Goal: Task Accomplishment & Management: Use online tool/utility

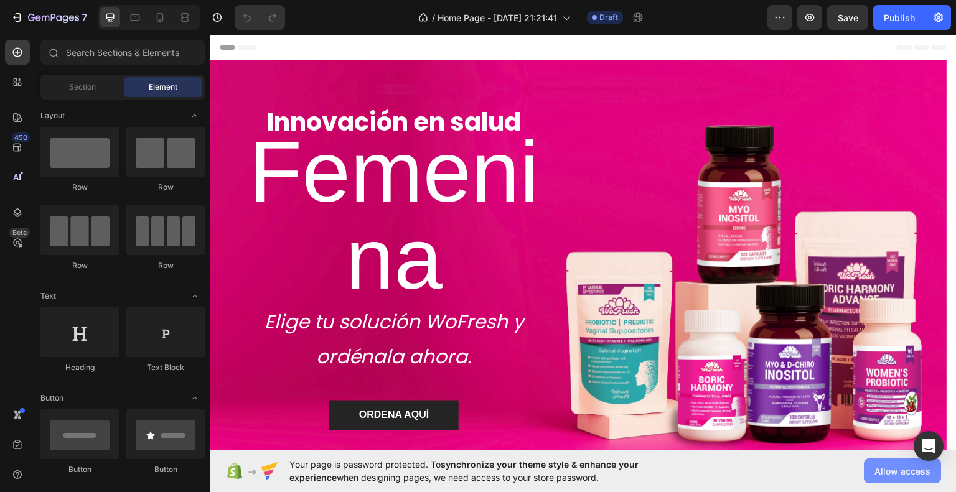
click at [876, 475] on span "Allow access" at bounding box center [903, 471] width 56 height 13
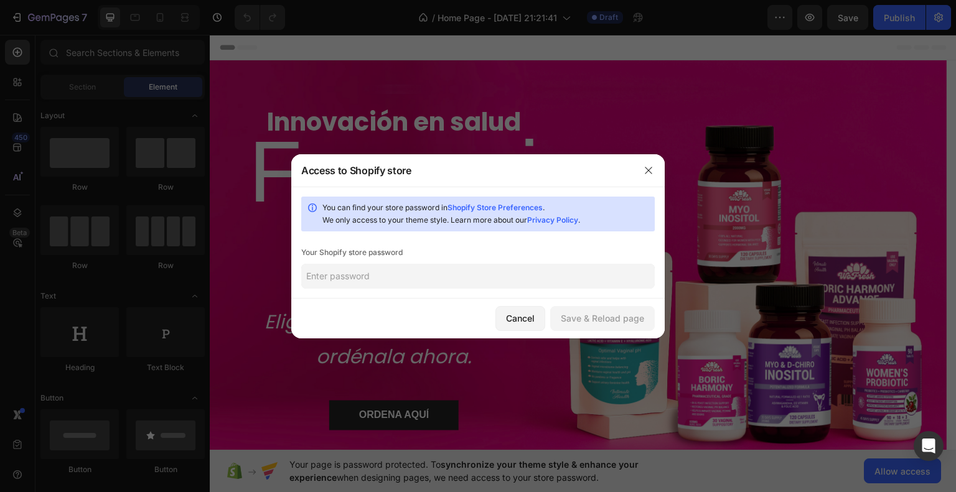
click at [491, 278] on input "text" at bounding box center [478, 276] width 354 height 25
type input "B"
click at [626, 318] on div "Save & Reload page" at bounding box center [602, 318] width 83 height 13
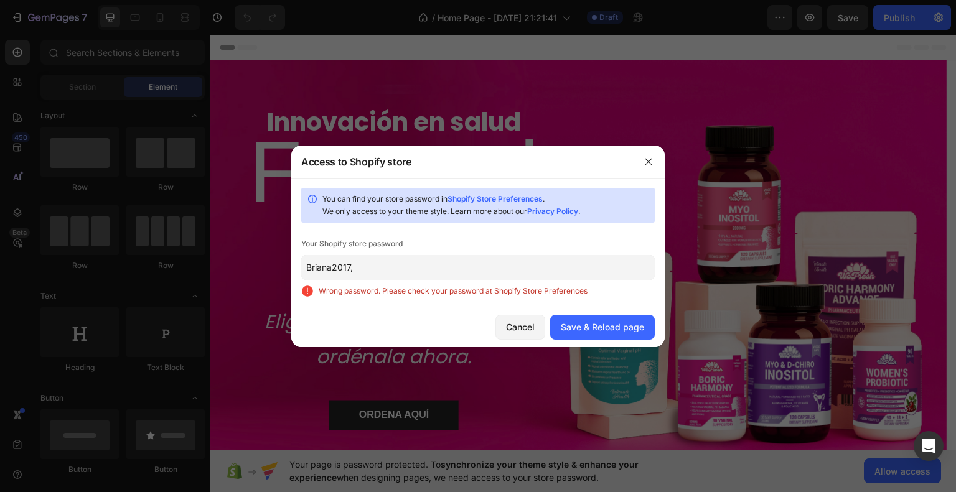
click at [596, 258] on input "Briana2017," at bounding box center [478, 267] width 354 height 25
click at [595, 258] on input "Briana2017," at bounding box center [478, 267] width 354 height 25
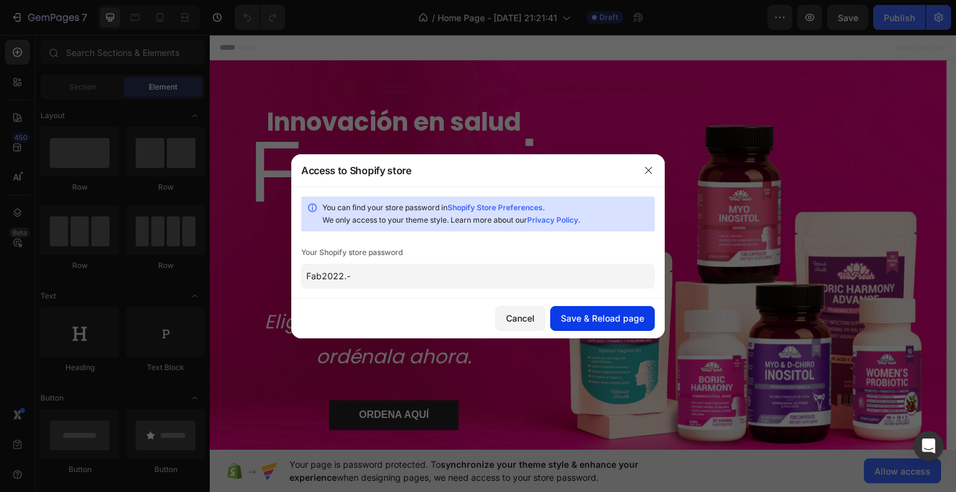
type input "Fab2022.-"
click at [601, 319] on div "Save & Reload page" at bounding box center [602, 318] width 83 height 13
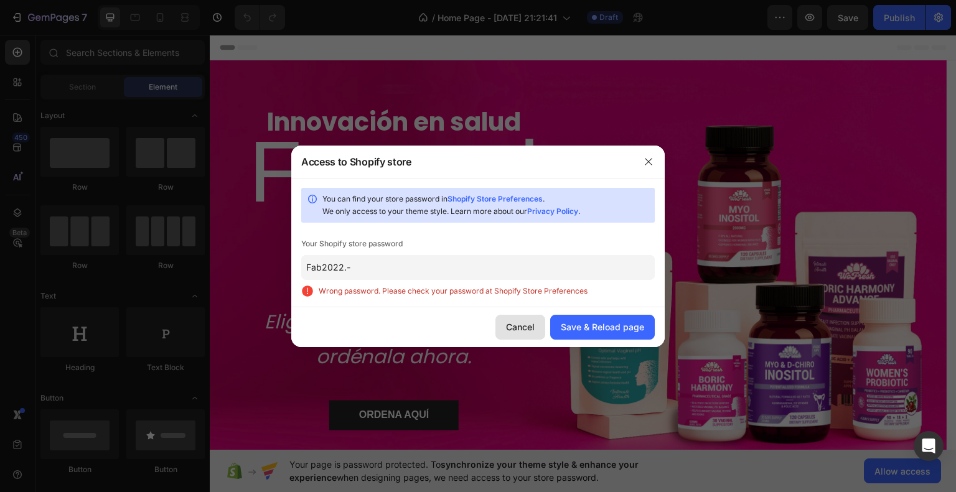
click at [538, 324] on button "Cancel" at bounding box center [520, 327] width 50 height 25
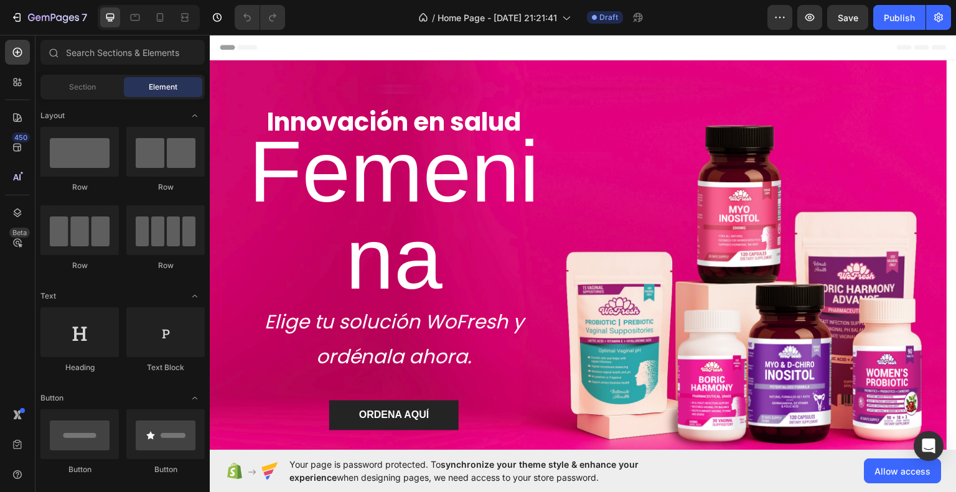
drag, startPoint x: 291, startPoint y: 464, endPoint x: 601, endPoint y: 474, distance: 310.8
click at [601, 474] on span "Your page is password protected. To synchronize your theme style & enhance your…" at bounding box center [488, 471] width 398 height 26
click at [894, 467] on span "Allow access" at bounding box center [903, 471] width 56 height 13
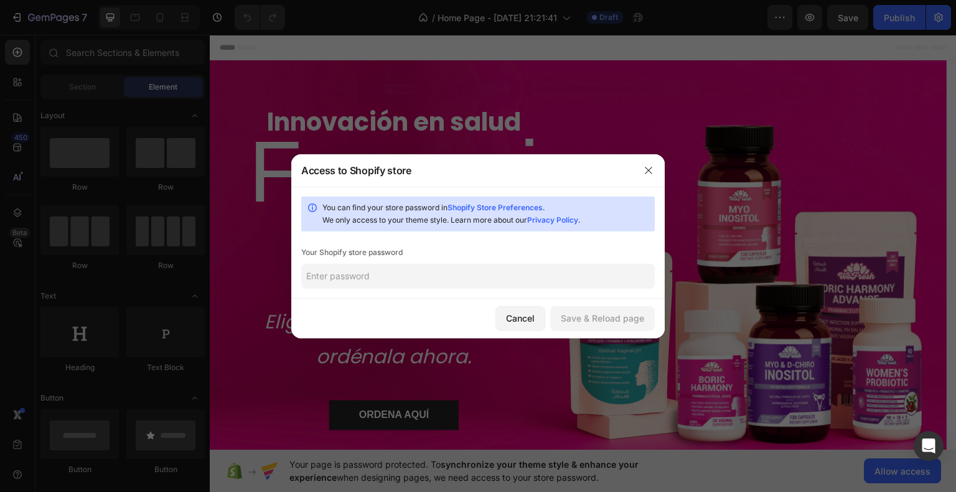
click at [508, 266] on input "text" at bounding box center [478, 276] width 354 height 25
click at [626, 315] on div "Save & Reload page" at bounding box center [602, 318] width 83 height 13
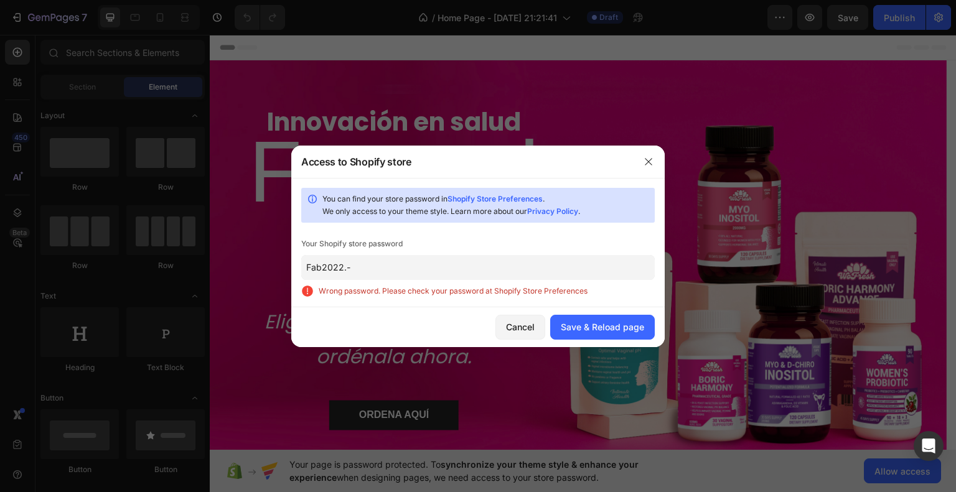
click at [357, 270] on input "Fab2022.-" at bounding box center [478, 267] width 354 height 25
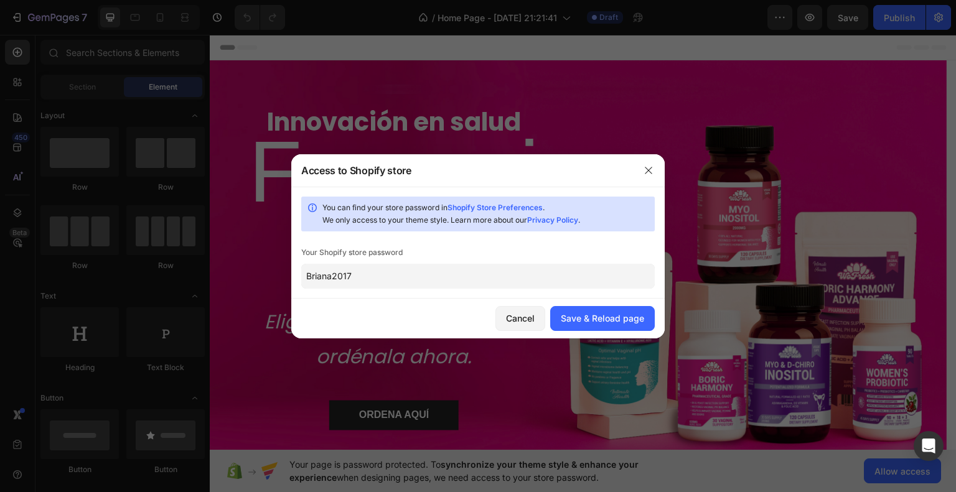
type input "Briana2017"
click at [598, 314] on div "Save & Reload page" at bounding box center [602, 318] width 83 height 13
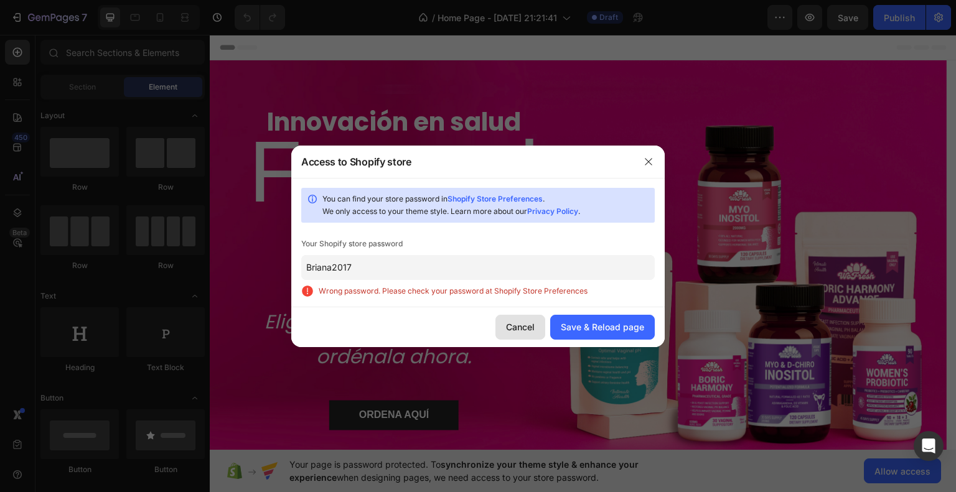
click at [514, 324] on div "Cancel" at bounding box center [520, 327] width 29 height 13
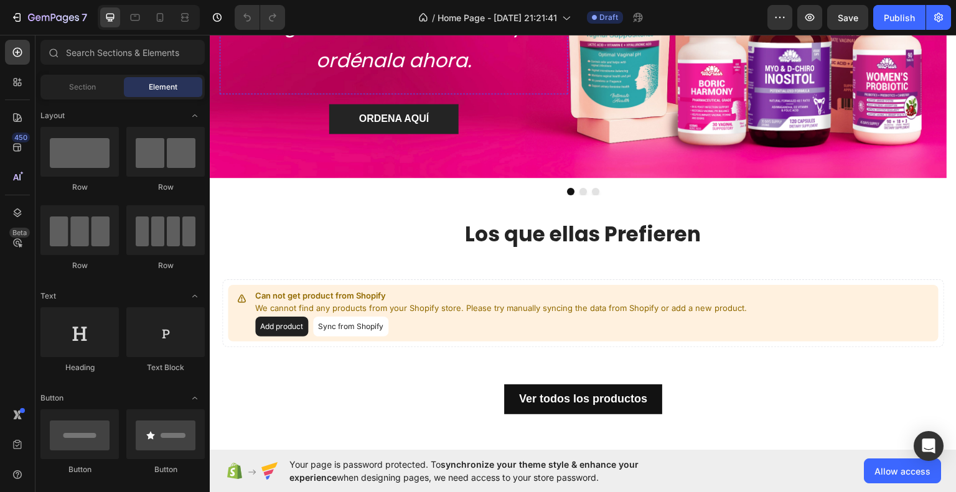
scroll to position [311, 0]
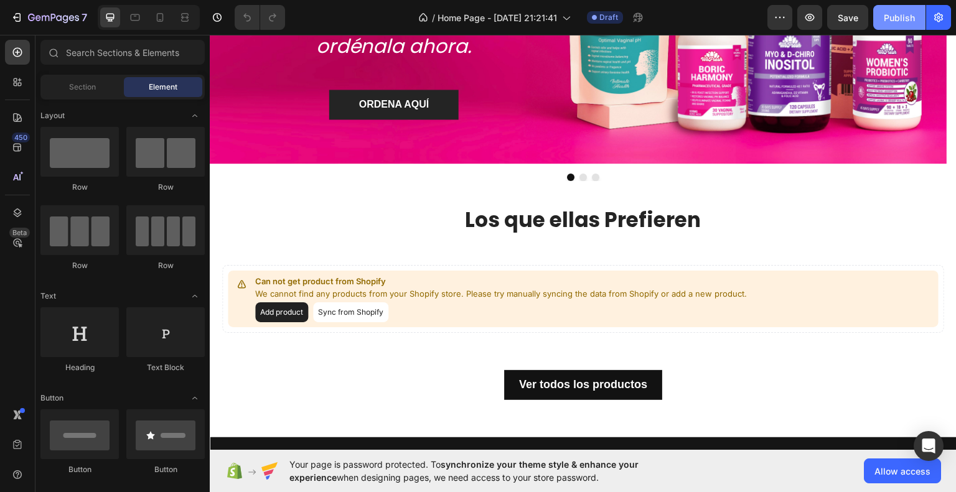
click at [889, 13] on div "Publish" at bounding box center [899, 17] width 31 height 13
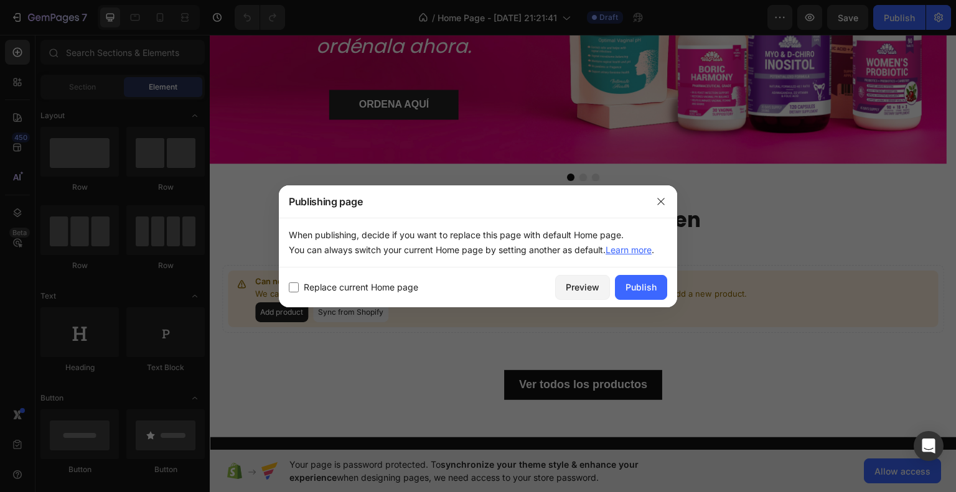
click at [391, 286] on span "Replace current Home page" at bounding box center [361, 287] width 115 height 15
checkbox input "true"
click at [637, 281] on div "Publish" at bounding box center [641, 287] width 31 height 13
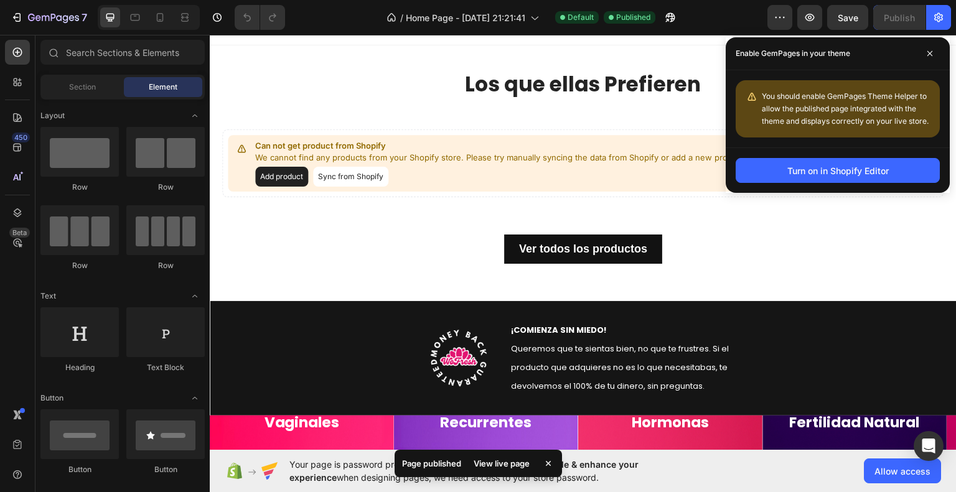
scroll to position [0, 0]
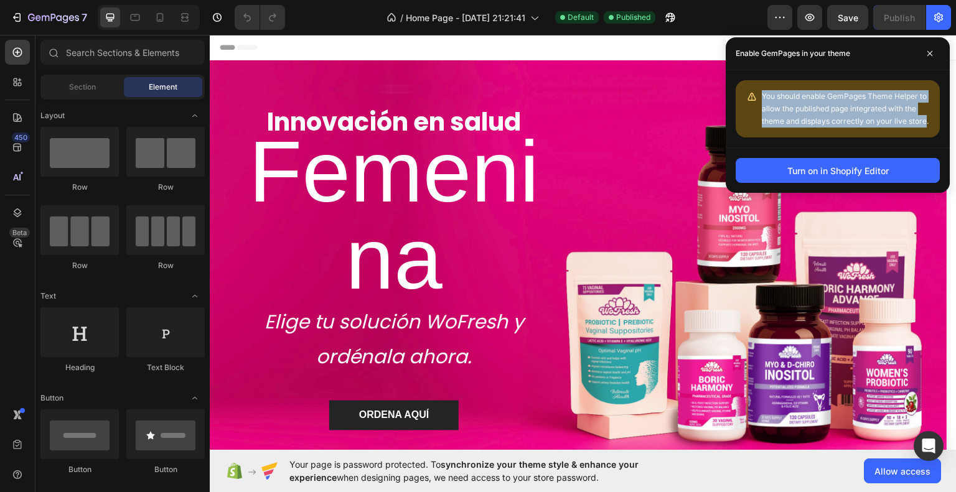
drag, startPoint x: 763, startPoint y: 91, endPoint x: 927, endPoint y: 121, distance: 167.0
click at [927, 121] on div "You should enable GemPages Theme Helper to allow the published page integrated …" at bounding box center [846, 108] width 168 height 37
click at [919, 126] on div at bounding box center [919, 126] width 0 height 0
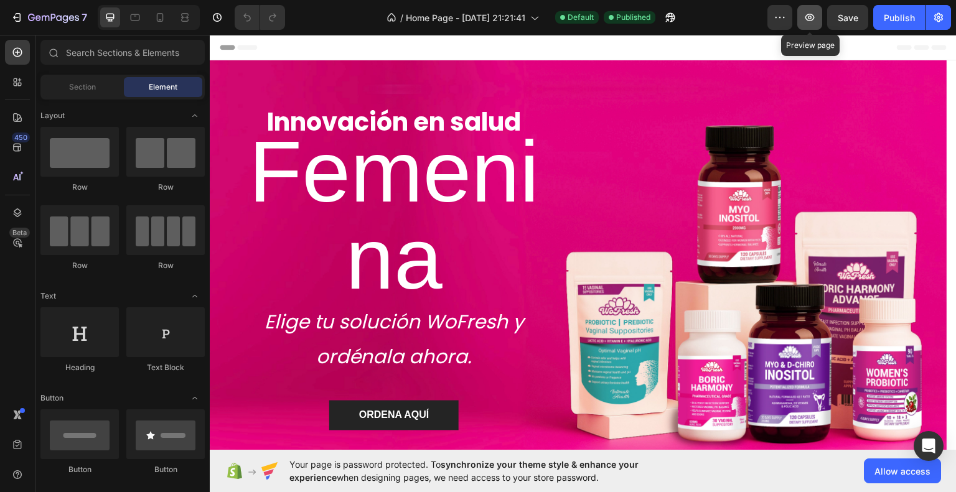
click at [808, 17] on icon "button" at bounding box center [810, 17] width 12 height 12
click at [901, 475] on span "Allow access" at bounding box center [903, 471] width 56 height 13
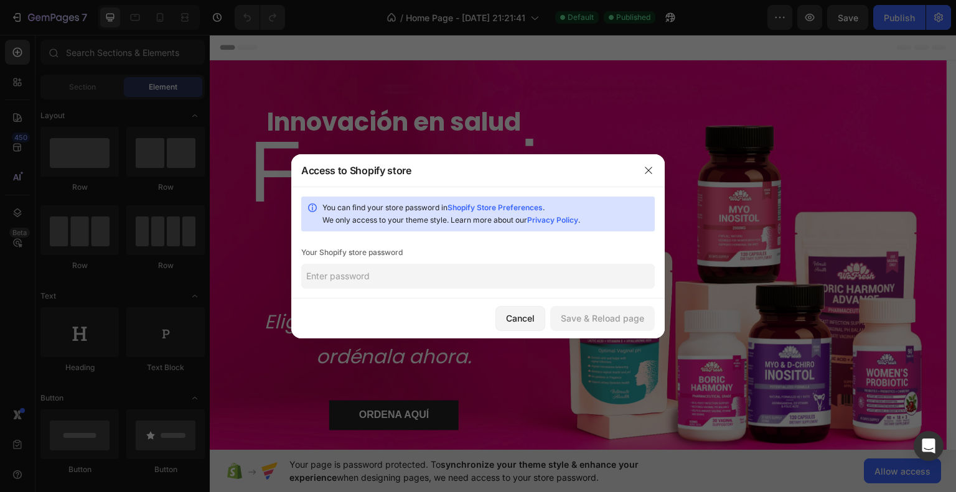
click at [466, 278] on input "text" at bounding box center [478, 276] width 354 height 25
click at [485, 203] on link "Shopify Store Preferences" at bounding box center [495, 207] width 95 height 9
click at [528, 323] on div "Cancel" at bounding box center [520, 318] width 29 height 13
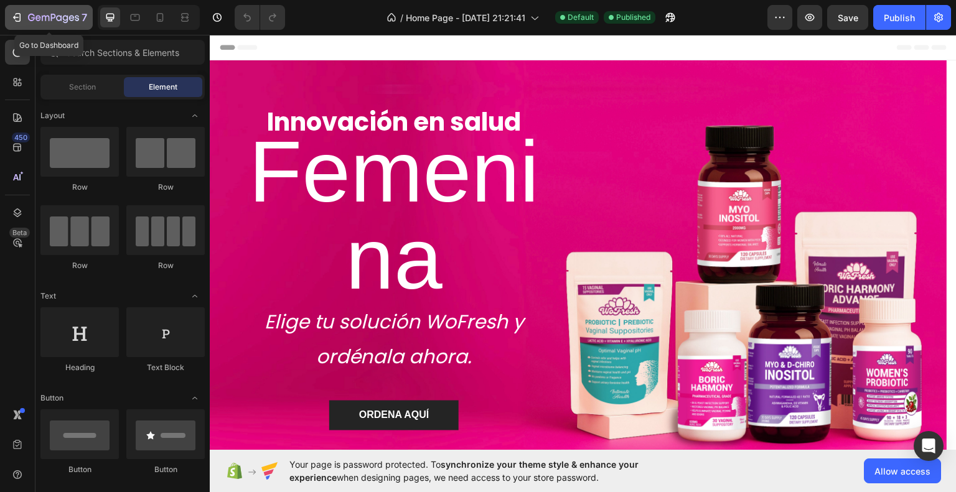
click at [24, 17] on div "7" at bounding box center [49, 17] width 77 height 15
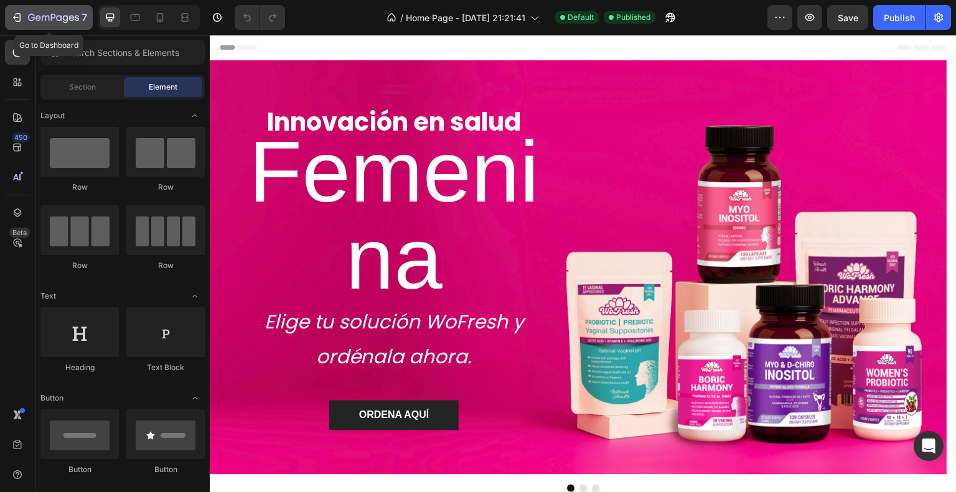
click at [14, 27] on button "7" at bounding box center [49, 17] width 88 height 25
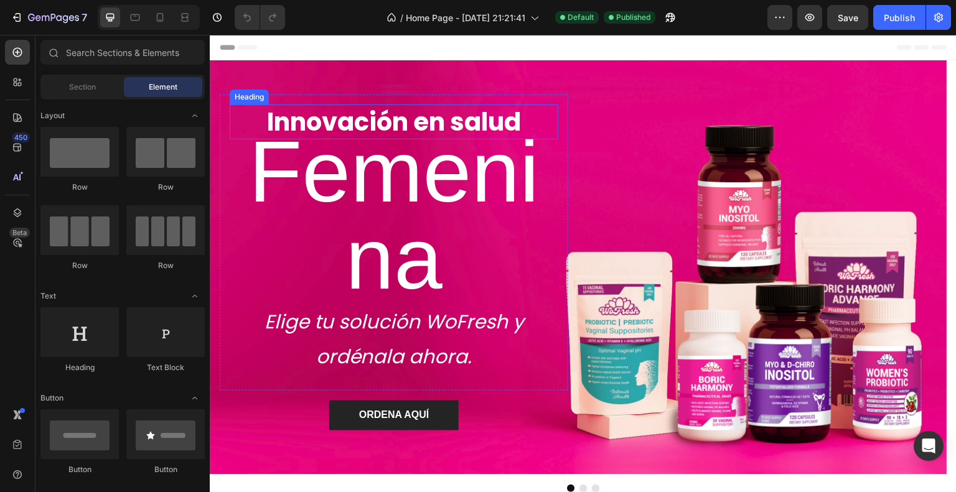
click at [424, 139] on h2 "Innovación en salud" at bounding box center [394, 122] width 329 height 35
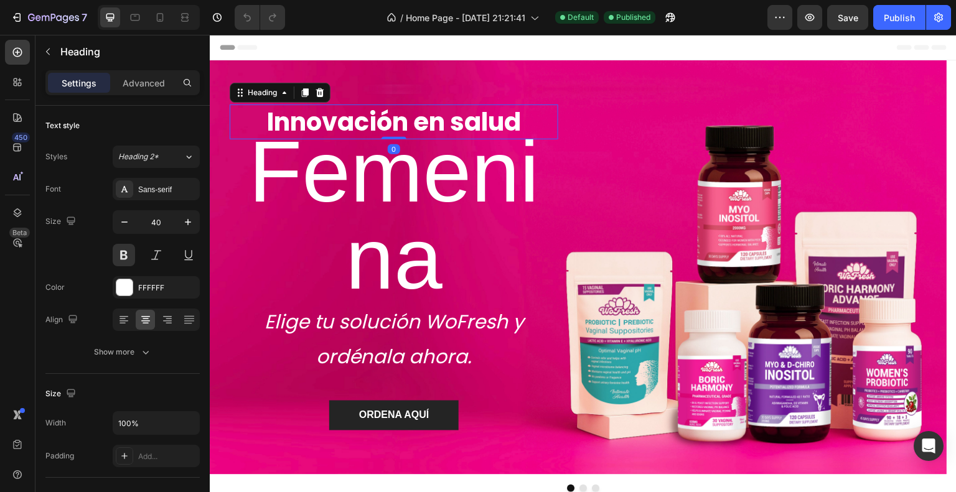
click at [424, 139] on h2 "Innovación en salud" at bounding box center [394, 122] width 329 height 35
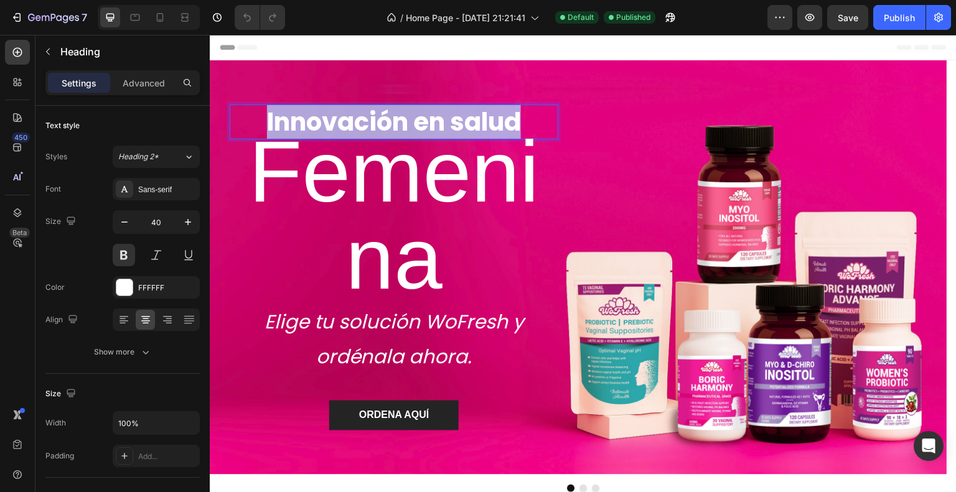
click at [424, 138] on p "Innovación en salud" at bounding box center [394, 122] width 326 height 32
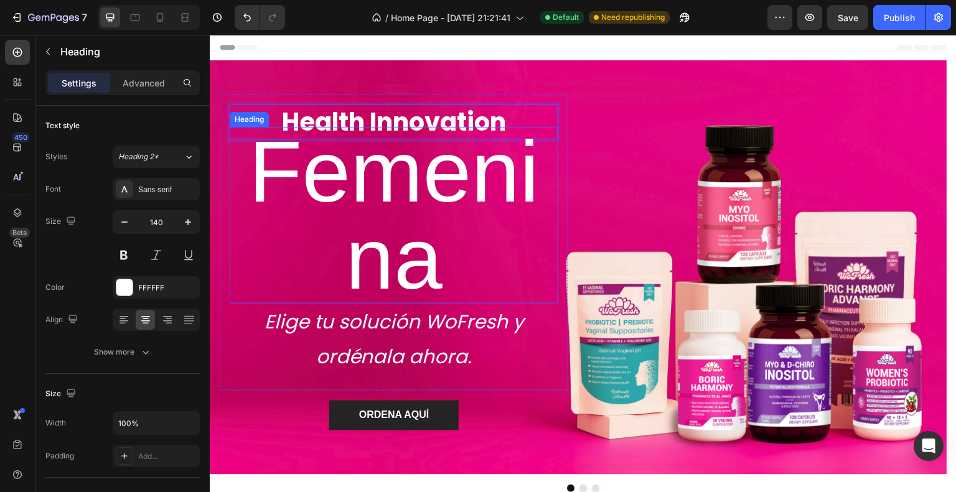
click at [410, 227] on h2 "Femenina" at bounding box center [394, 215] width 329 height 177
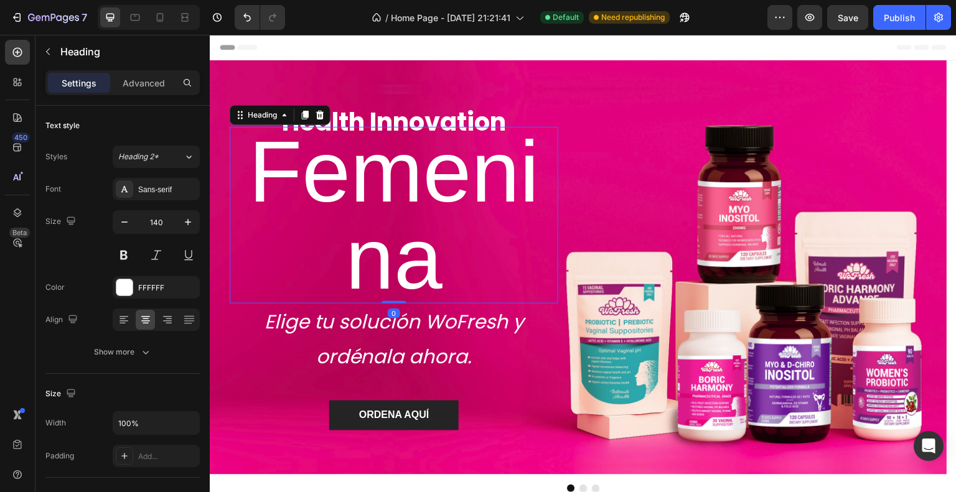
click at [410, 227] on h2 "Femenina" at bounding box center [394, 215] width 329 height 177
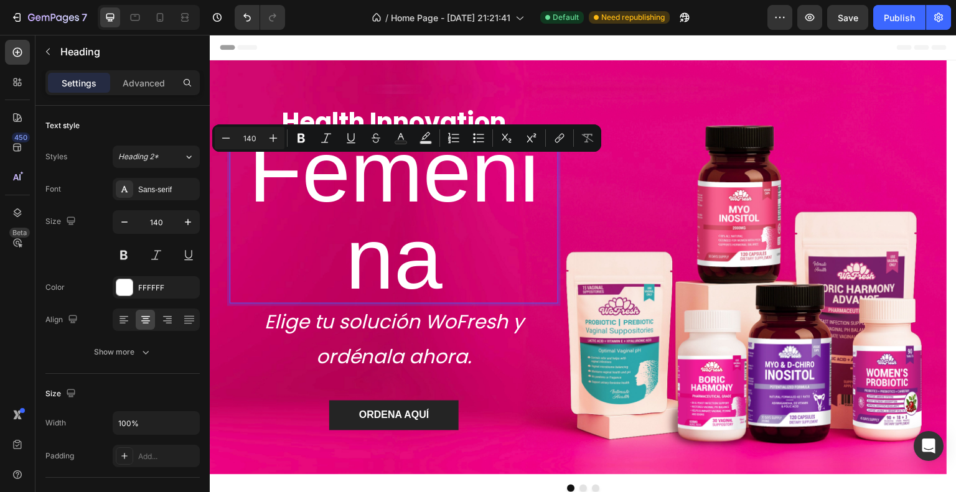
click at [397, 221] on p "Femenina" at bounding box center [394, 215] width 326 height 174
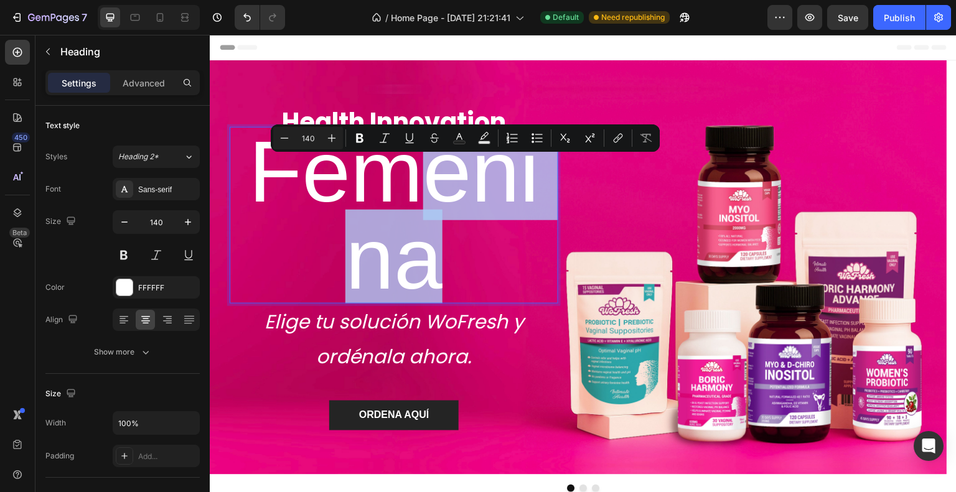
drag, startPoint x: 380, startPoint y: 218, endPoint x: 543, endPoint y: 221, distance: 163.1
click at [543, 221] on p "Femenina" at bounding box center [394, 215] width 326 height 174
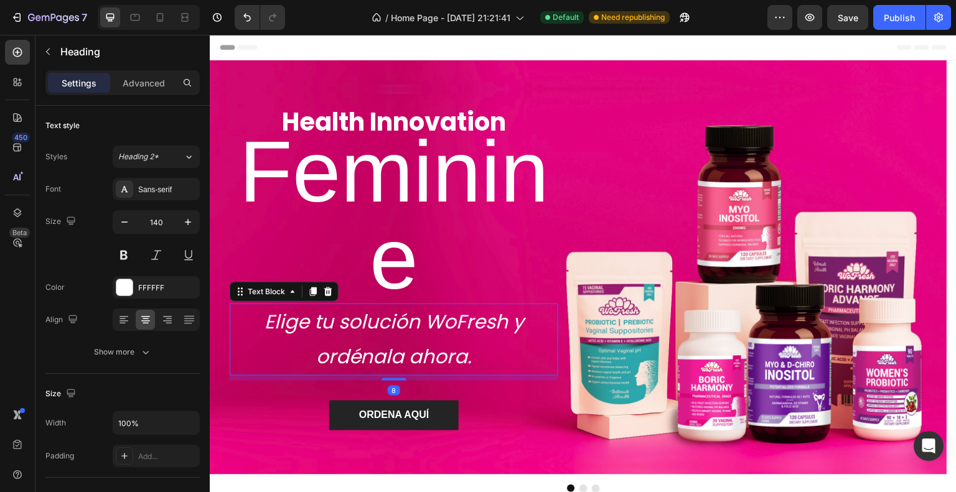
click at [476, 305] on p "Elige tu solución WoFresh y ordénala ahora." at bounding box center [394, 340] width 326 height 70
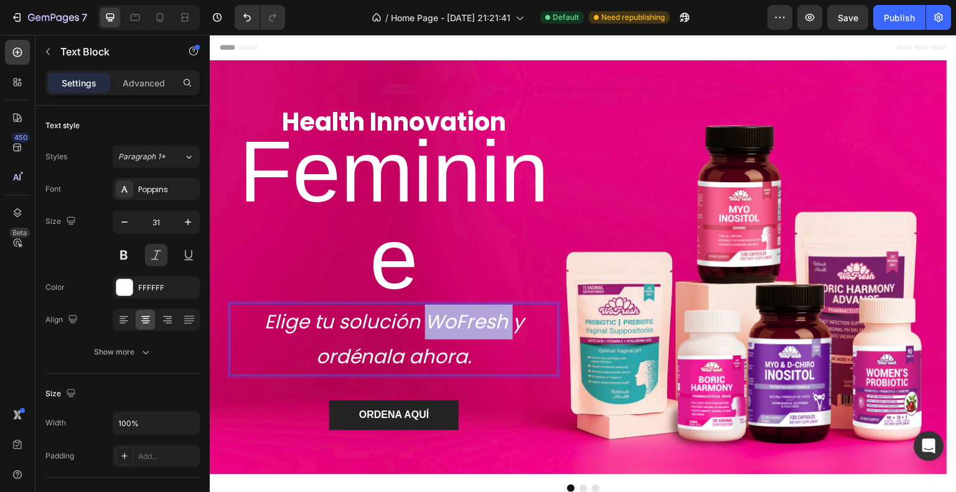
click at [476, 305] on p "Elige tu solución WoFresh y ordénala ahora." at bounding box center [394, 340] width 326 height 70
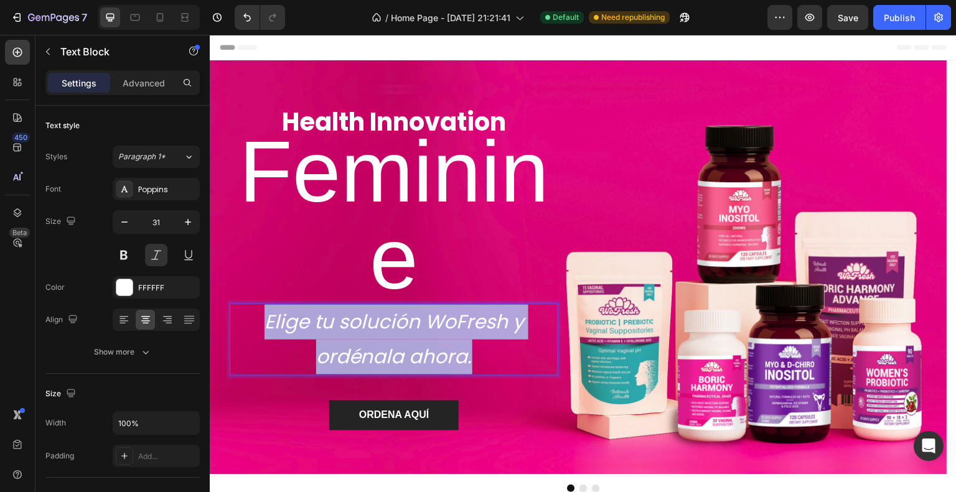
click at [476, 305] on p "Elige tu solución WoFresh y ordénala ahora." at bounding box center [394, 340] width 326 height 70
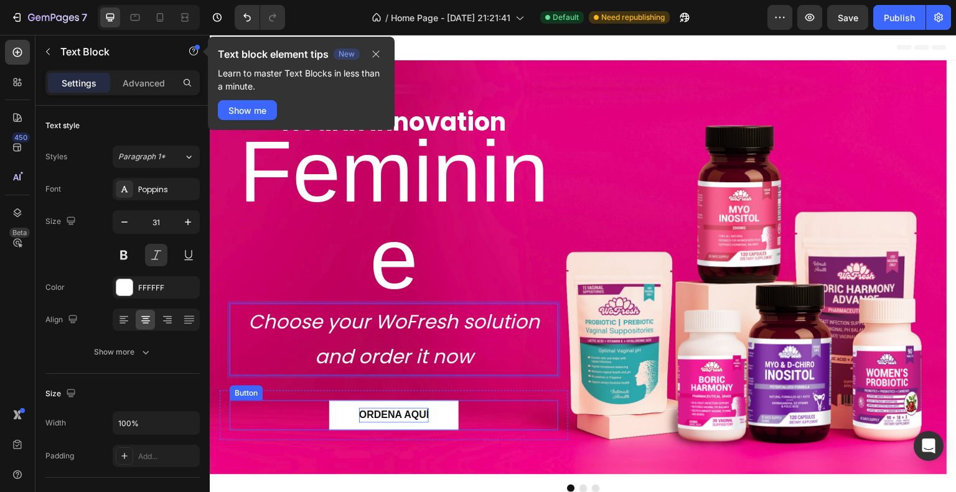
click at [403, 408] on p "ORDENA AQUÍ" at bounding box center [394, 415] width 70 height 15
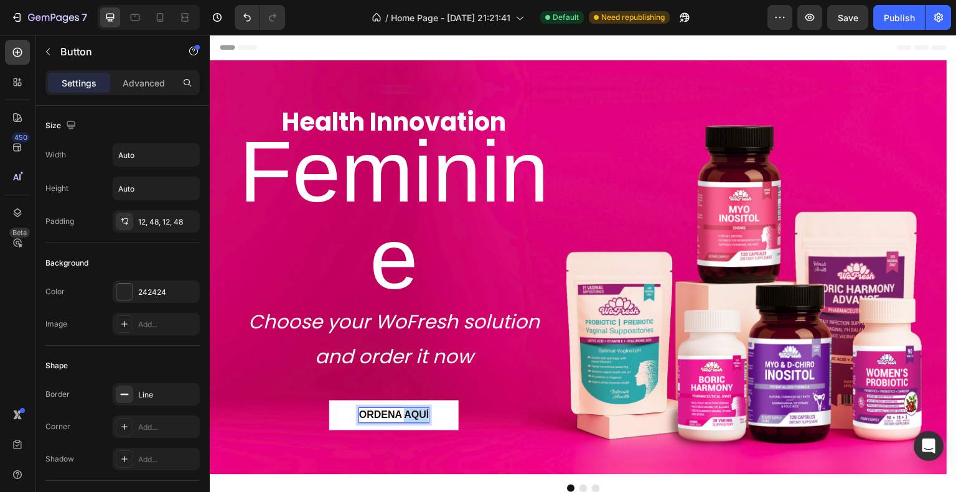
click at [403, 408] on p "ORDENA AQUÍ" at bounding box center [394, 415] width 70 height 15
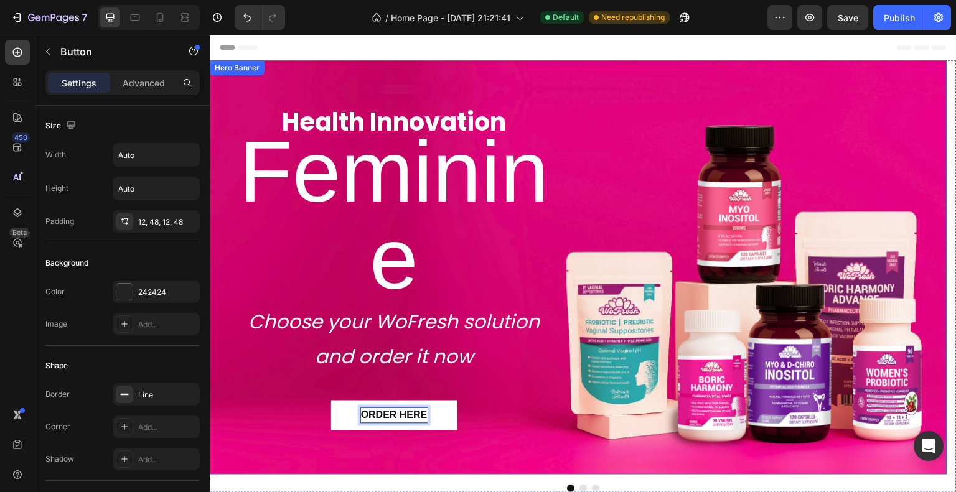
click at [641, 232] on div "Health Innovation Heading Feminine Heading Choose your WoFresh solution and ord…" at bounding box center [579, 267] width 738 height 351
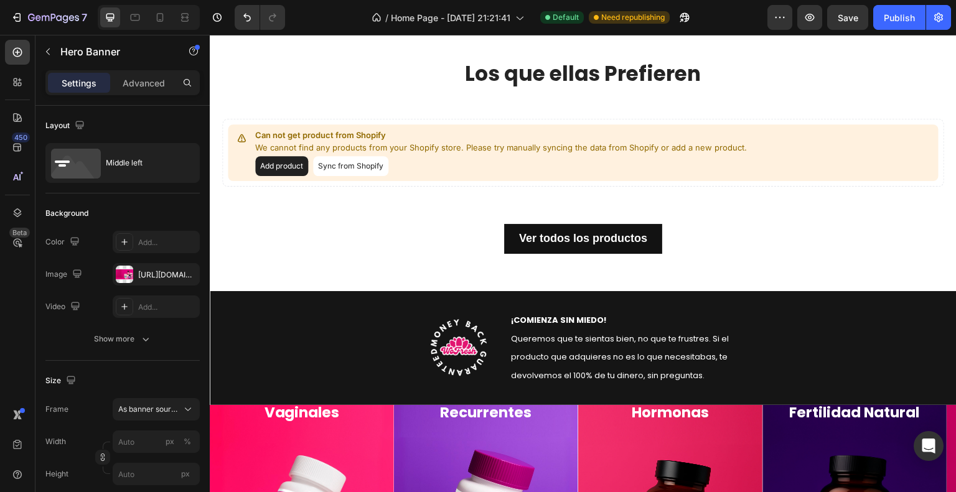
scroll to position [436, 0]
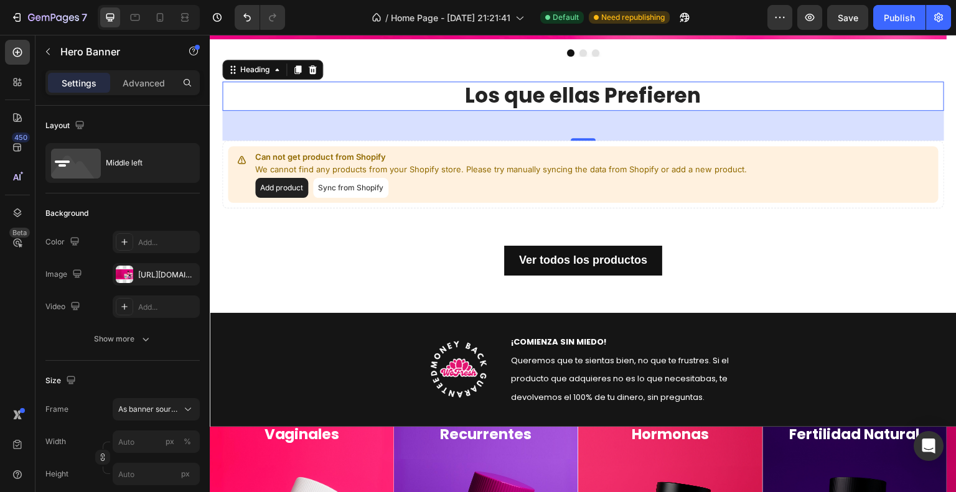
click at [596, 95] on h2 "Los que ellas Prefieren" at bounding box center [583, 96] width 722 height 29
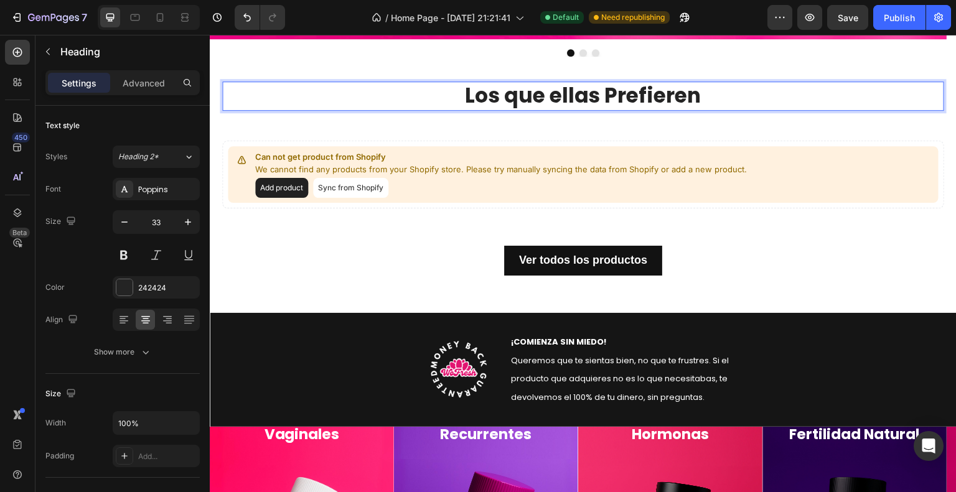
click at [594, 94] on h2 "Los que ellas Prefieren" at bounding box center [583, 96] width 722 height 29
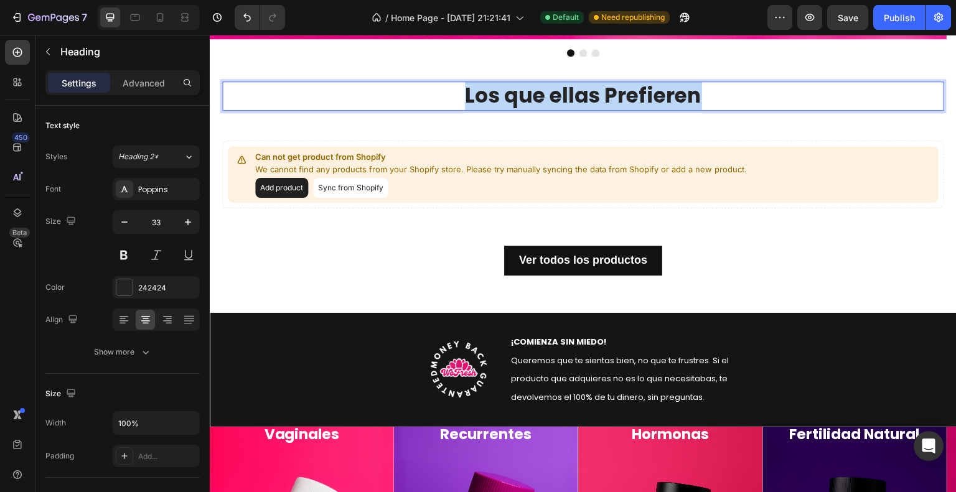
click at [594, 95] on p "Los que ellas Prefieren" at bounding box center [583, 96] width 720 height 27
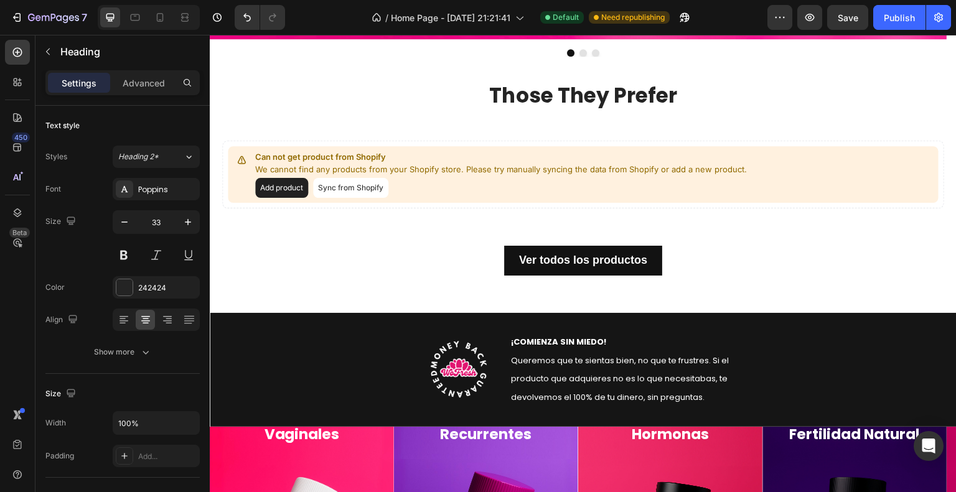
click at [586, 65] on div at bounding box center [586, 65] width 0 height 0
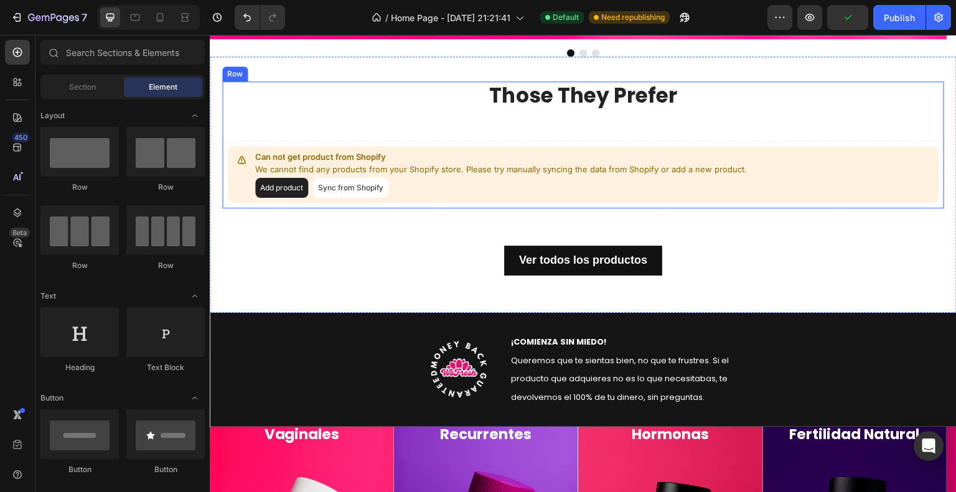
drag, startPoint x: 694, startPoint y: 129, endPoint x: 701, endPoint y: 126, distance: 7.5
click at [695, 129] on div "Those They Prefer Heading Can not get product from Shopify We cannot find any p…" at bounding box center [583, 145] width 722 height 127
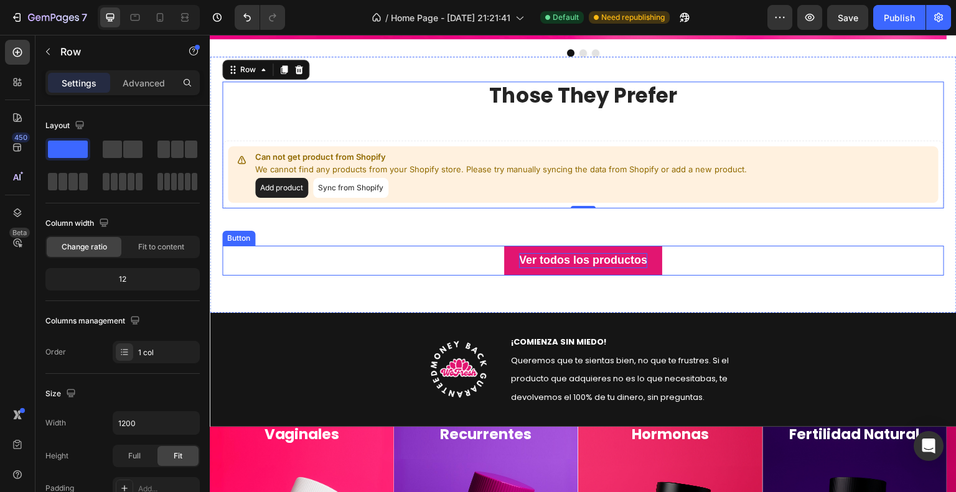
click at [620, 259] on p "Ver todos los productos" at bounding box center [583, 260] width 128 height 14
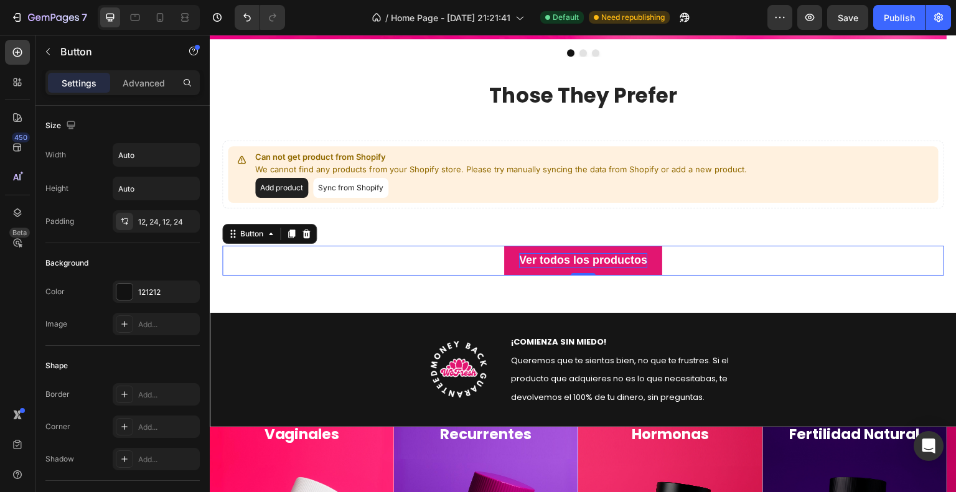
click at [620, 259] on p "Ver todos los productos" at bounding box center [583, 260] width 128 height 14
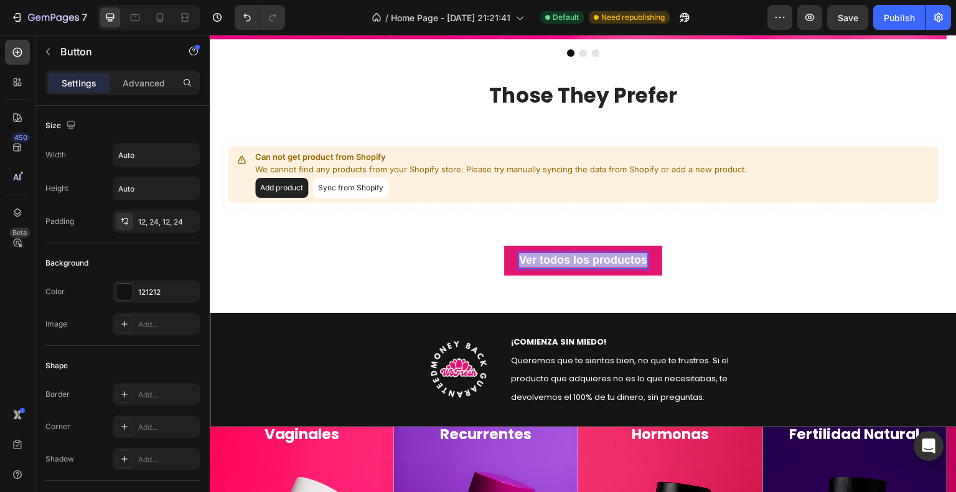
click at [620, 259] on p "Ver todos los productos" at bounding box center [583, 260] width 128 height 14
click at [558, 246] on button "See" at bounding box center [583, 260] width 50 height 29
click at [550, 246] on button "See all" at bounding box center [582, 260] width 65 height 29
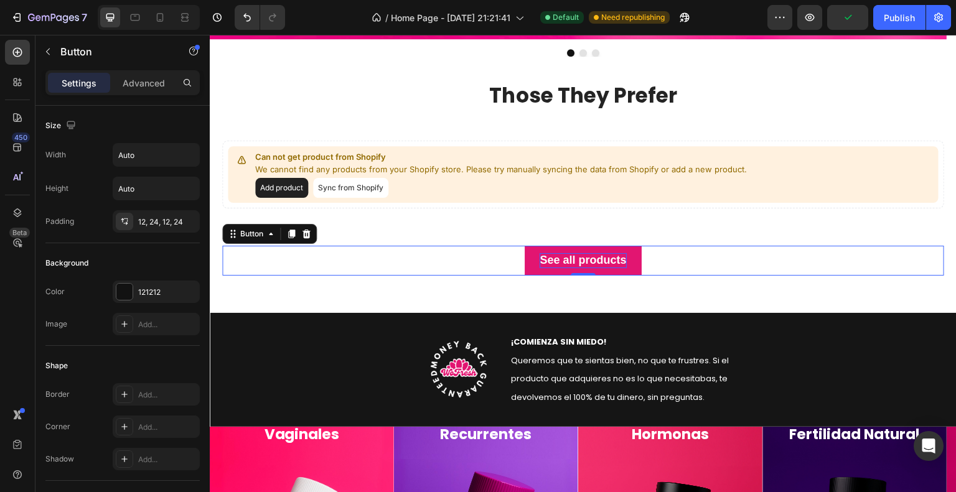
click at [862, 259] on div "See all products Button 0" at bounding box center [583, 260] width 722 height 29
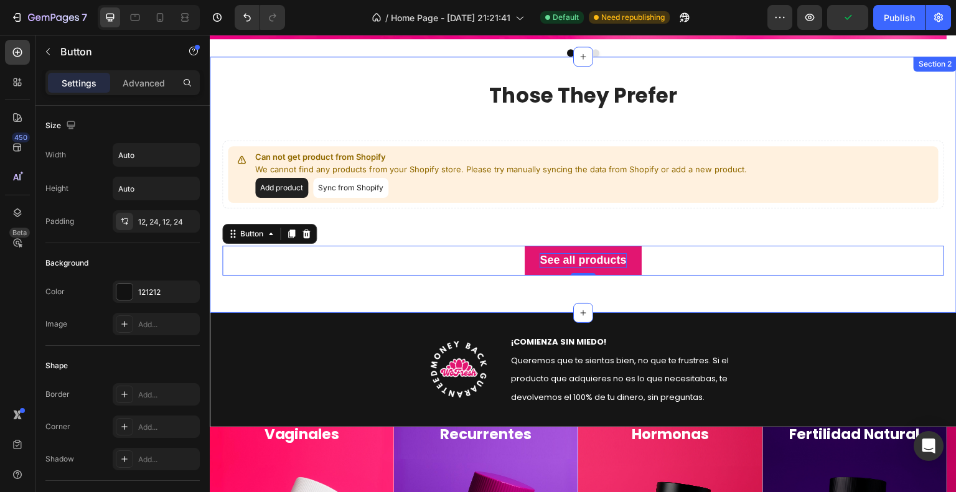
scroll to position [498, 0]
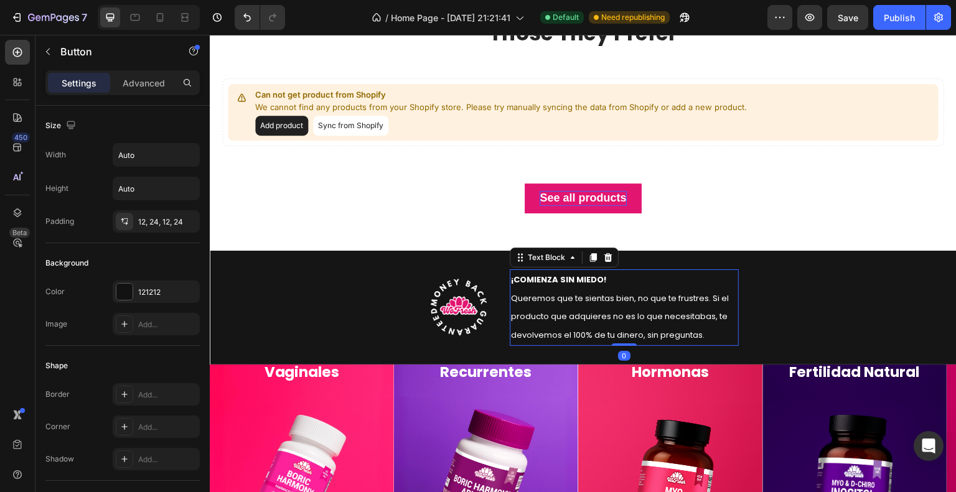
click at [574, 279] on strong "¡COMIENZA SIN MIEDO!" at bounding box center [558, 280] width 95 height 12
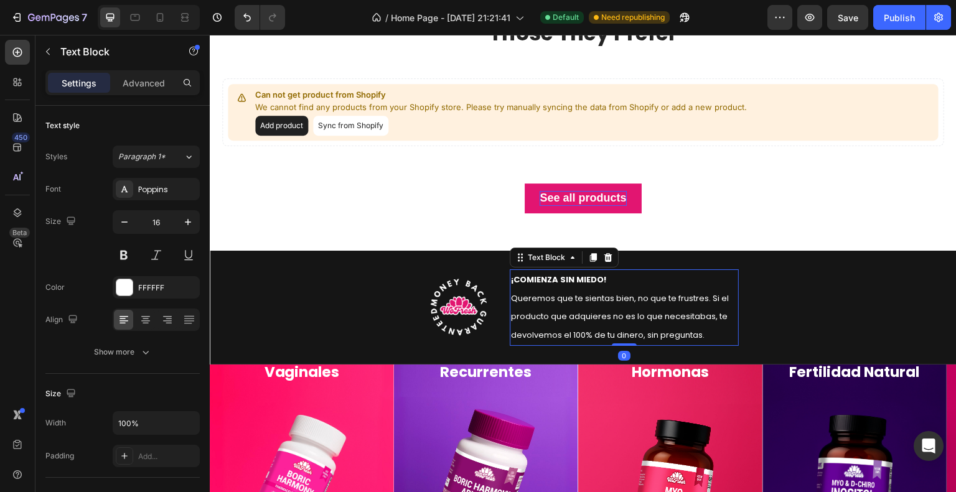
click at [574, 279] on strong "¡COMIENZA SIN MIEDO!" at bounding box center [558, 280] width 95 height 12
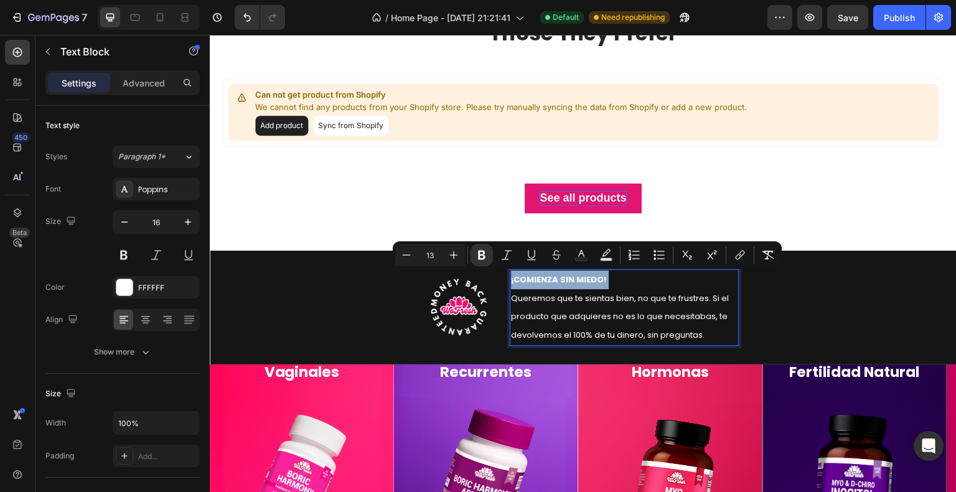
click at [574, 279] on strong "¡COMIENZA SIN MIEDO!" at bounding box center [558, 280] width 95 height 12
click at [554, 281] on strong "¡COMIENZA SIN MIEDO!" at bounding box center [558, 280] width 95 height 12
drag, startPoint x: 516, startPoint y: 278, endPoint x: 601, endPoint y: 280, distance: 85.3
click at [601, 280] on strong "¡COMIENZA SIN MIEDO!" at bounding box center [558, 280] width 95 height 12
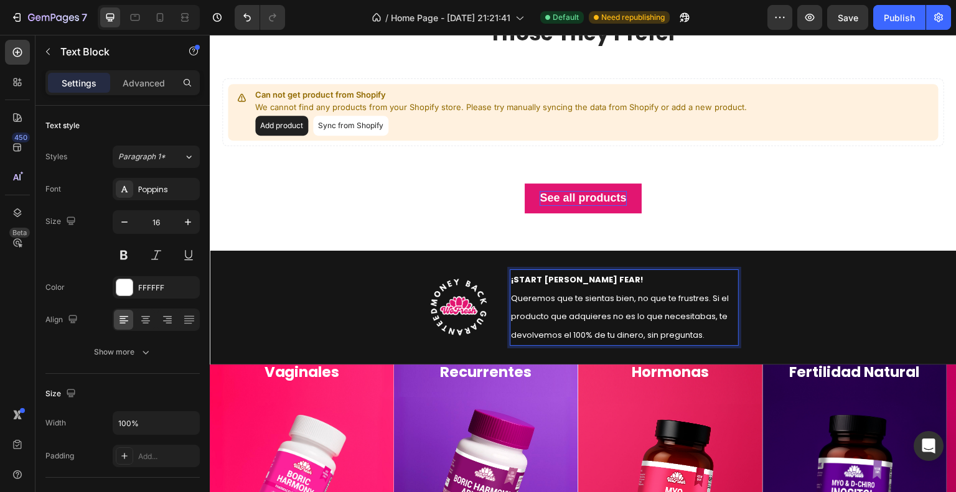
click at [594, 299] on span "Queremos que te sientas bien, no que te frustres. Si el producto que adquieres …" at bounding box center [620, 317] width 218 height 49
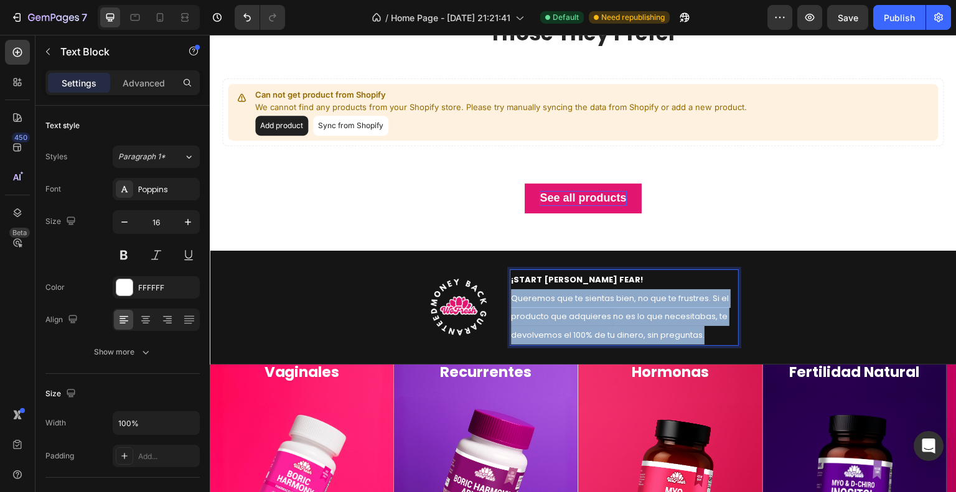
click at [593, 299] on span "Queremos que te sientas bien, no que te frustres. Si el producto que adquieres …" at bounding box center [620, 317] width 218 height 49
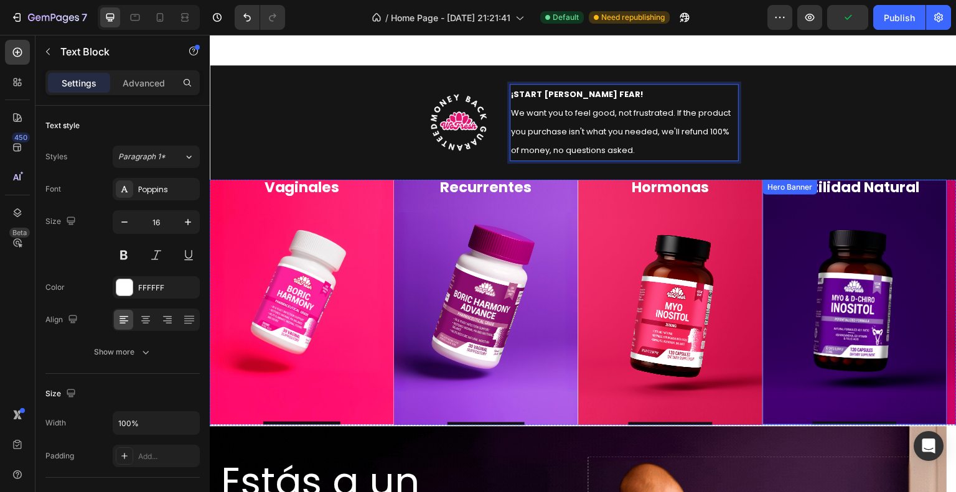
scroll to position [747, 0]
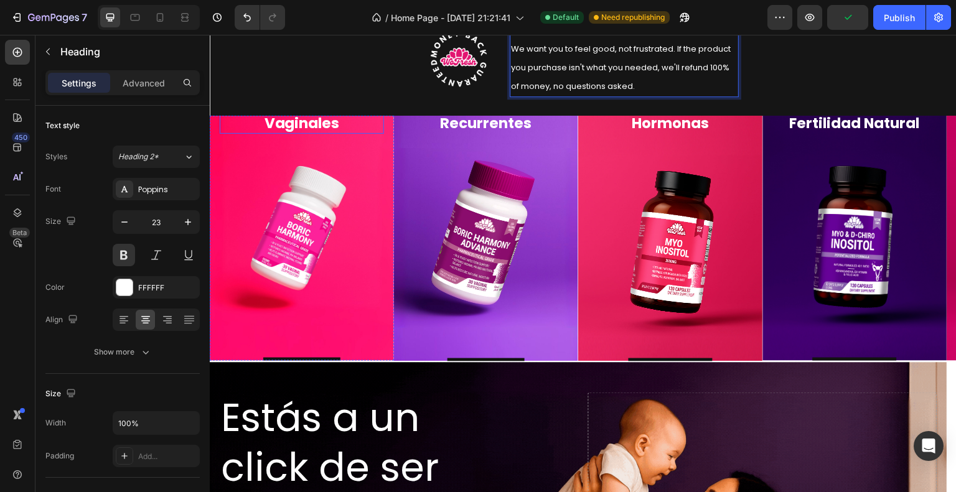
click at [300, 124] on h2 "Elimina Infecciones Vaginales" at bounding box center [302, 115] width 164 height 40
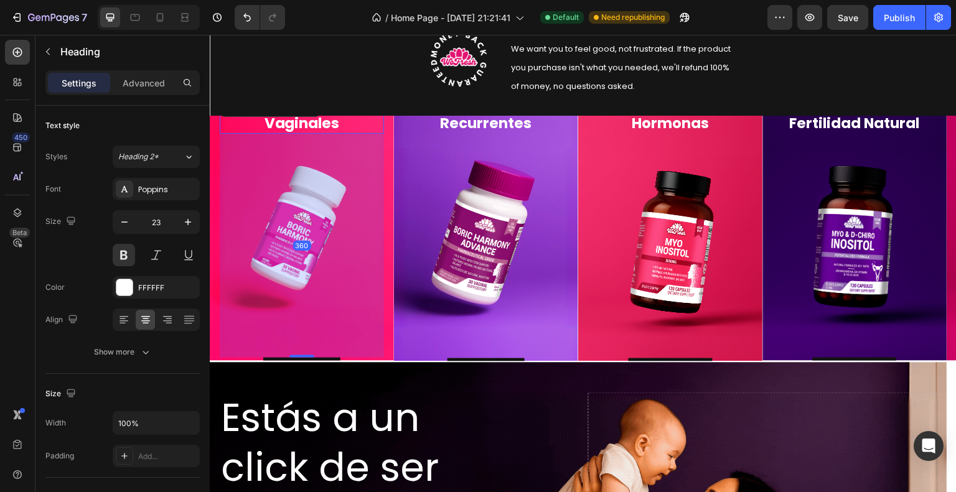
click at [300, 124] on h2 "Elimina Infecciones Vaginales" at bounding box center [302, 115] width 164 height 40
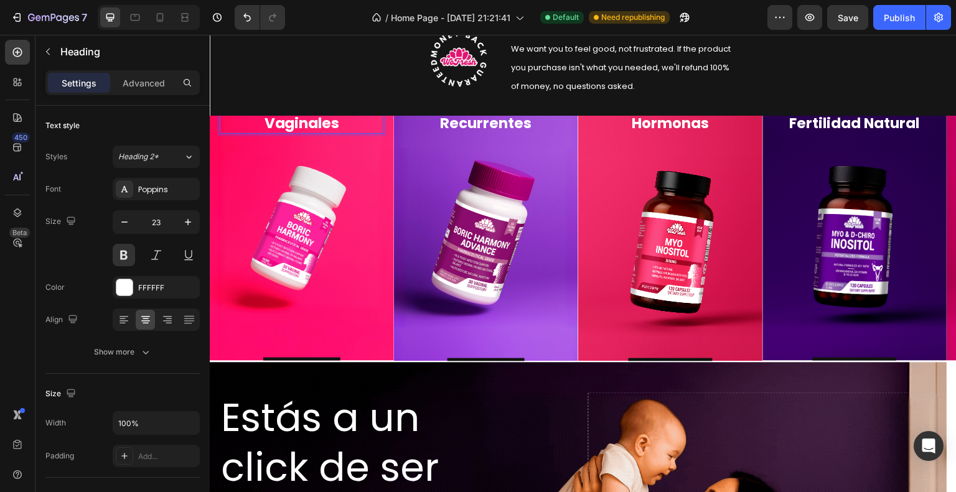
click at [300, 124] on p "Elimina Infecciones Vaginales" at bounding box center [302, 114] width 162 height 37
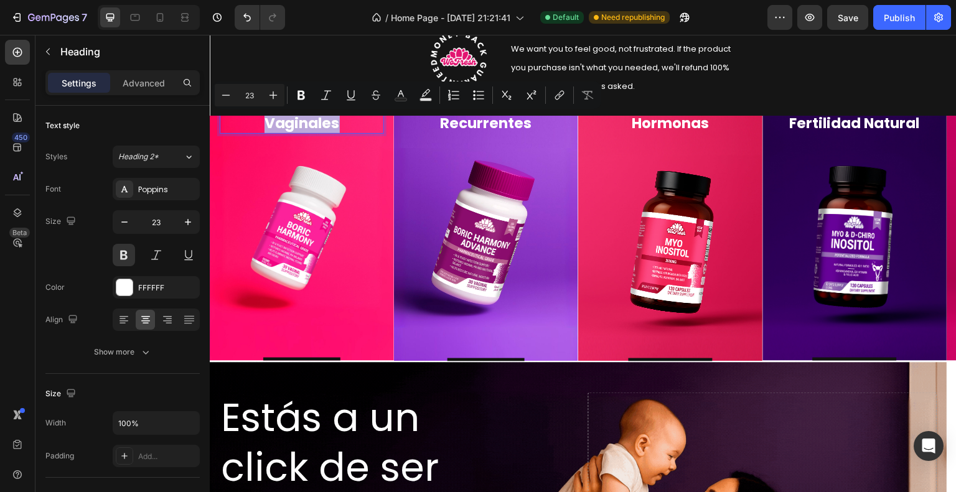
click at [300, 124] on p "Elimina Infecciones Vaginales" at bounding box center [302, 114] width 162 height 37
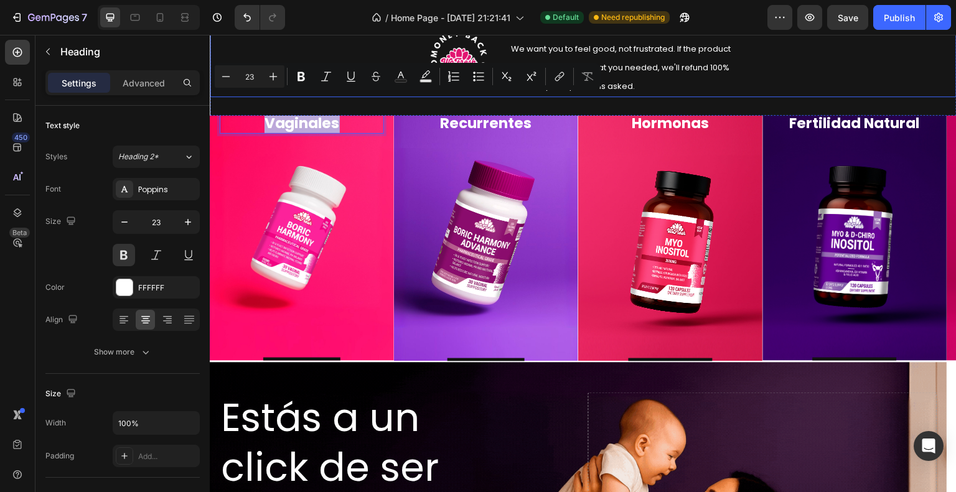
drag, startPoint x: 350, startPoint y: 123, endPoint x: 433, endPoint y: 99, distance: 86.9
click at [223, 64] on div "Image ¡START [PERSON_NAME] FEAR! We want you to feel good, not frustrated. If t…" at bounding box center [583, 207] width 747 height 1789
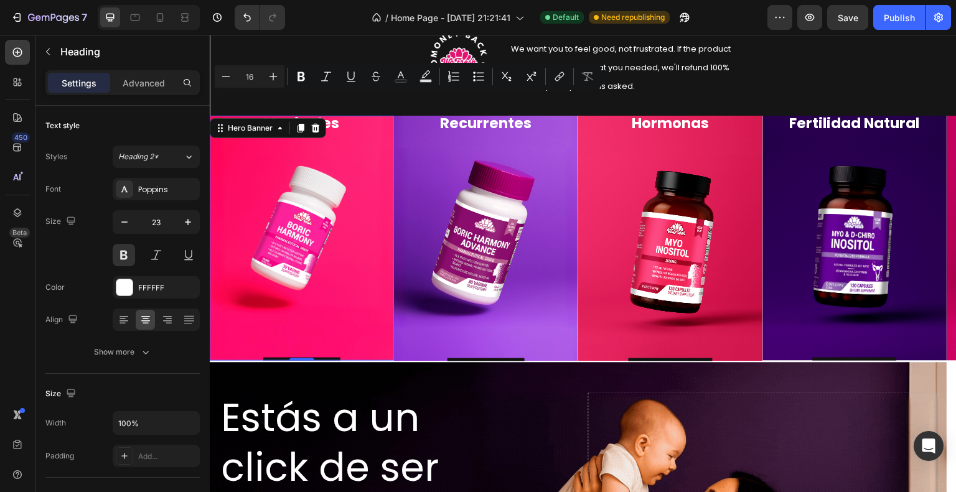
click at [369, 145] on div "Elimina Infecciones Vaginales Heading Descúbrelo Button" at bounding box center [302, 239] width 164 height 288
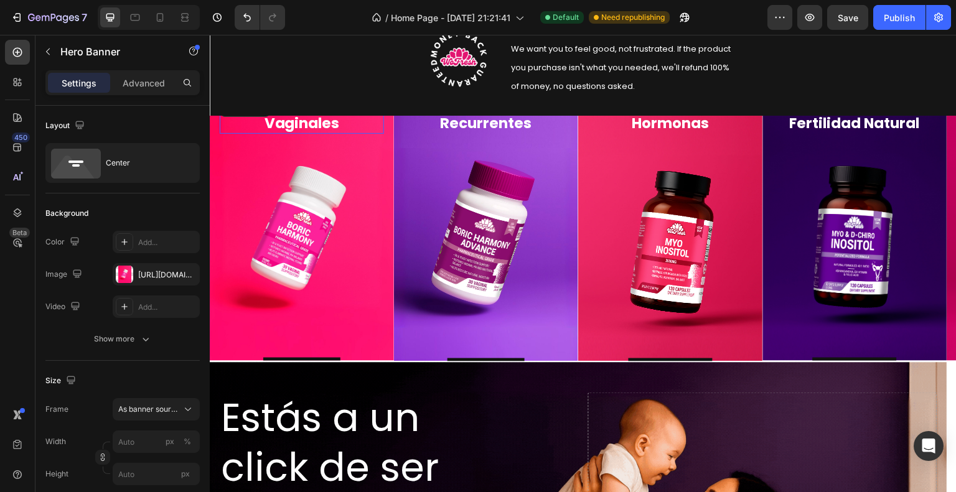
click at [345, 124] on p "Elimina Infecciones Vaginales" at bounding box center [302, 114] width 162 height 37
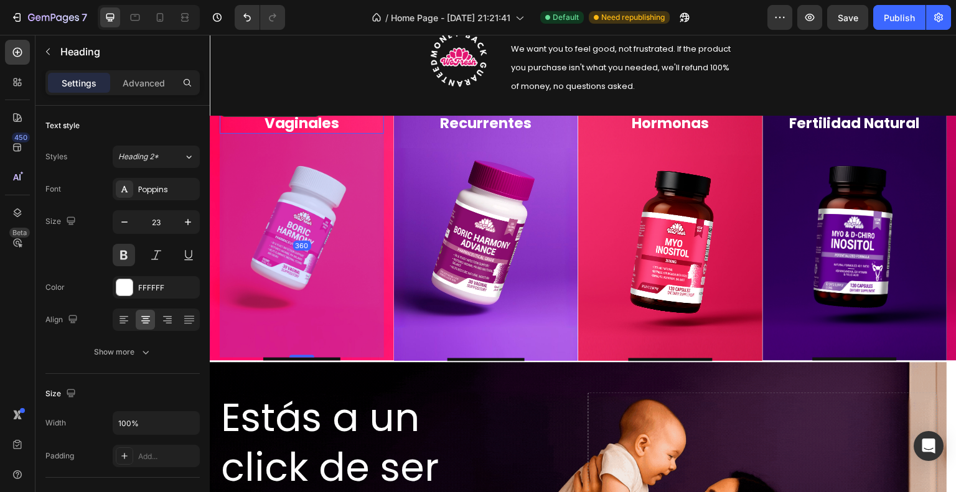
click at [153, 94] on div "Settings Advanced" at bounding box center [122, 82] width 154 height 25
click at [147, 77] on p "Advanced" at bounding box center [144, 83] width 42 height 13
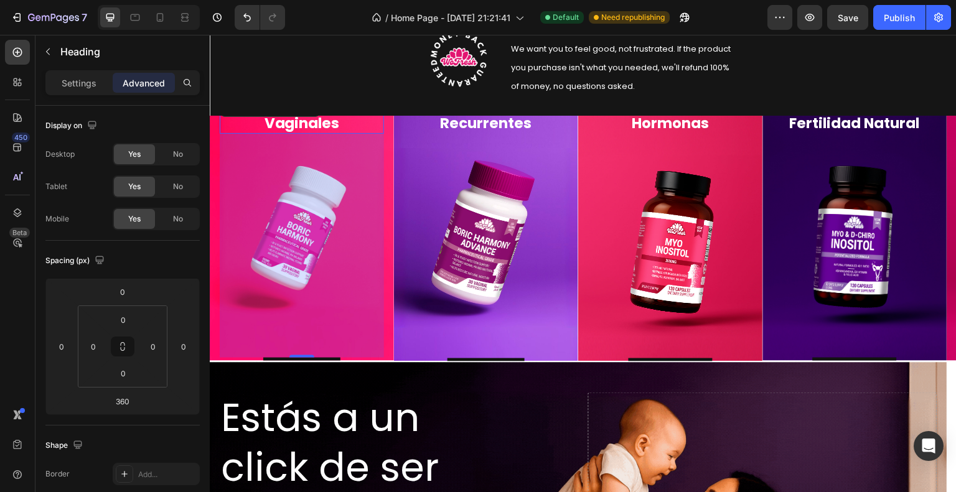
drag, startPoint x: 293, startPoint y: 355, endPoint x: 296, endPoint y: 329, distance: 26.3
click at [296, 329] on div "360" at bounding box center [302, 246] width 164 height 224
click at [419, 273] on div "Elimina Infecciones Recurrentes Heading Descúbrelo Button" at bounding box center [486, 239] width 164 height 288
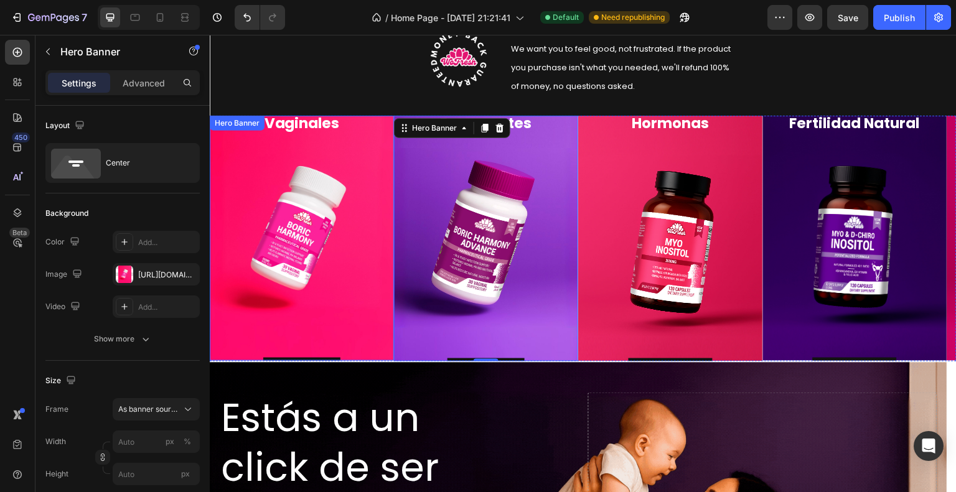
click at [295, 146] on div "Elimina Infecciones Vaginales Heading Descúbrelo Button" at bounding box center [302, 239] width 164 height 288
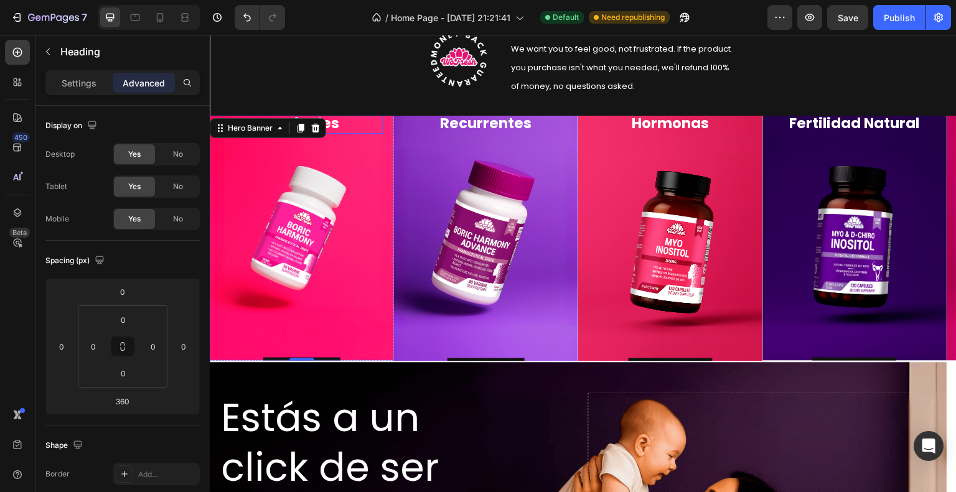
click at [344, 128] on p "Elimina Infecciones Vaginales" at bounding box center [302, 114] width 162 height 37
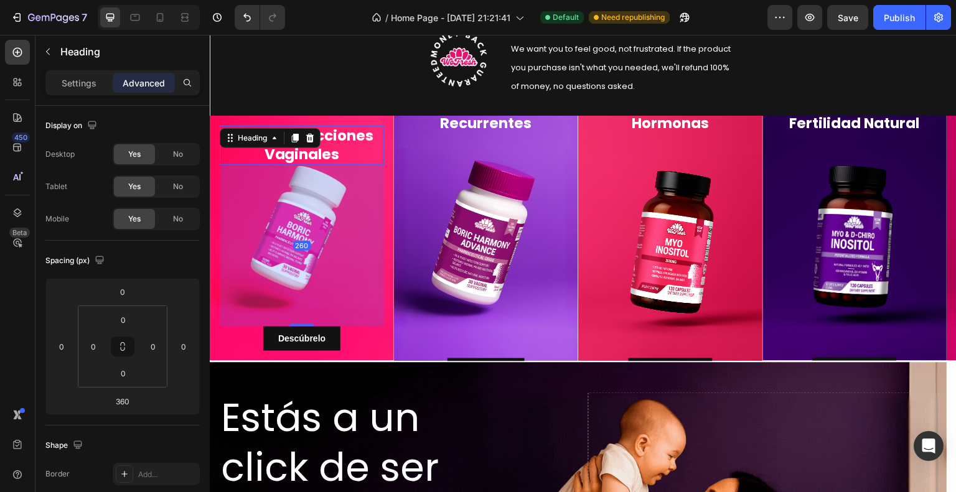
drag, startPoint x: 303, startPoint y: 359, endPoint x: 315, endPoint y: 296, distance: 63.4
click at [315, 165] on div "260" at bounding box center [302, 165] width 164 height 0
type input "260"
click at [451, 207] on div "Elimina Infecciones Recurrentes Heading Descúbrelo Button" at bounding box center [486, 239] width 164 height 288
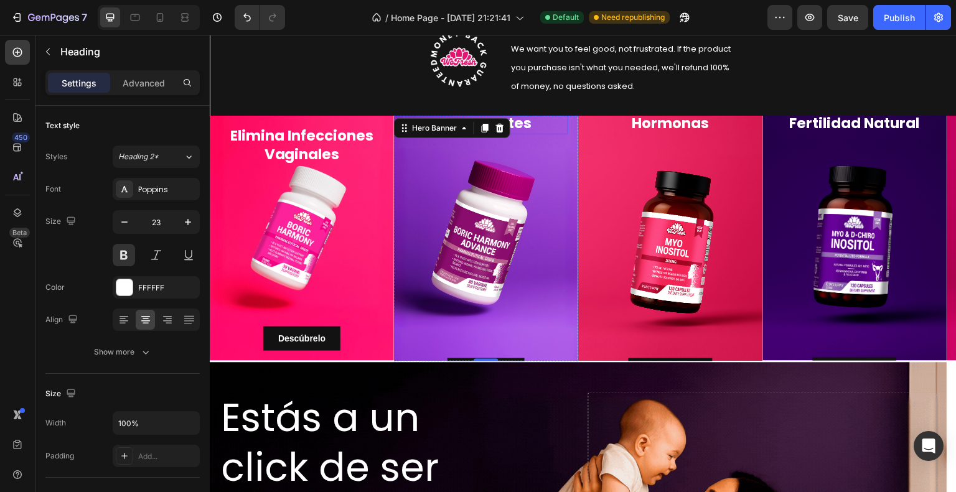
click at [530, 125] on h2 "Elimina Infecciones Recurrentes" at bounding box center [486, 115] width 164 height 40
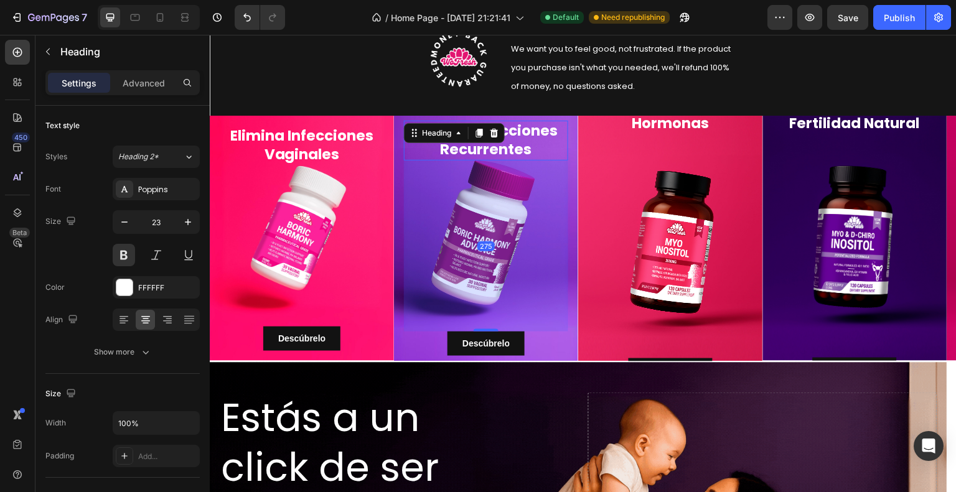
drag, startPoint x: 492, startPoint y: 337, endPoint x: 505, endPoint y: 304, distance: 36.1
click at [505, 161] on div "275" at bounding box center [486, 161] width 164 height 0
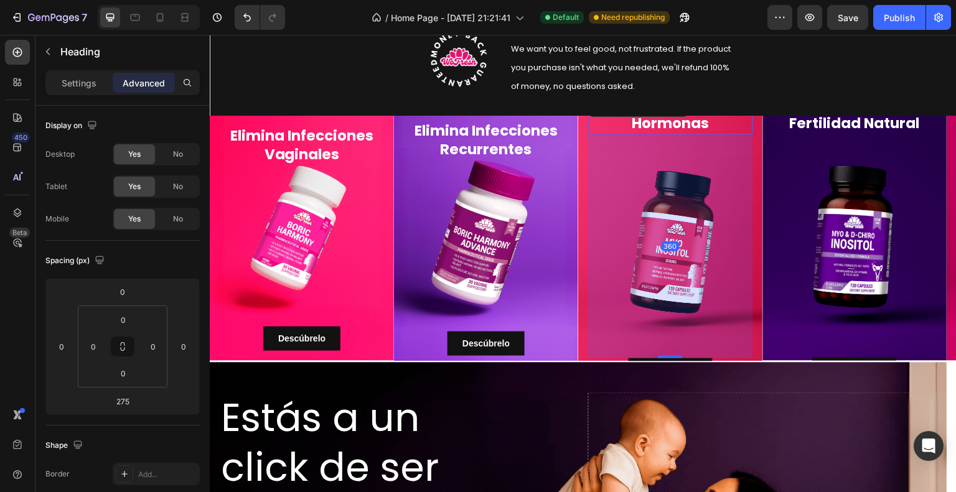
click at [688, 124] on h2 "Regula tus Hormonas" at bounding box center [670, 115] width 164 height 40
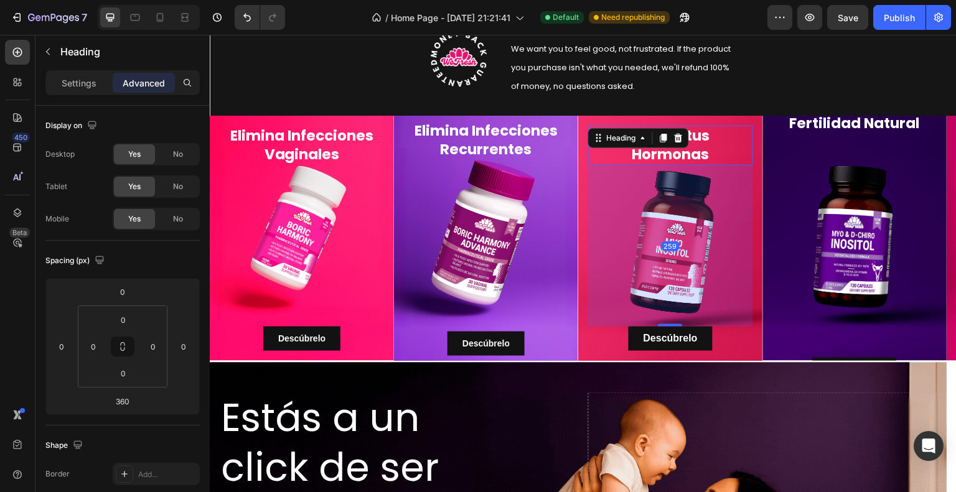
drag, startPoint x: 677, startPoint y: 357, endPoint x: 676, endPoint y: 294, distance: 62.9
click at [676, 166] on div "259" at bounding box center [670, 166] width 164 height 0
type input "259"
click at [864, 123] on h2 "Potencializa tu Fertilidad Natural" at bounding box center [855, 115] width 164 height 40
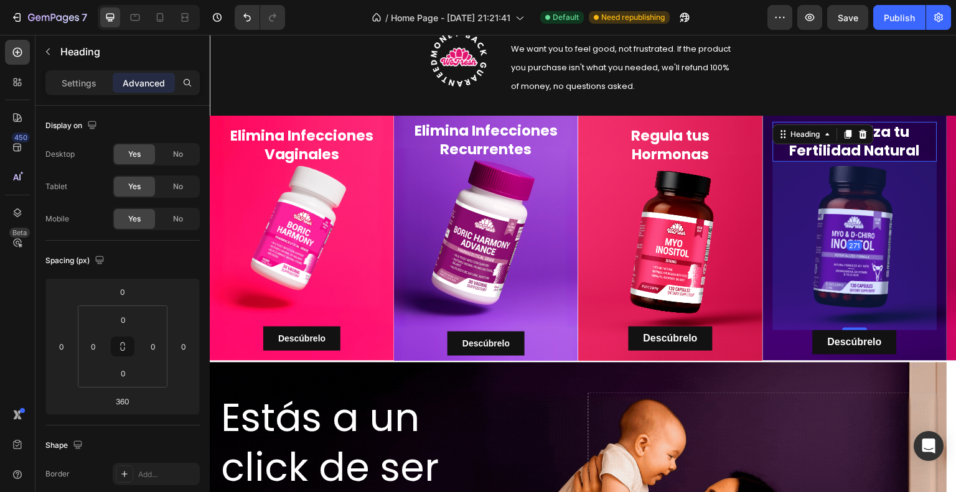
drag, startPoint x: 855, startPoint y: 359, endPoint x: 857, endPoint y: 303, distance: 55.5
click at [857, 162] on div "271" at bounding box center [855, 162] width 164 height 0
type input "271"
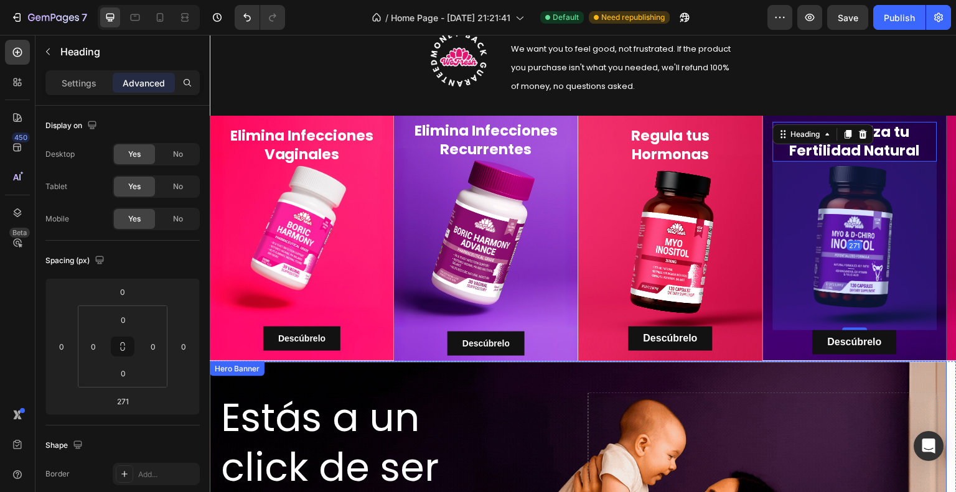
click at [923, 383] on div "Estás a un click de ser Heading Mamá Text Block Drop element here" at bounding box center [579, 483] width 738 height 243
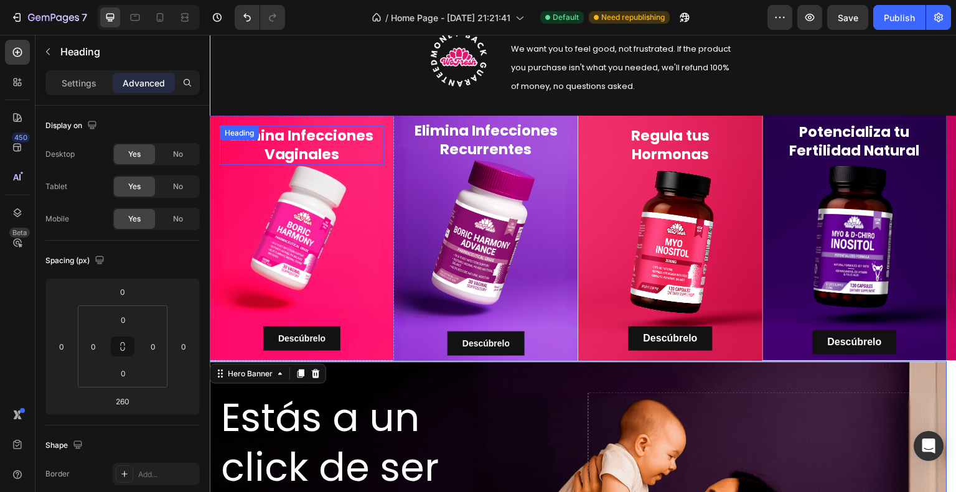
click at [304, 133] on div "Elimina Infecciones Vaginales Heading" at bounding box center [302, 146] width 164 height 40
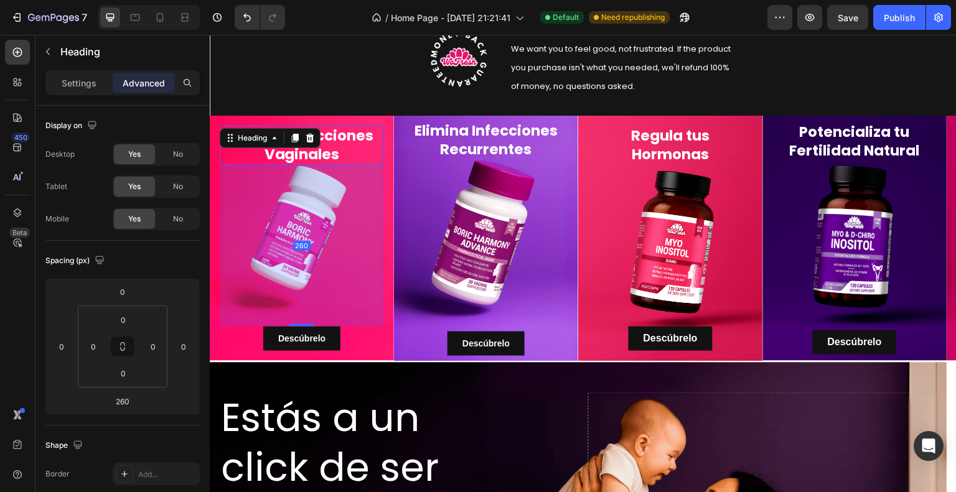
click at [304, 133] on div at bounding box center [310, 138] width 15 height 15
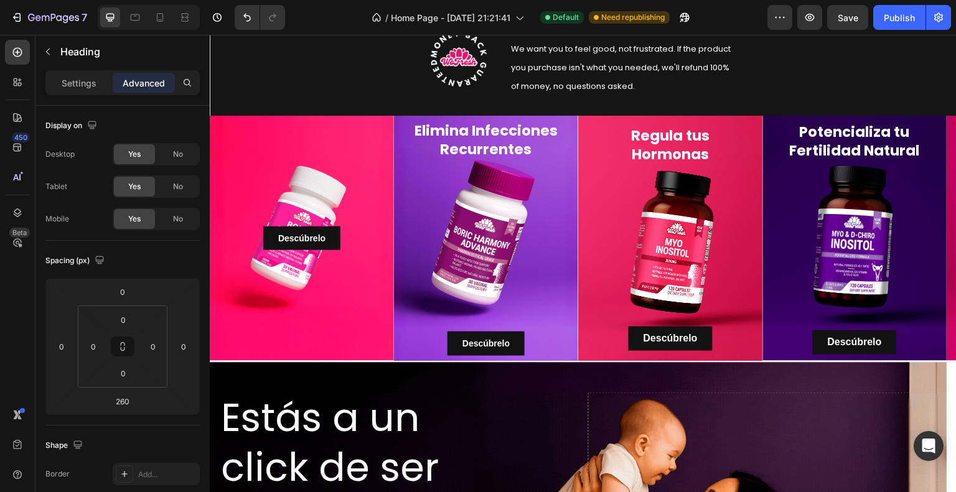
click at [304, 133] on div "Descúbrelo Button Hero Banner" at bounding box center [302, 239] width 184 height 246
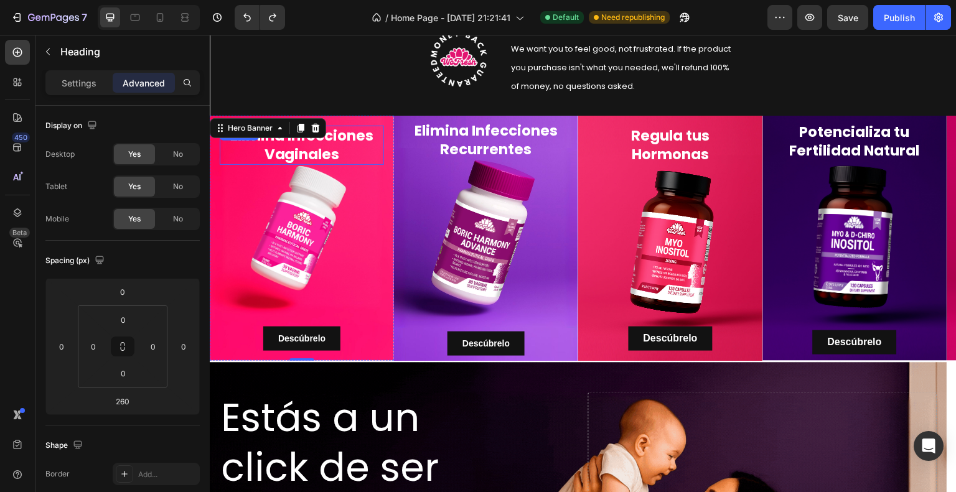
click at [331, 157] on h2 "Elimina Infecciones Vaginales" at bounding box center [302, 146] width 164 height 40
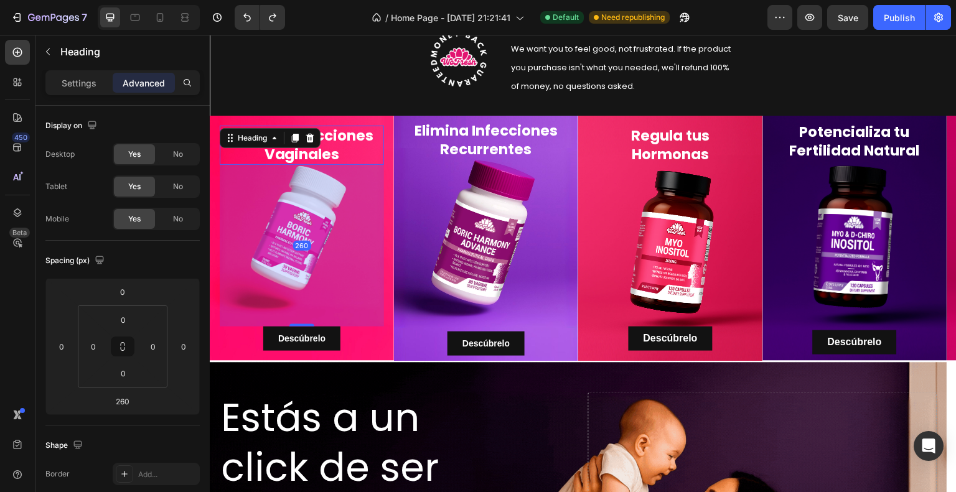
click at [332, 157] on h2 "Elimina Infecciones Vaginales" at bounding box center [302, 146] width 164 height 40
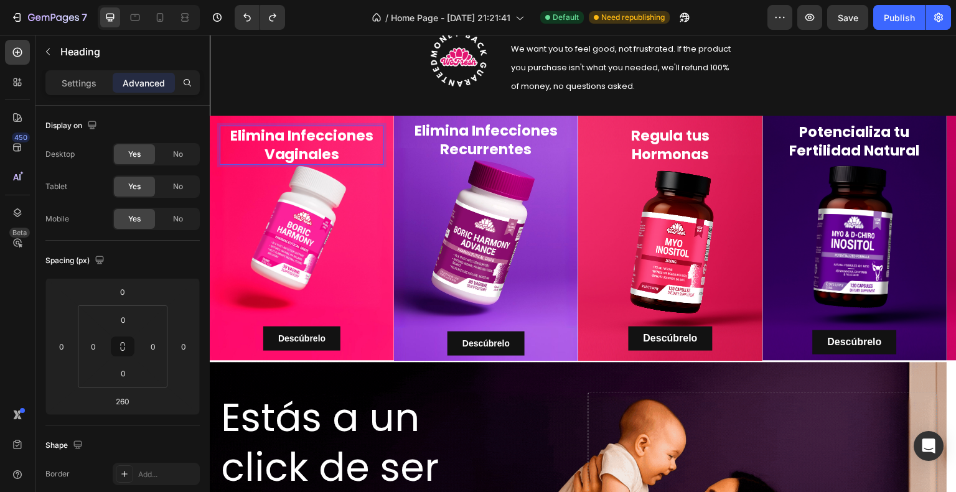
click at [362, 144] on p "Elimina Infecciones Vaginales" at bounding box center [302, 145] width 162 height 37
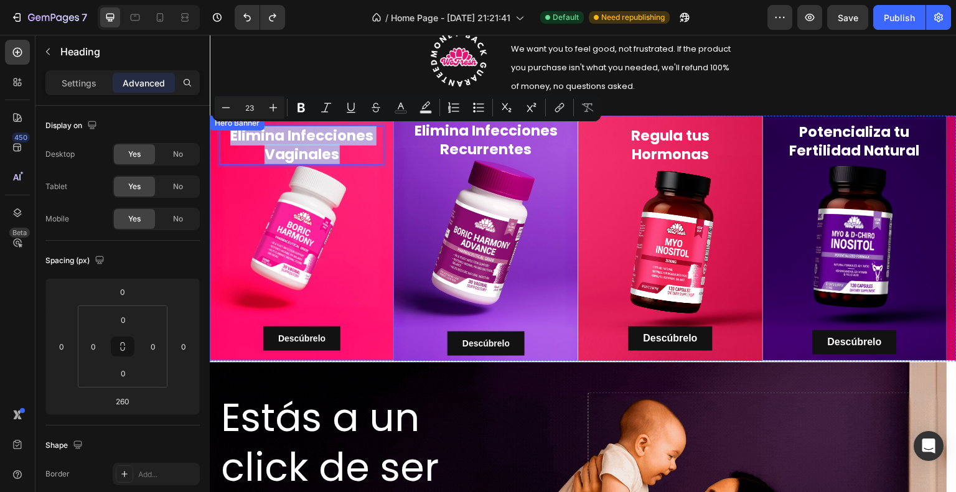
drag, startPoint x: 344, startPoint y: 154, endPoint x: 218, endPoint y: 128, distance: 127.8
click at [218, 128] on div "Elimina Infecciones Vaginales Heading 260 Descúbrelo Button Hero Banner" at bounding box center [302, 239] width 184 height 246
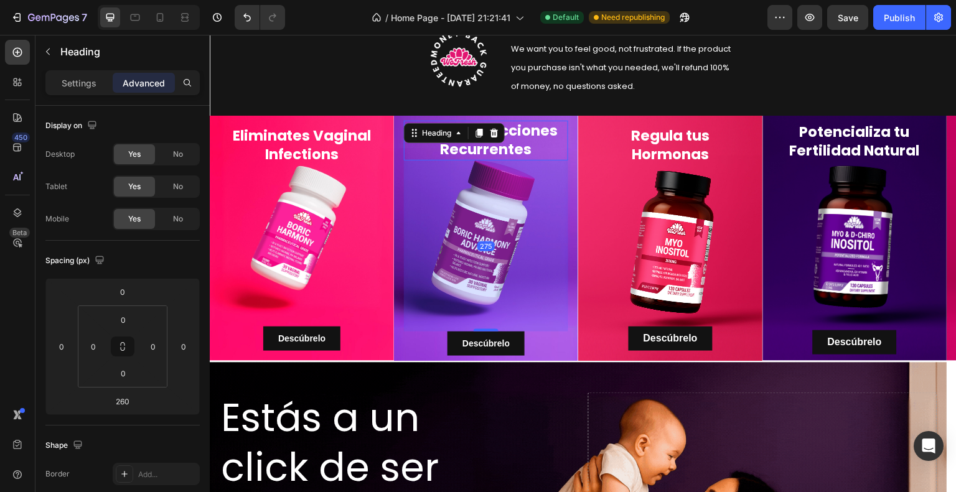
click at [439, 142] on div "Elimina Infecciones Recurrentes Heading 275" at bounding box center [486, 141] width 164 height 40
click at [560, 144] on h2 "Elimina Infecciones Recurrentes" at bounding box center [486, 141] width 164 height 40
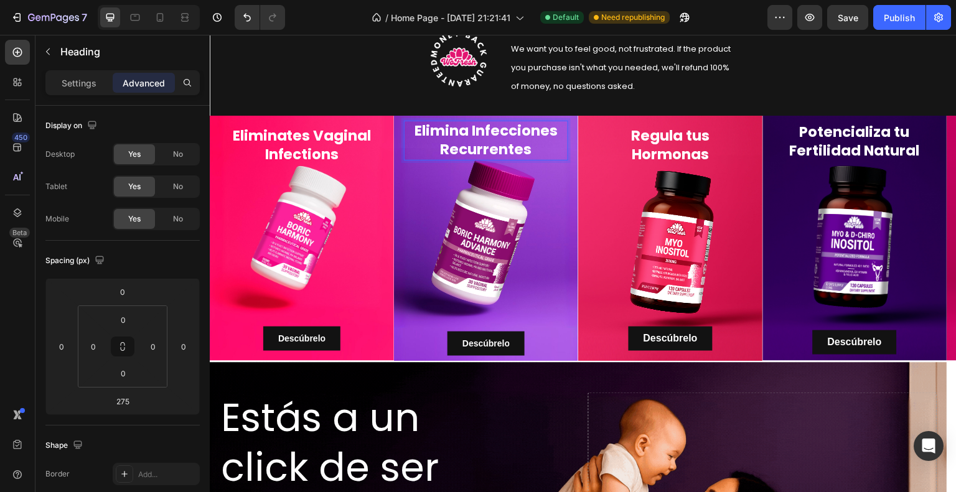
click at [520, 126] on p "Elimina Infecciones Recurrentes" at bounding box center [486, 140] width 162 height 37
click at [684, 146] on div "Regula tus Hormonas Heading" at bounding box center [670, 146] width 164 height 40
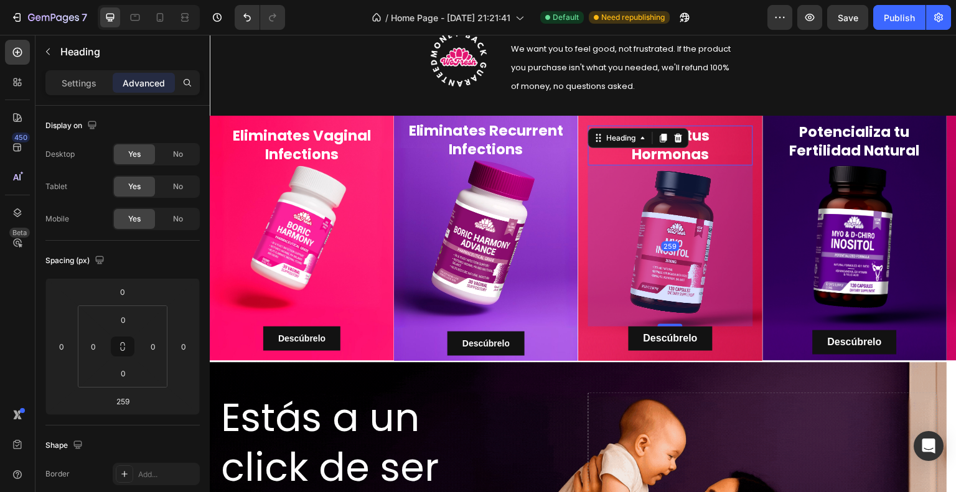
click at [684, 146] on div at bounding box center [678, 138] width 15 height 15
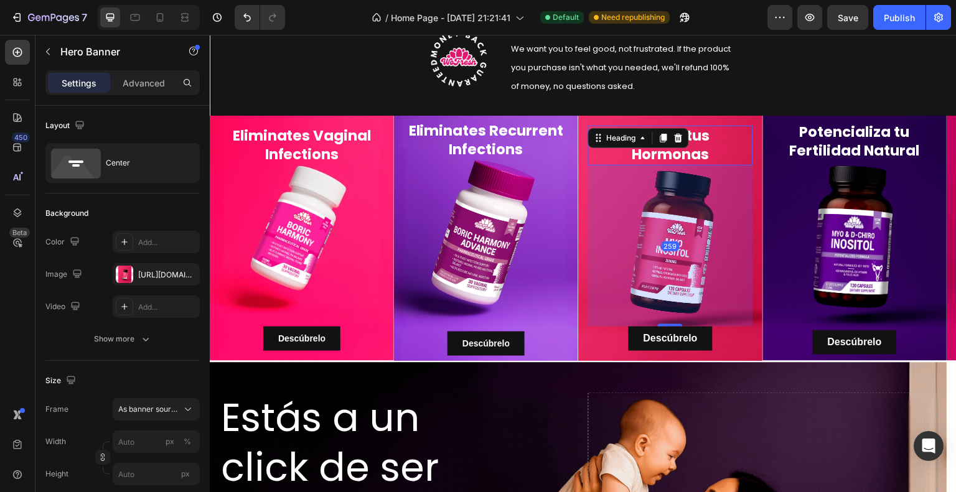
click at [684, 146] on div "Background Image" at bounding box center [670, 239] width 184 height 246
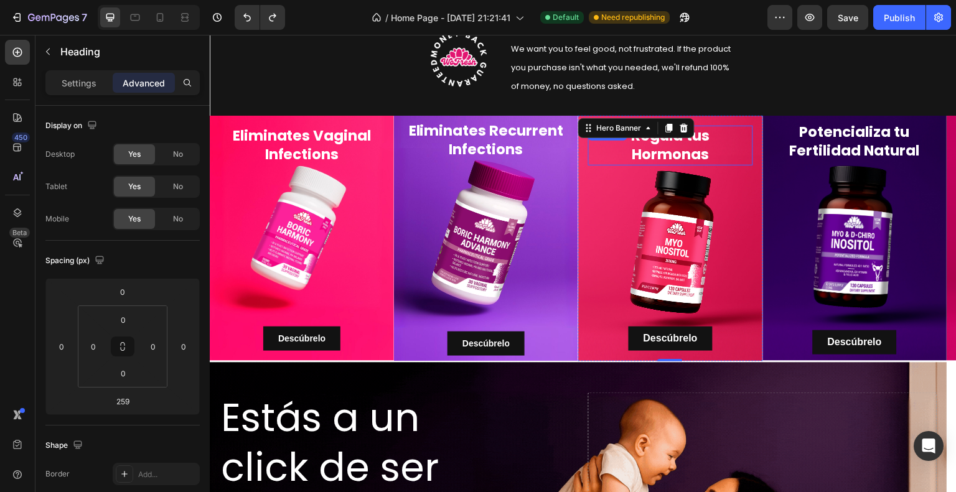
click at [709, 138] on h2 "Regula tus Hormonas" at bounding box center [670, 146] width 164 height 40
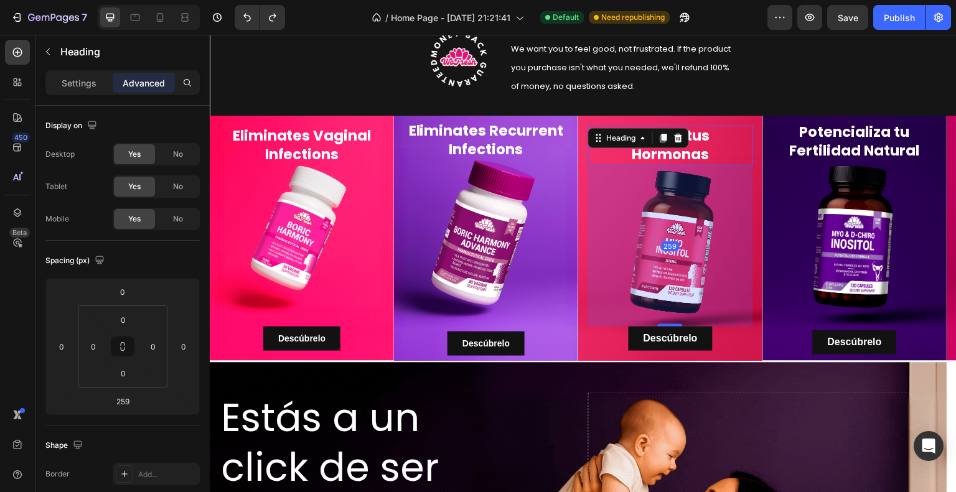
click at [709, 138] on h2 "Regula tus Hormonas" at bounding box center [670, 146] width 164 height 40
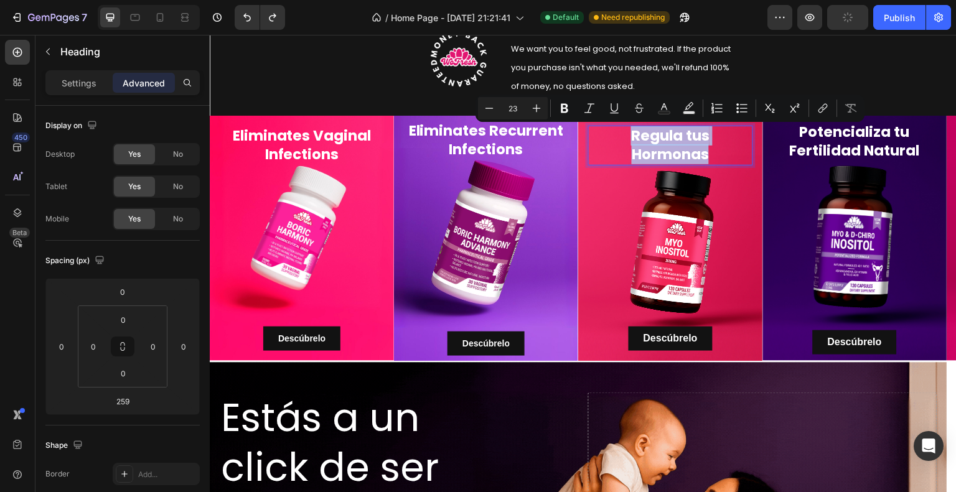
drag, startPoint x: 713, startPoint y: 156, endPoint x: 619, endPoint y: 134, distance: 96.0
click at [619, 134] on p "Regula tus Hormonas" at bounding box center [670, 145] width 162 height 37
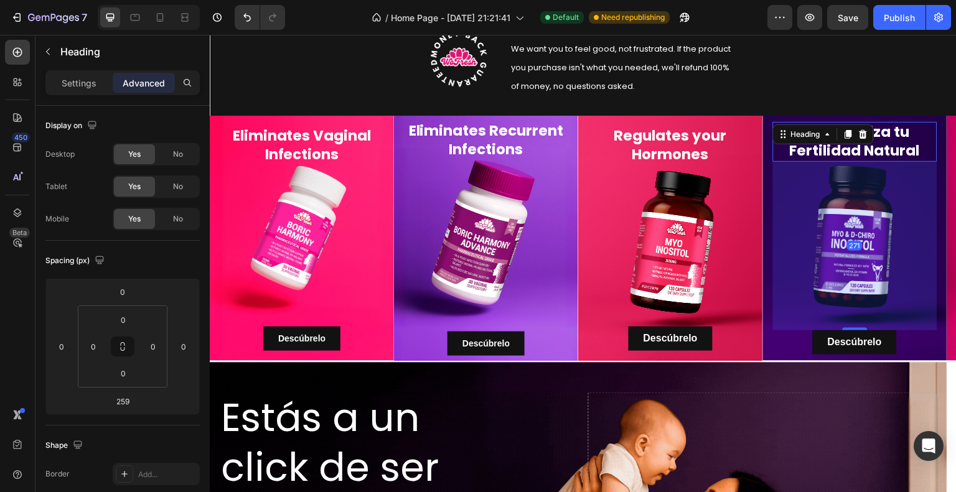
click at [862, 146] on h2 "Potencializa tu Fertilidad Natural" at bounding box center [855, 142] width 164 height 40
click at [924, 146] on h2 "Potencializa tu Fertilidad Natural" at bounding box center [855, 142] width 164 height 40
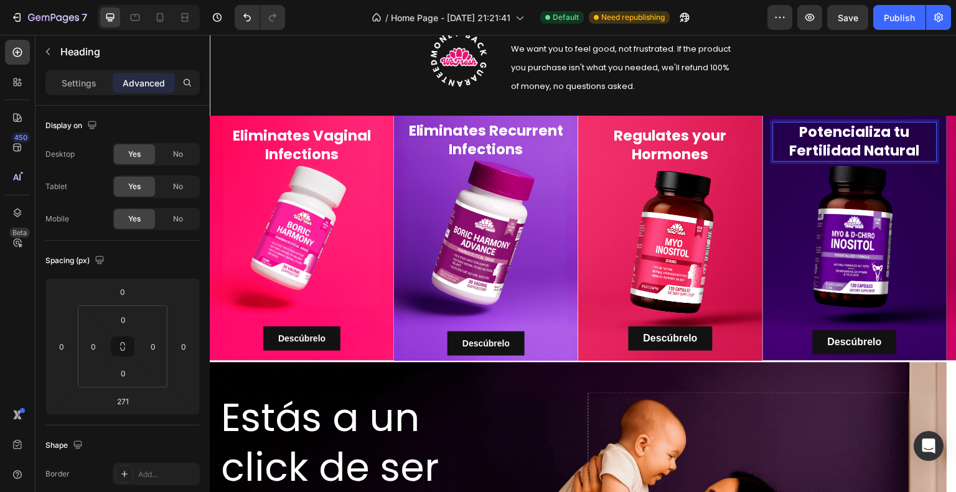
click at [924, 146] on p "Potencializa tu Fertilidad Natural" at bounding box center [855, 141] width 162 height 37
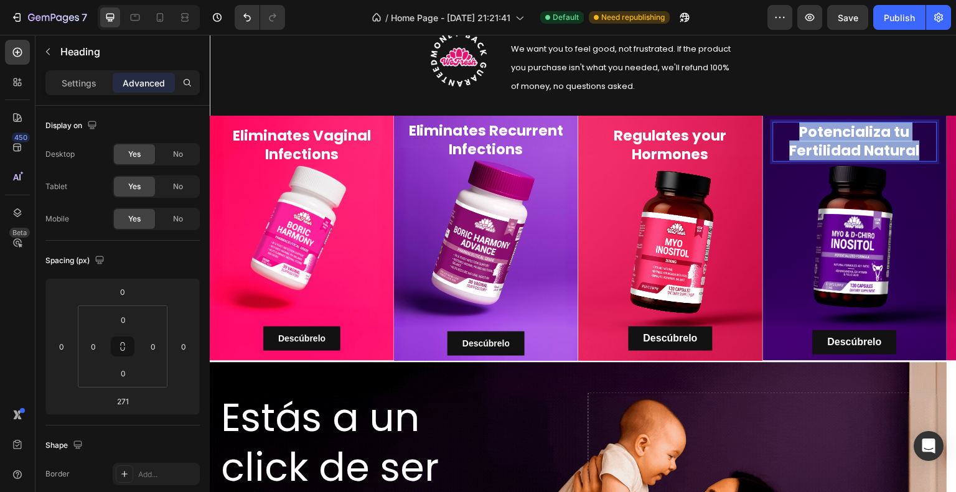
click at [924, 146] on p "Potencializa tu Fertilidad Natural" at bounding box center [855, 141] width 162 height 37
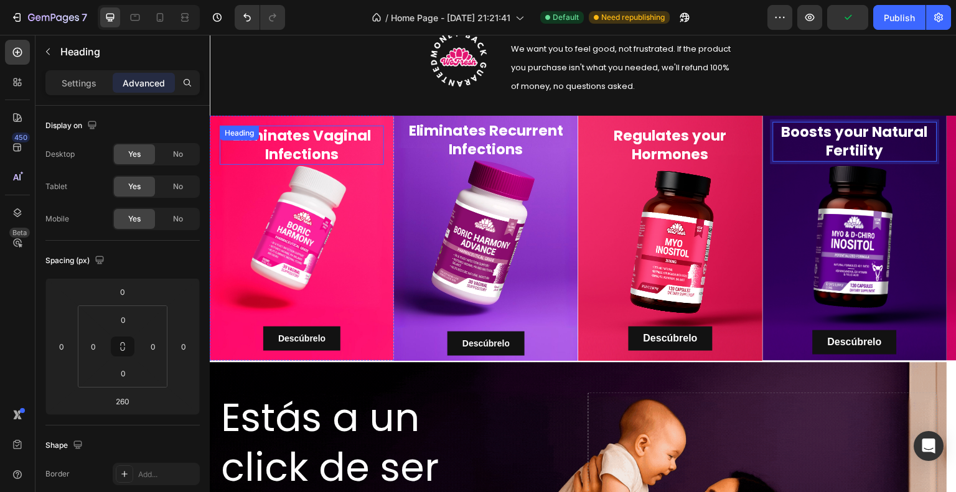
click at [335, 158] on p "Eliminates Vaginal Infections" at bounding box center [302, 145] width 162 height 37
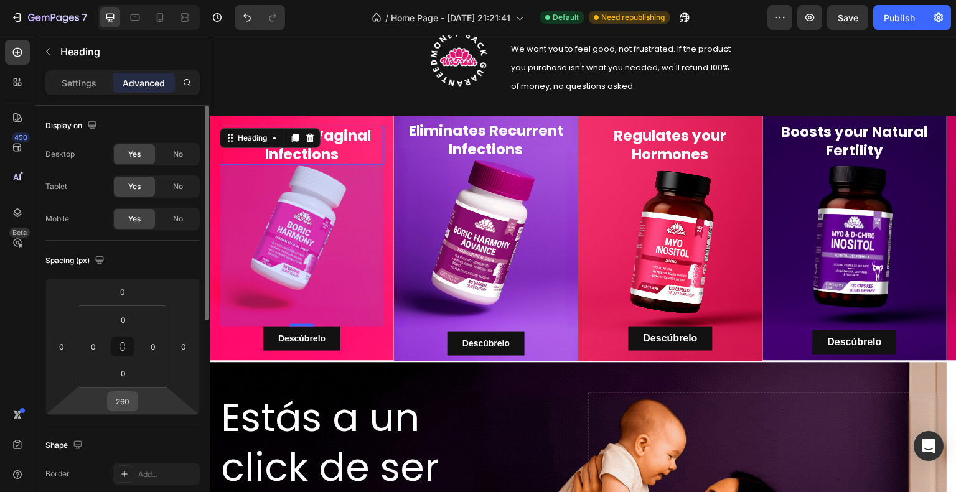
click at [118, 398] on input "260" at bounding box center [122, 401] width 25 height 19
click at [117, 400] on input "260" at bounding box center [122, 401] width 25 height 19
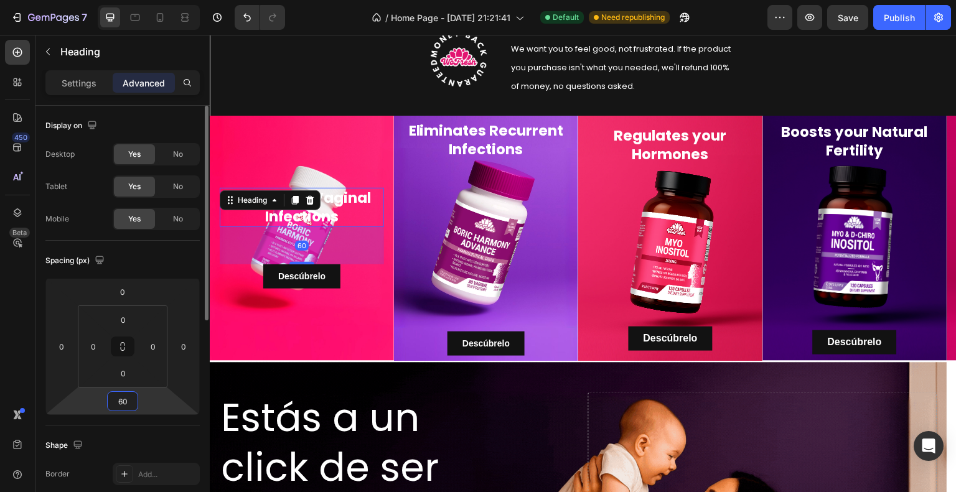
type input "360"
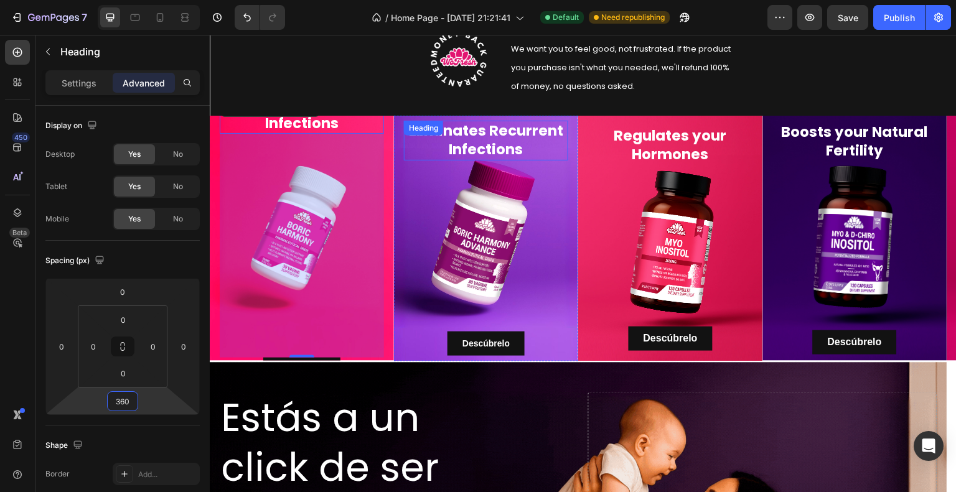
click at [515, 153] on p "Eliminates Recurrent Infections" at bounding box center [486, 140] width 162 height 37
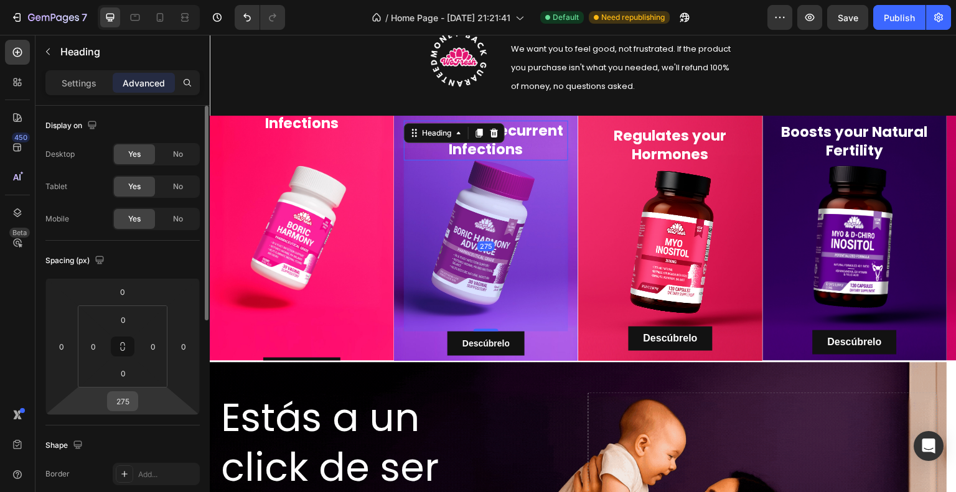
click at [127, 398] on input "275" at bounding box center [122, 401] width 25 height 19
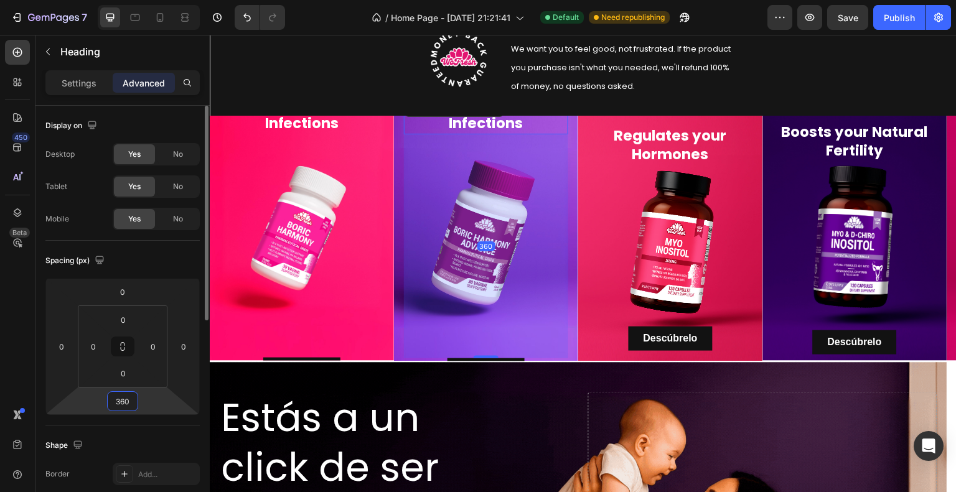
type input "360"
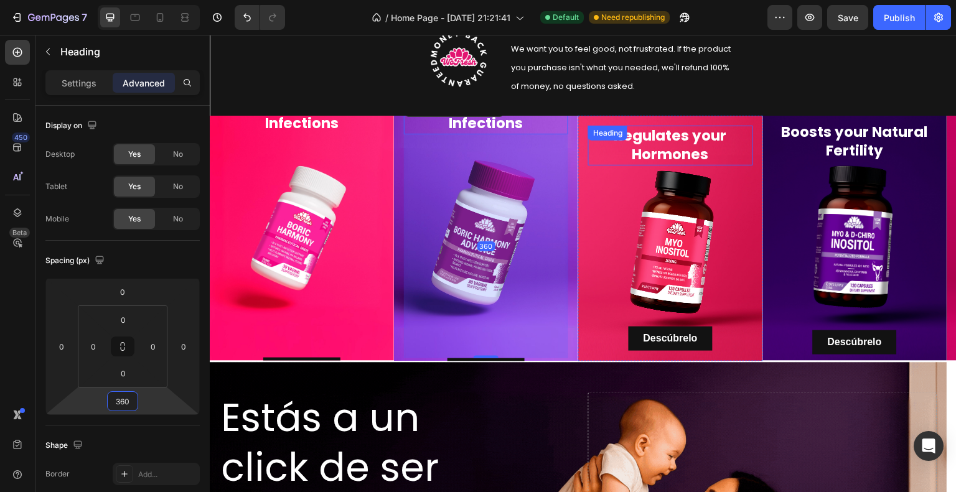
click at [681, 154] on p "Regulates your Hormones" at bounding box center [670, 145] width 162 height 37
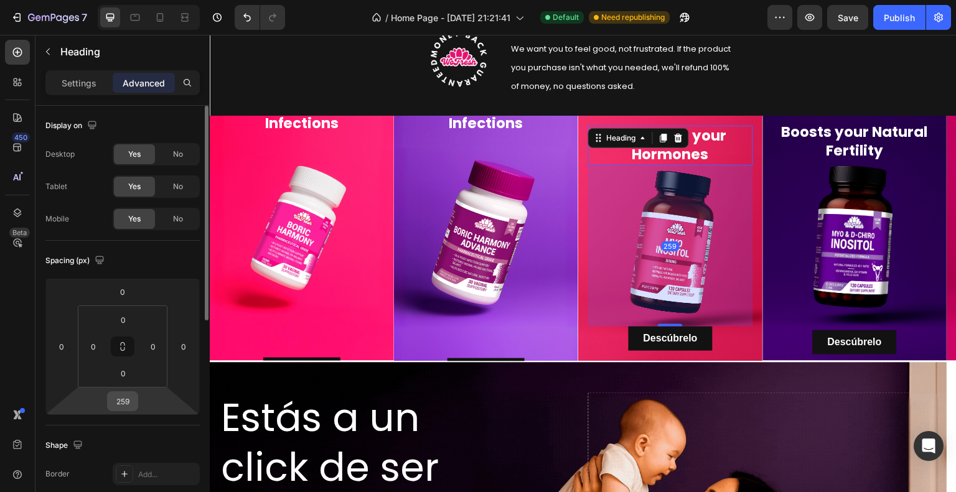
click at [129, 406] on input "259" at bounding box center [122, 401] width 25 height 19
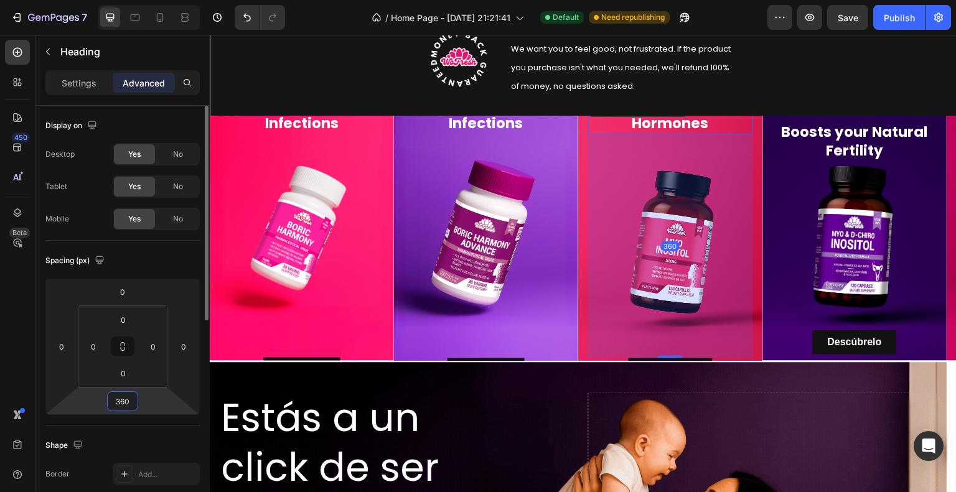
type input "360"
click at [883, 132] on p "Boosts your Natural Fertility" at bounding box center [855, 141] width 162 height 37
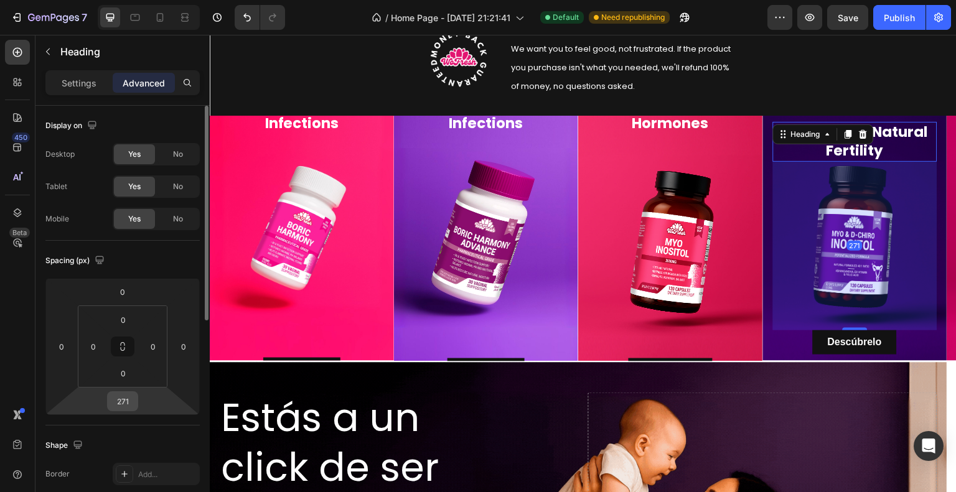
click at [123, 403] on input "271" at bounding box center [122, 401] width 25 height 19
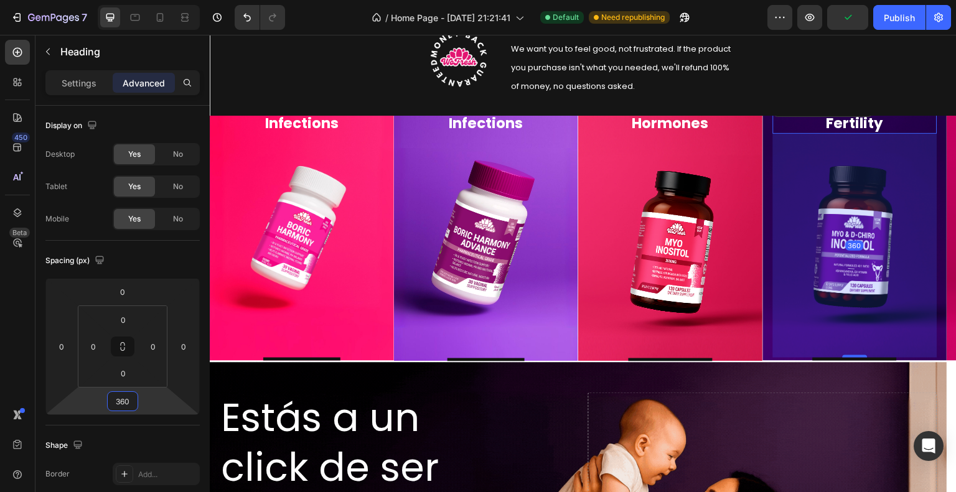
type input "360"
click at [847, 231] on div "360" at bounding box center [855, 246] width 164 height 224
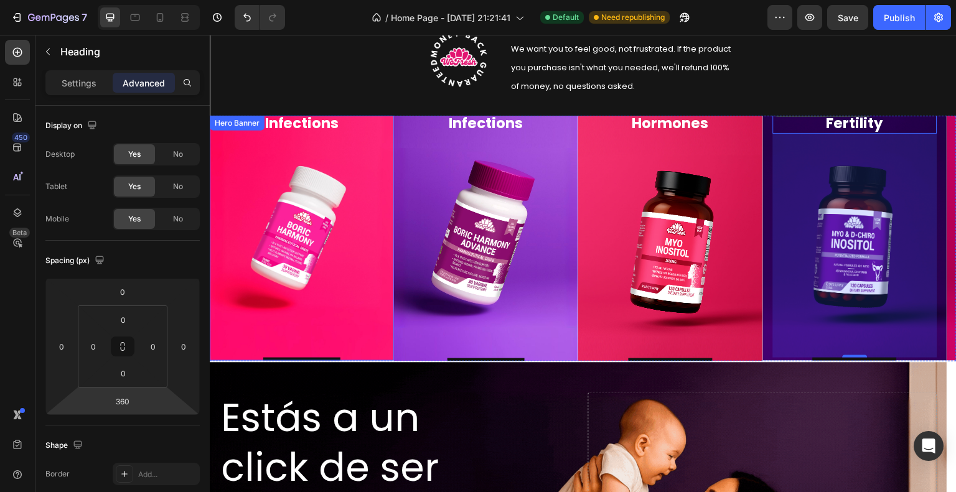
click at [220, 124] on div "Hero Banner" at bounding box center [237, 123] width 50 height 11
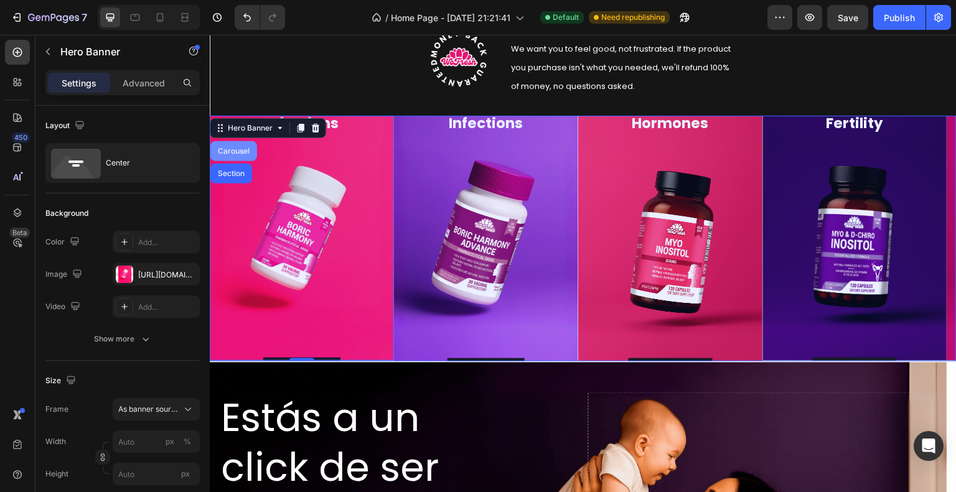
click at [231, 151] on div "Carousel" at bounding box center [233, 151] width 37 height 7
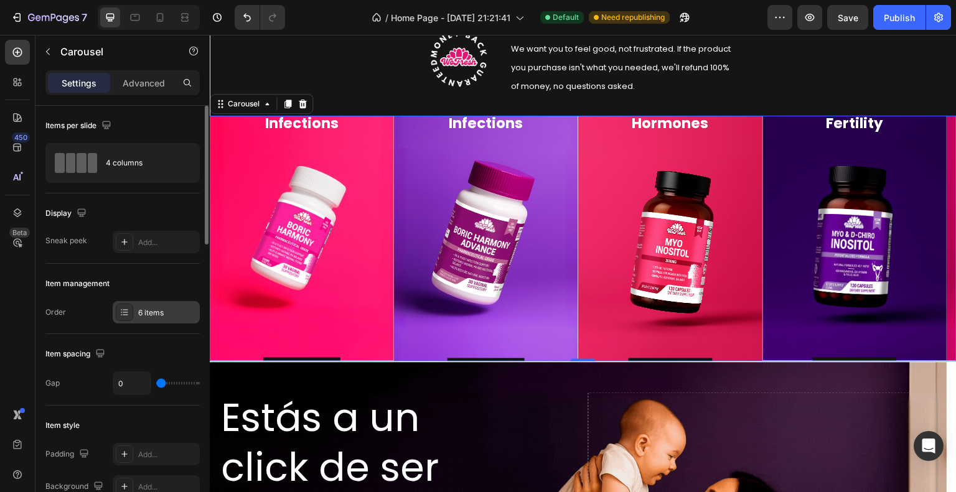
click at [149, 316] on div "6 items" at bounding box center [167, 313] width 59 height 11
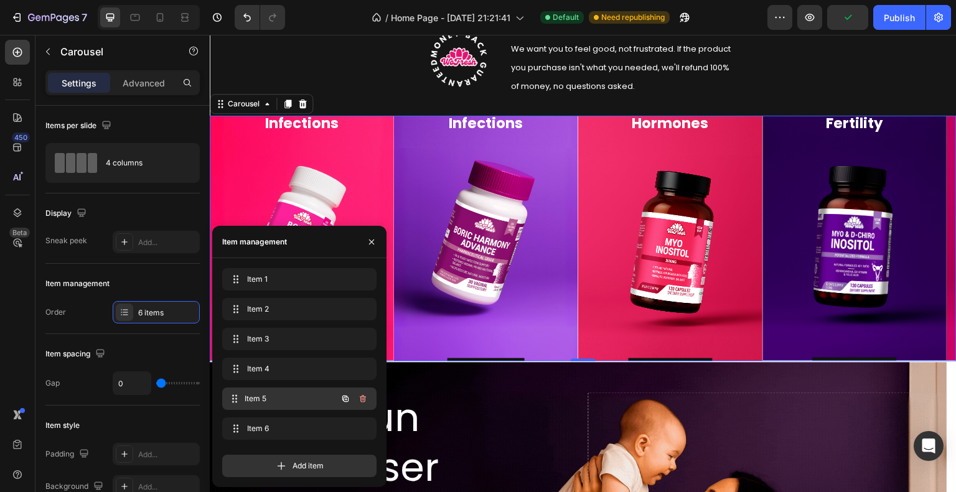
click at [269, 396] on span "Item 5" at bounding box center [291, 398] width 92 height 11
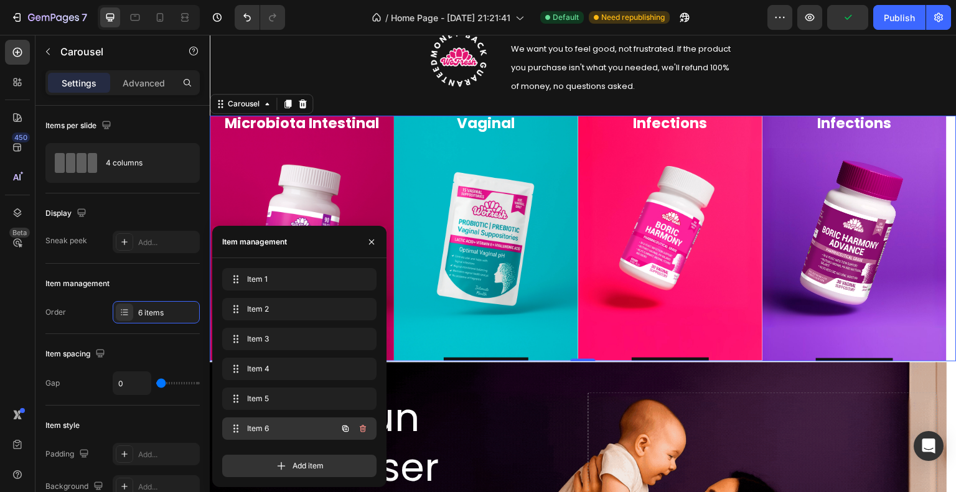
click at [266, 425] on span "Item 6" at bounding box center [282, 428] width 70 height 11
click at [258, 431] on span "Item 6" at bounding box center [291, 428] width 92 height 11
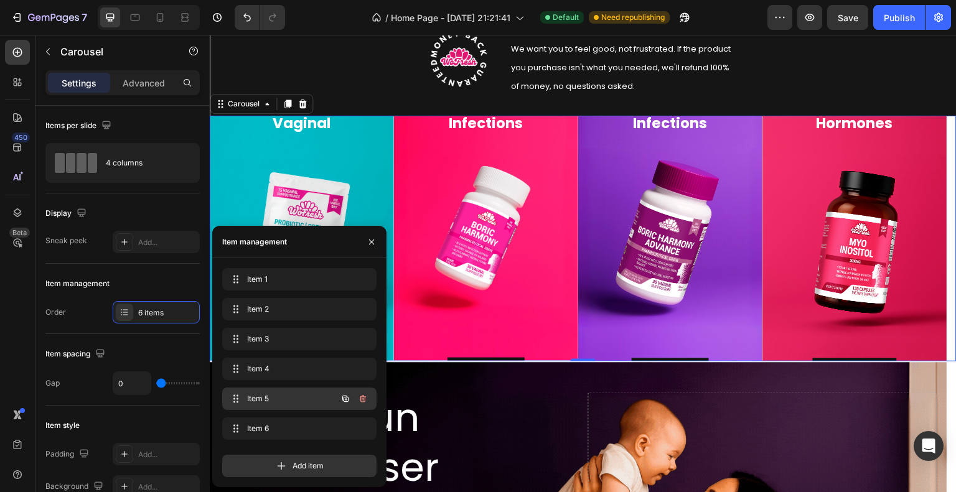
click at [265, 400] on span "Item 5" at bounding box center [282, 398] width 70 height 11
click at [263, 370] on span "Item 4" at bounding box center [282, 369] width 70 height 11
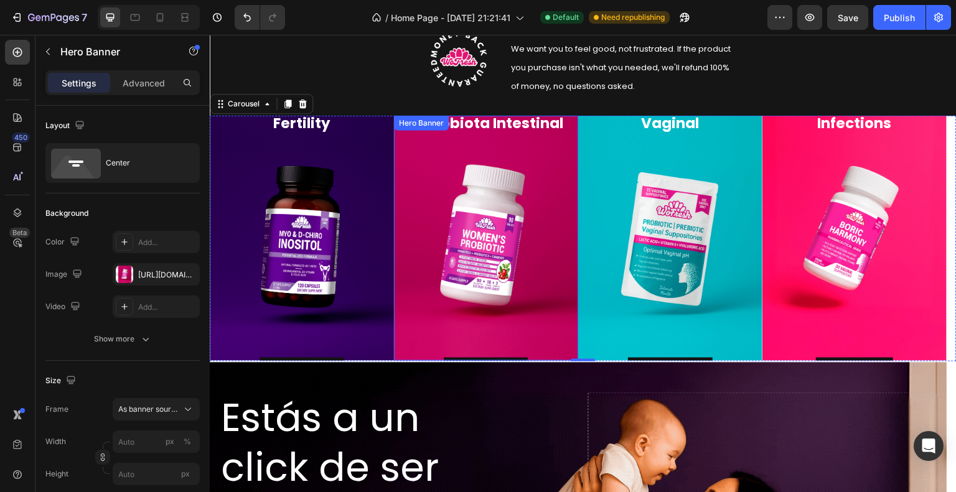
click at [515, 169] on div "Recupera tu [MEDICAL_DATA] Intestinal Heading Descúbrelo Button" at bounding box center [486, 239] width 164 height 288
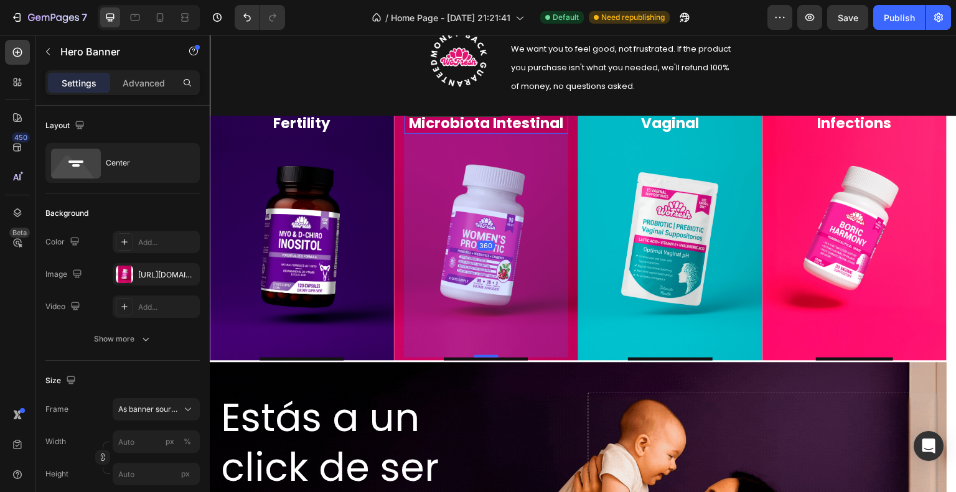
click at [547, 128] on h2 "Recupera tu Microbiota Intestinal" at bounding box center [486, 115] width 164 height 40
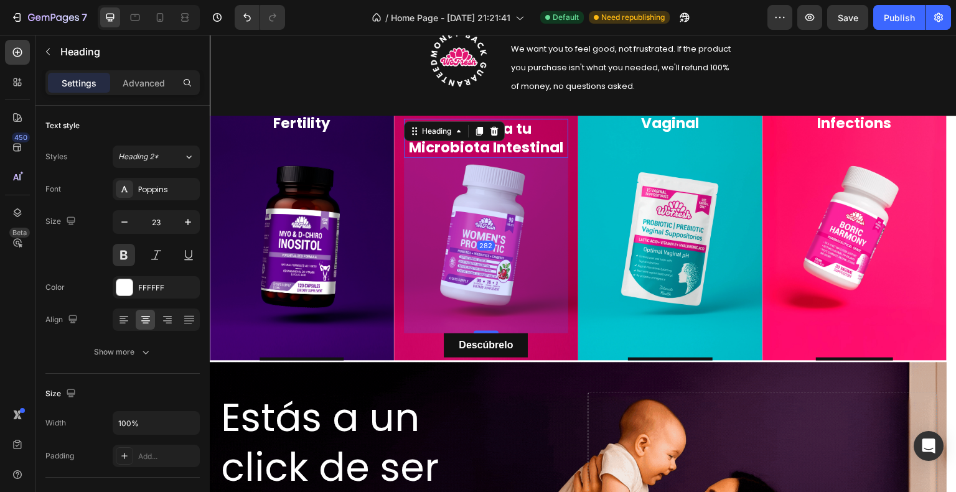
drag, startPoint x: 481, startPoint y: 359, endPoint x: 495, endPoint y: 309, distance: 51.6
click at [495, 158] on div "282" at bounding box center [486, 158] width 164 height 0
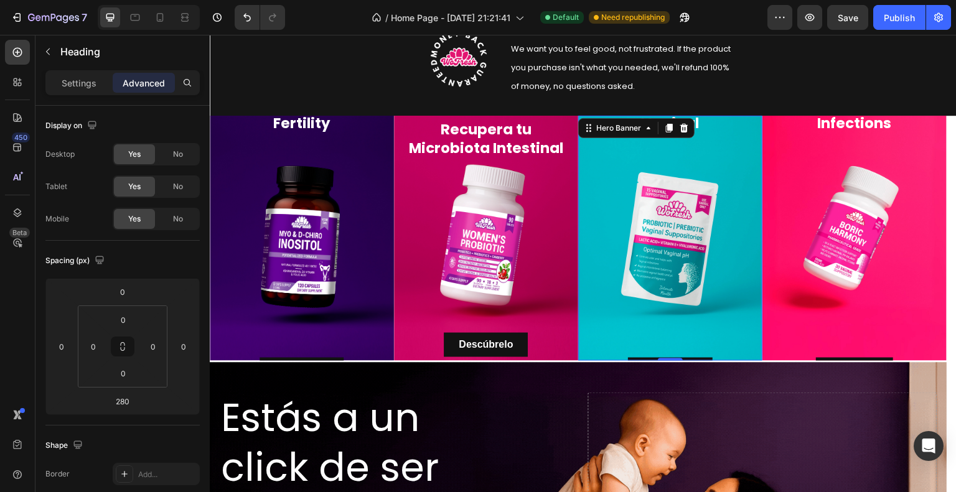
click at [760, 238] on div "Nutre tu [MEDICAL_DATA] Vaginal Heading Descúbrelo Button" at bounding box center [670, 238] width 184 height 293
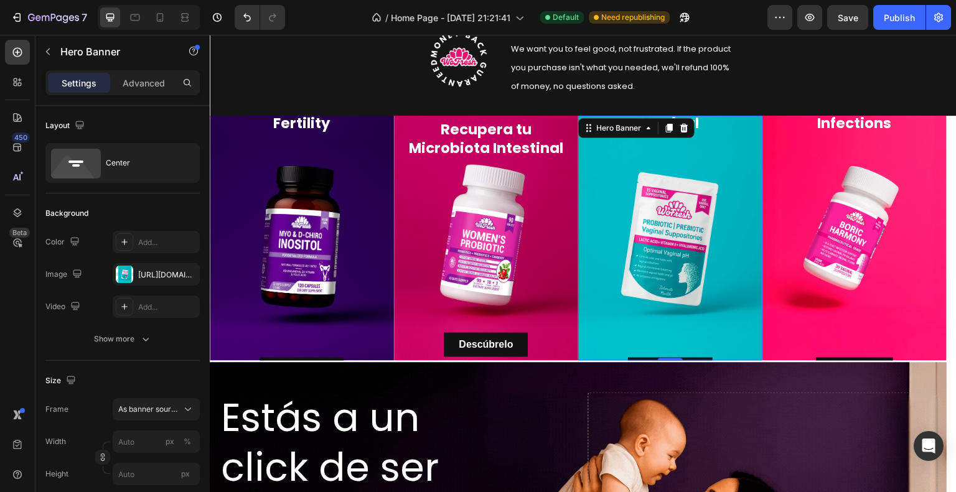
click at [705, 253] on div "Nutre tu [MEDICAL_DATA] Vaginal Heading Descúbrelo Button" at bounding box center [670, 239] width 164 height 288
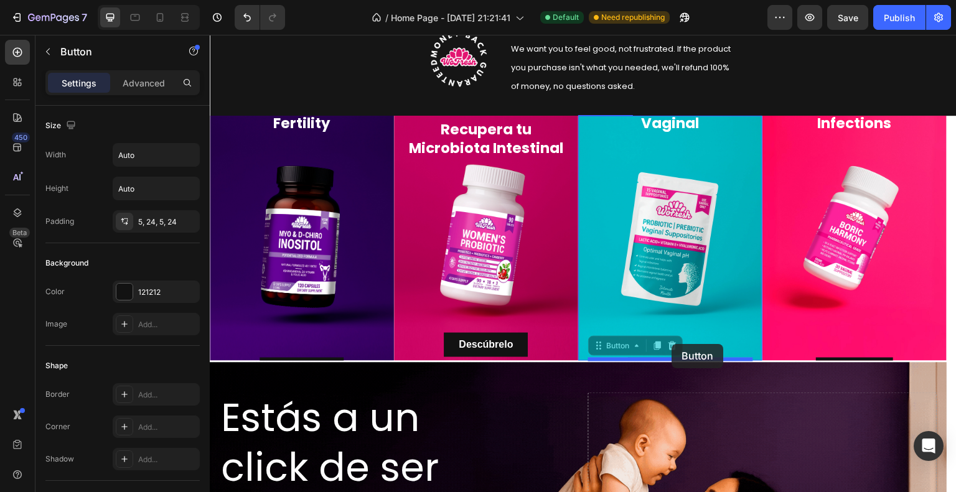
drag, startPoint x: 670, startPoint y: 359, endPoint x: 672, endPoint y: 344, distance: 15.1
click at [672, 344] on div "Header Image ¡START [PERSON_NAME] FEAR! We want you to feel good, not frustrate…" at bounding box center [583, 270] width 747 height 1964
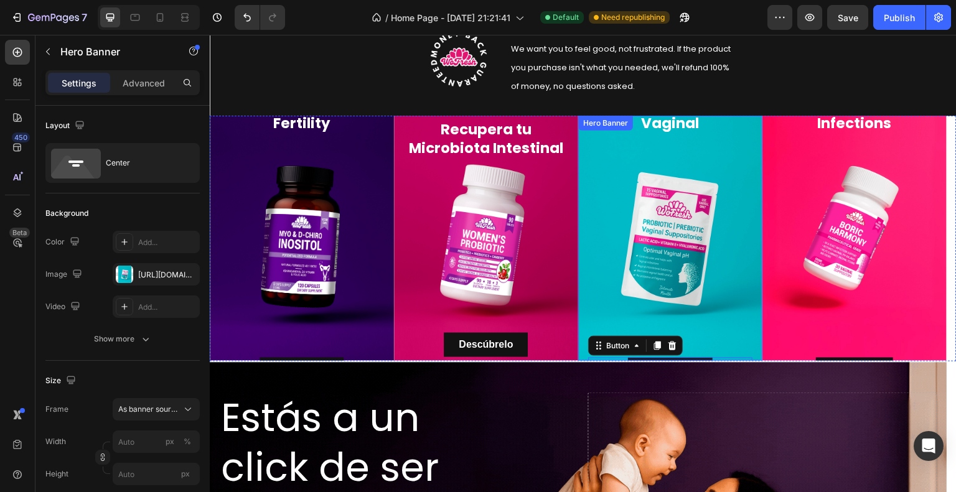
click at [709, 336] on div "Nutre tu [MEDICAL_DATA] Vaginal Heading Descúbrelo Button 0" at bounding box center [670, 239] width 164 height 288
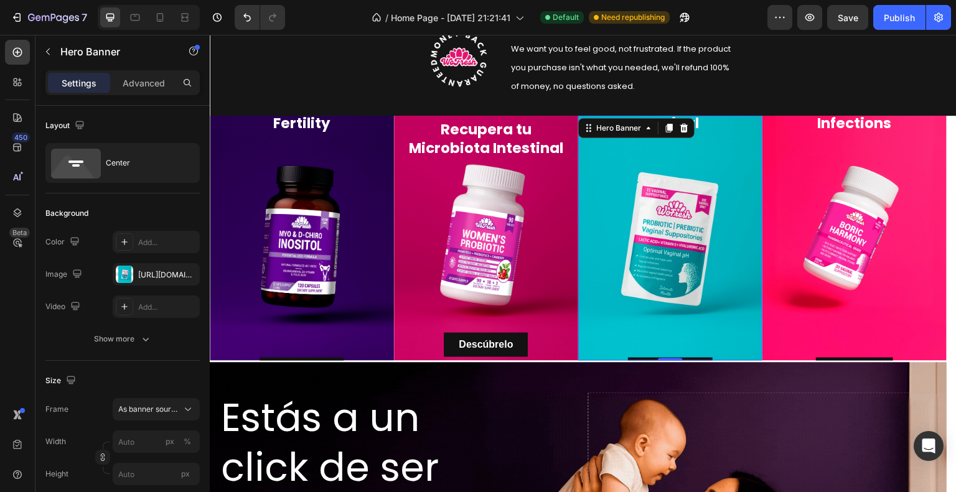
drag, startPoint x: 669, startPoint y: 360, endPoint x: 673, endPoint y: 339, distance: 20.9
click at [675, 329] on div "Nutre tu [MEDICAL_DATA] Vaginal Heading Descúbrelo Button Hero Banner 0" at bounding box center [670, 239] width 184 height 246
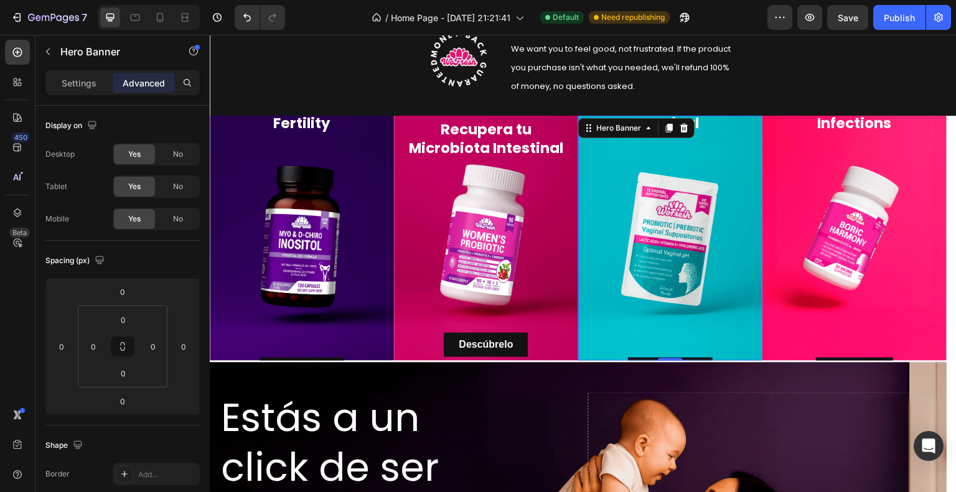
drag, startPoint x: 666, startPoint y: 361, endPoint x: 667, endPoint y: 352, distance: 9.4
click at [672, 334] on div "Nutre tu [MEDICAL_DATA] Vaginal Heading Descúbrelo Button Hero Banner 0" at bounding box center [670, 239] width 184 height 246
click at [682, 248] on div "Nutre tu [MEDICAL_DATA] Vaginal Heading Descúbrelo Button" at bounding box center [670, 239] width 164 height 288
click at [721, 159] on div "Nutre tu [MEDICAL_DATA] Vaginal Heading Descúbrelo Button" at bounding box center [670, 239] width 164 height 288
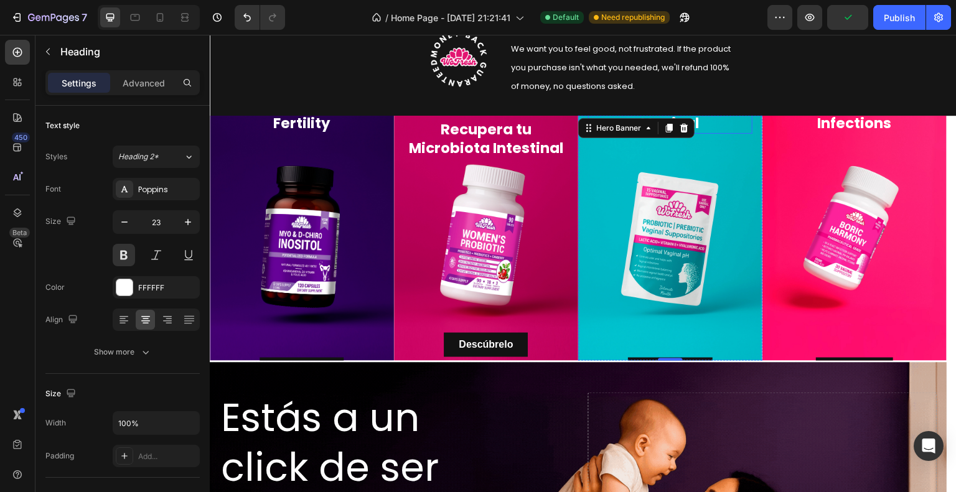
click at [713, 120] on h2 "Nutre tu [MEDICAL_DATA] Vaginal" at bounding box center [670, 115] width 164 height 40
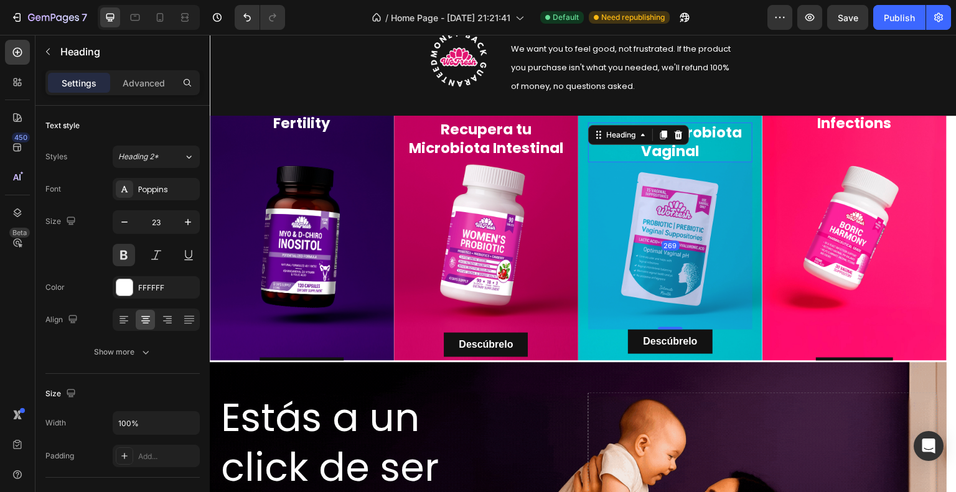
drag, startPoint x: 674, startPoint y: 357, endPoint x: 684, endPoint y: 301, distance: 57.6
click at [684, 162] on div "269" at bounding box center [670, 162] width 164 height 0
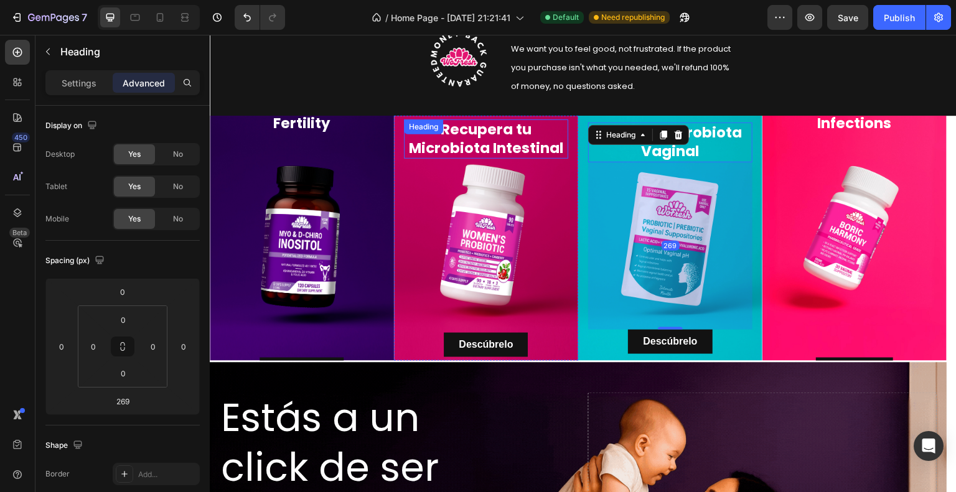
click at [454, 138] on div "Recupera tu [MEDICAL_DATA] Intestinal Heading" at bounding box center [486, 140] width 164 height 40
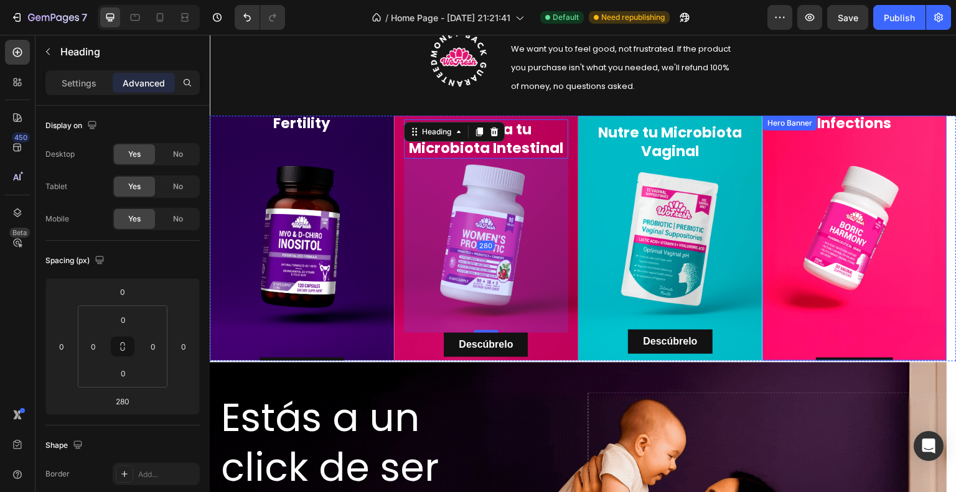
click at [891, 241] on div "Eliminates Vaginal Infections Heading Descúbrelo Button" at bounding box center [855, 239] width 164 height 288
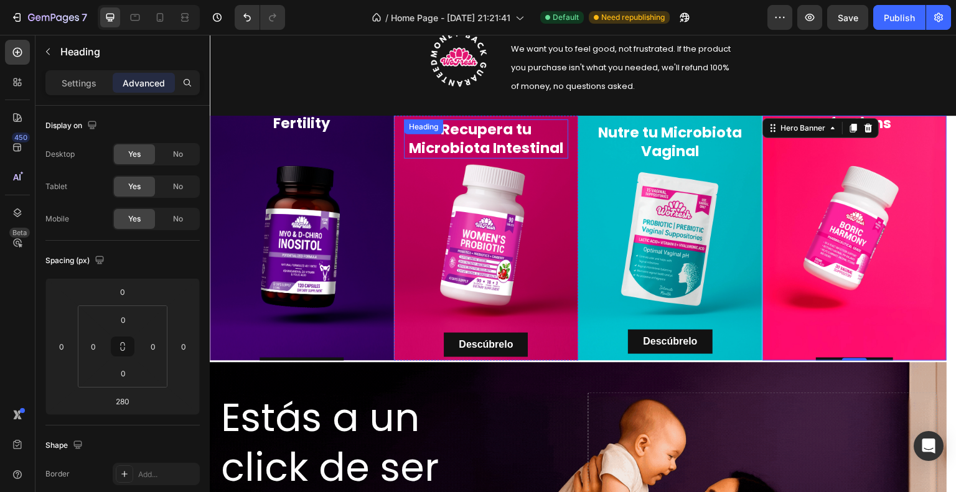
click at [474, 129] on div "Recupera tu [MEDICAL_DATA] Intestinal Heading" at bounding box center [486, 140] width 164 height 40
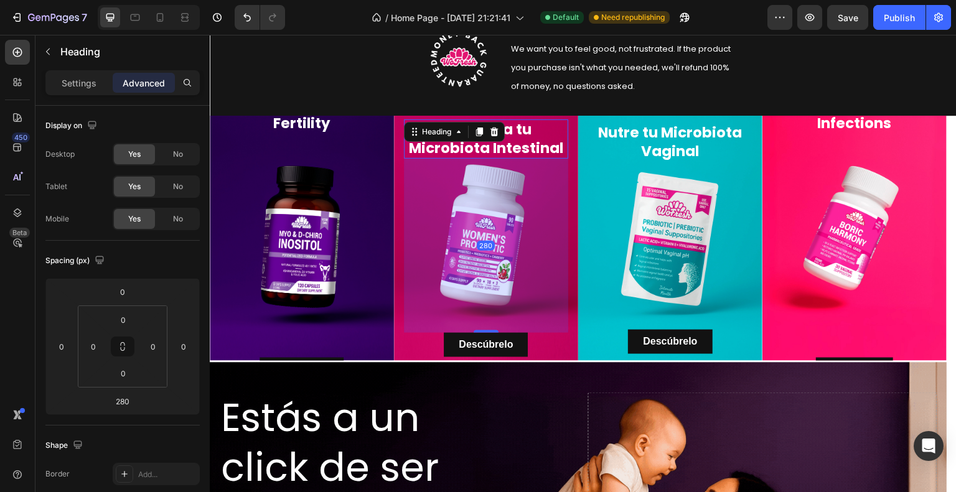
click at [474, 129] on div at bounding box center [479, 131] width 15 height 15
click at [514, 153] on h2 "Recupera tu Microbiota Intestinal" at bounding box center [486, 140] width 164 height 40
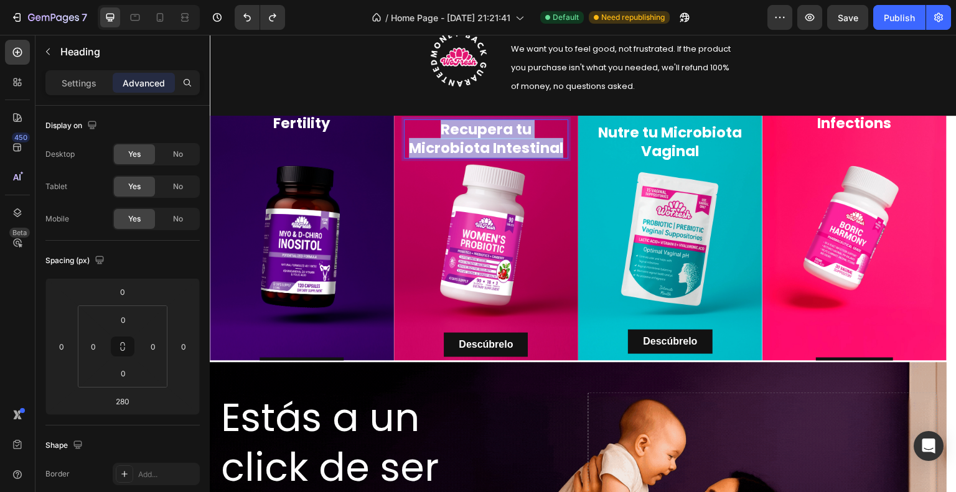
click at [514, 153] on p "Recupera tu Microbiota Intestinal" at bounding box center [486, 139] width 162 height 37
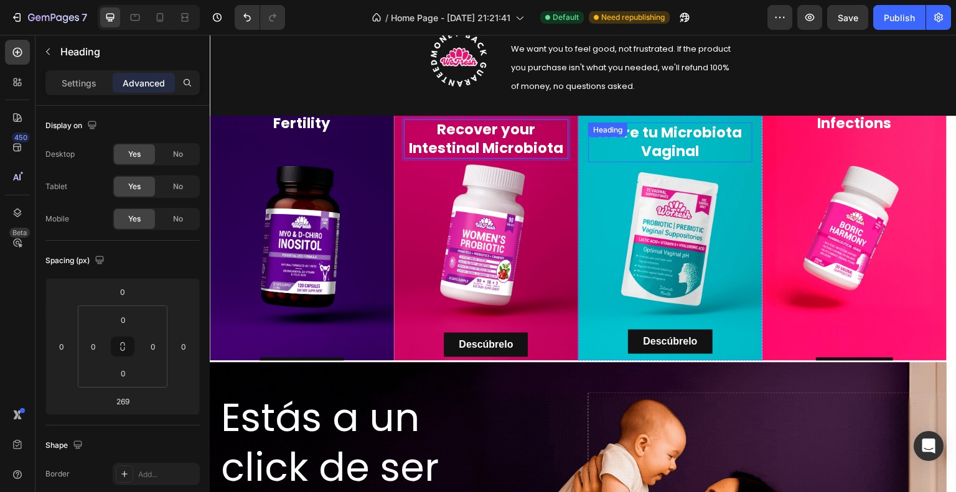
click at [654, 135] on div "Nutre tu [MEDICAL_DATA] Vaginal Heading" at bounding box center [670, 143] width 164 height 40
click at [721, 141] on h2 "Nutre tu [MEDICAL_DATA] Vaginal" at bounding box center [670, 143] width 164 height 40
click at [721, 141] on p "Nutre tu [MEDICAL_DATA] Vaginal" at bounding box center [670, 142] width 162 height 37
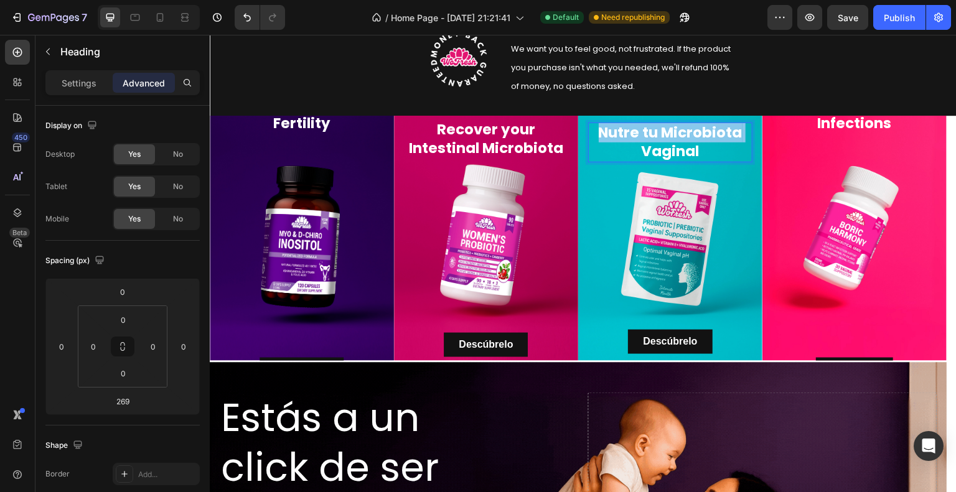
click at [721, 141] on p "Nutre tu [MEDICAL_DATA] Vaginal" at bounding box center [670, 142] width 162 height 37
click at [711, 152] on p "Nutre tu [MEDICAL_DATA] Vaginal" at bounding box center [670, 142] width 162 height 37
drag, startPoint x: 707, startPoint y: 154, endPoint x: 585, endPoint y: 139, distance: 122.3
click at [585, 139] on div "Nutre tu [MEDICAL_DATA] Vaginal Heading 269 Descúbrelo Button" at bounding box center [670, 238] width 184 height 237
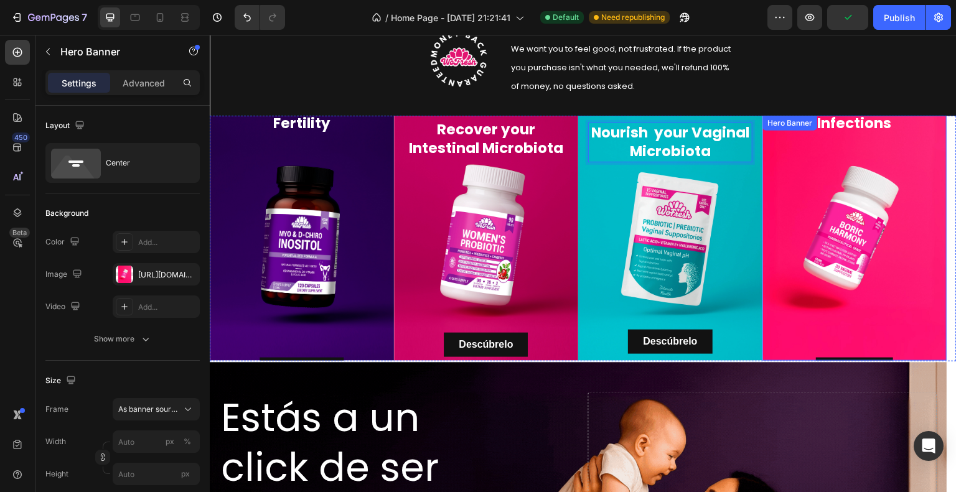
click at [839, 154] on div "Eliminates Vaginal Infections Heading Descúbrelo Button" at bounding box center [855, 239] width 164 height 288
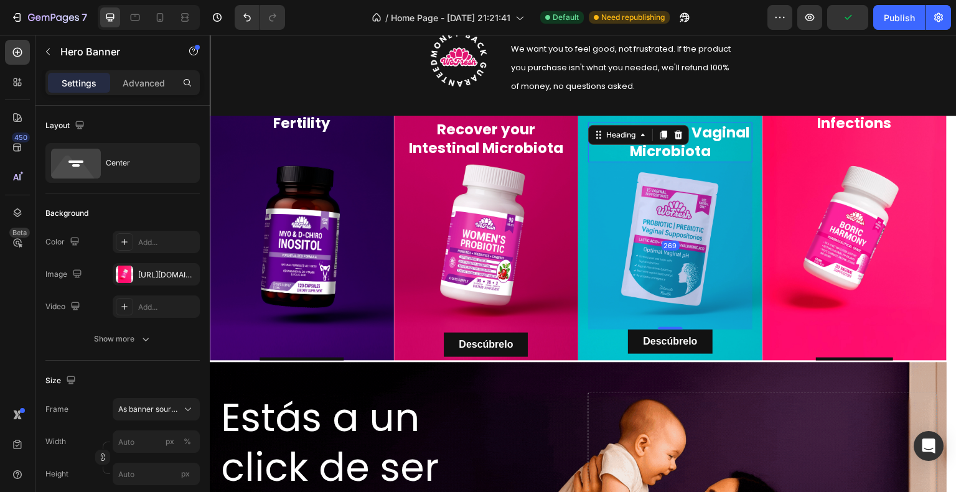
click at [664, 126] on div "Nourish your Vaginal [MEDICAL_DATA] Heading 269" at bounding box center [670, 143] width 164 height 40
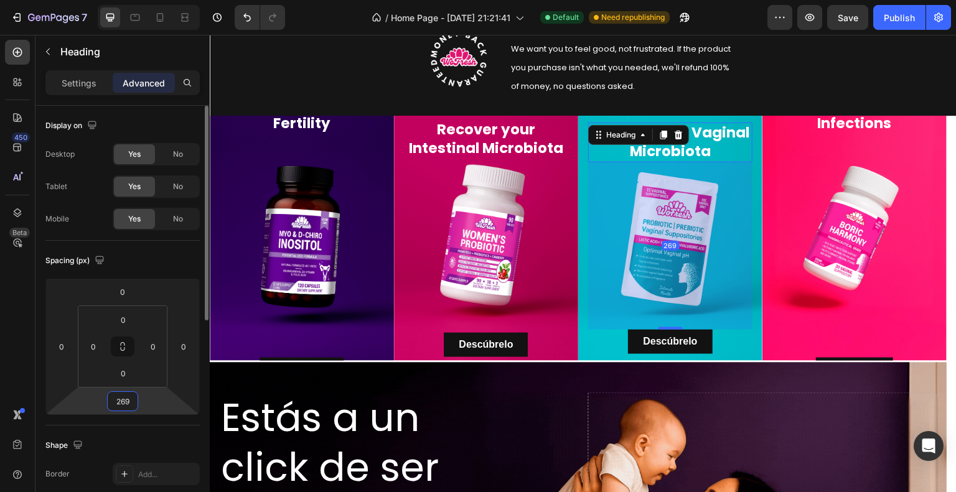
click at [123, 405] on input "269" at bounding box center [122, 401] width 25 height 19
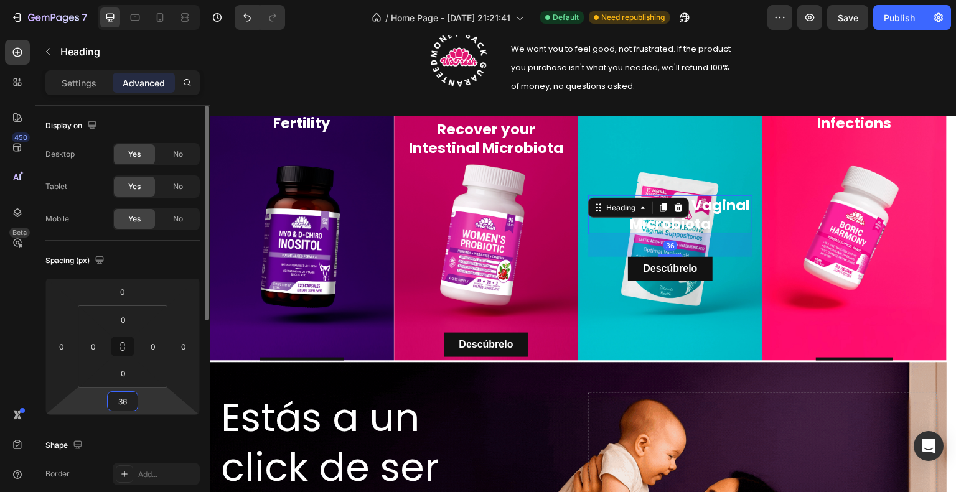
type input "360"
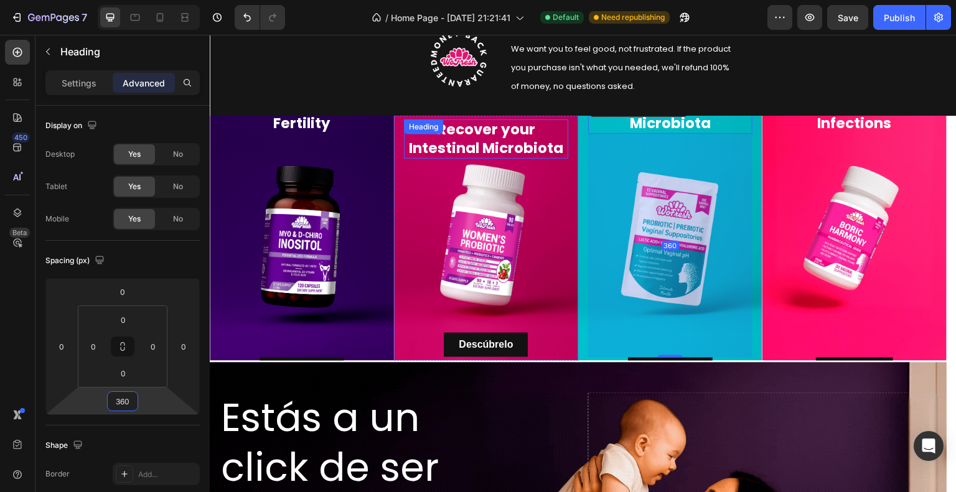
click at [467, 140] on p "Recover your Intestinal Microbiota" at bounding box center [486, 139] width 162 height 37
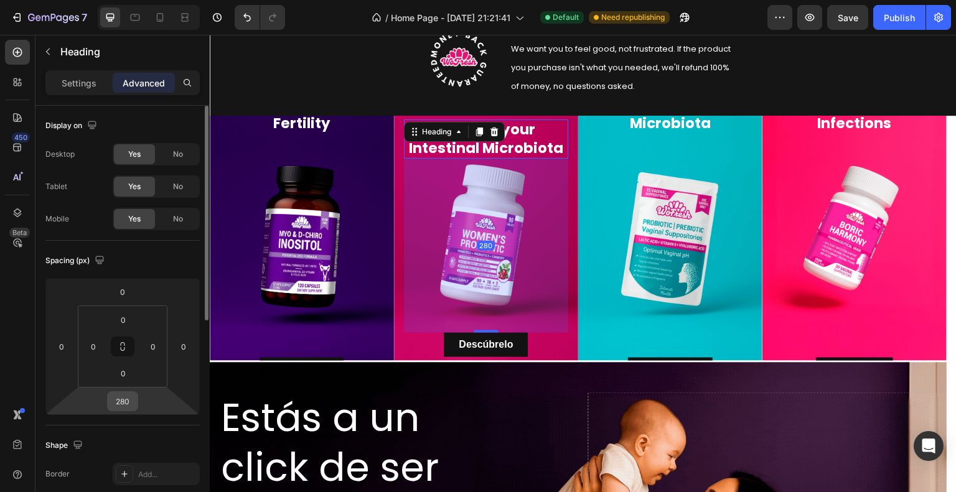
click at [135, 393] on div "280" at bounding box center [122, 402] width 31 height 20
click at [116, 402] on input "280" at bounding box center [122, 401] width 25 height 19
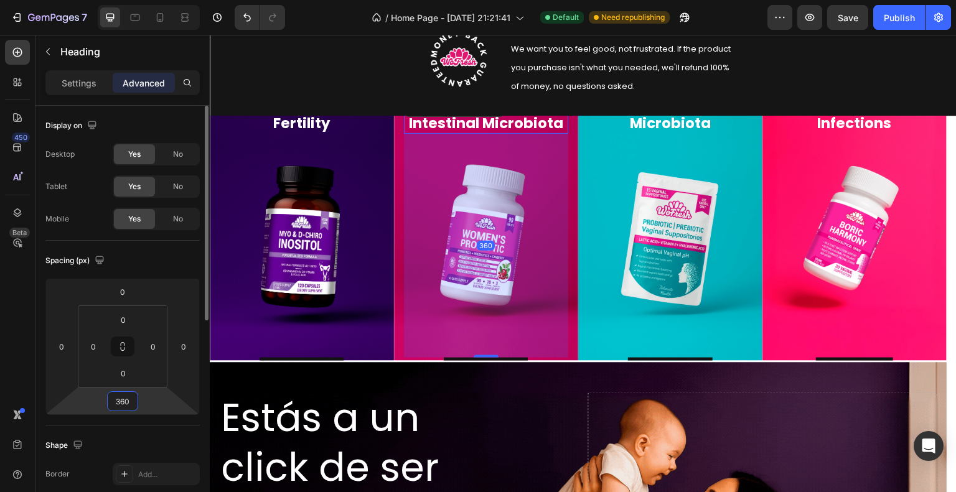
type input "360"
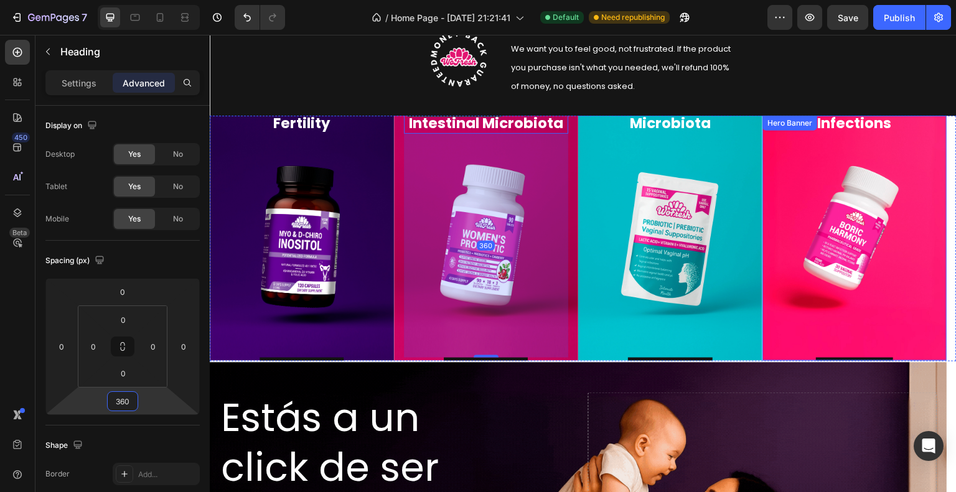
click at [808, 227] on div "Eliminates Vaginal Infections Heading Descúbrelo Button" at bounding box center [855, 239] width 164 height 288
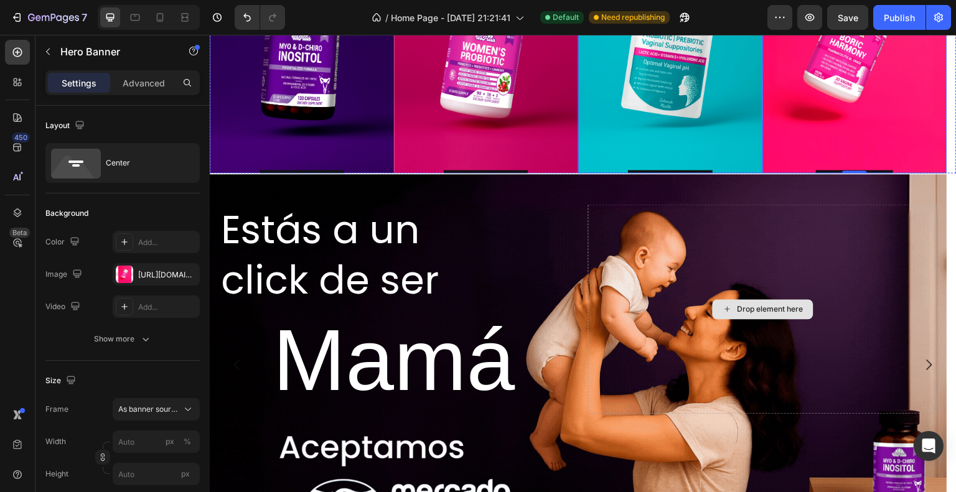
scroll to position [1058, 0]
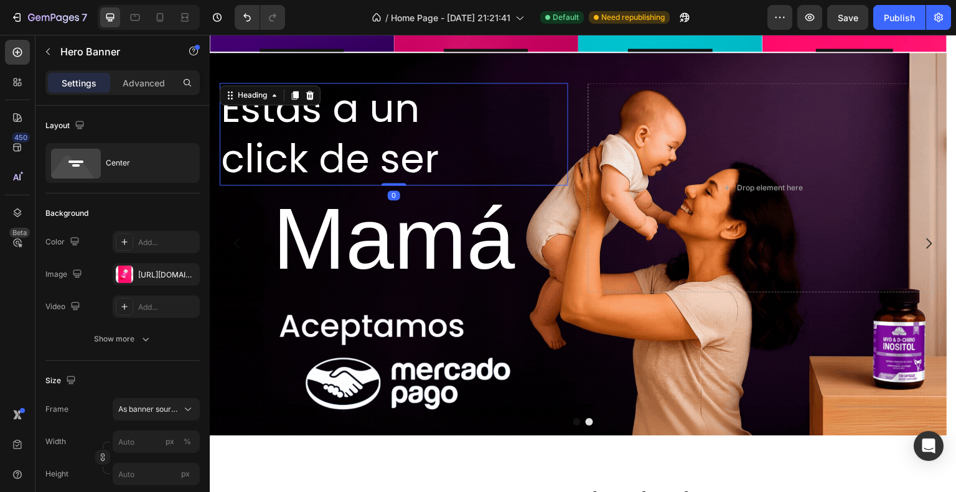
click at [344, 119] on span "Estás a un" at bounding box center [320, 109] width 199 height 54
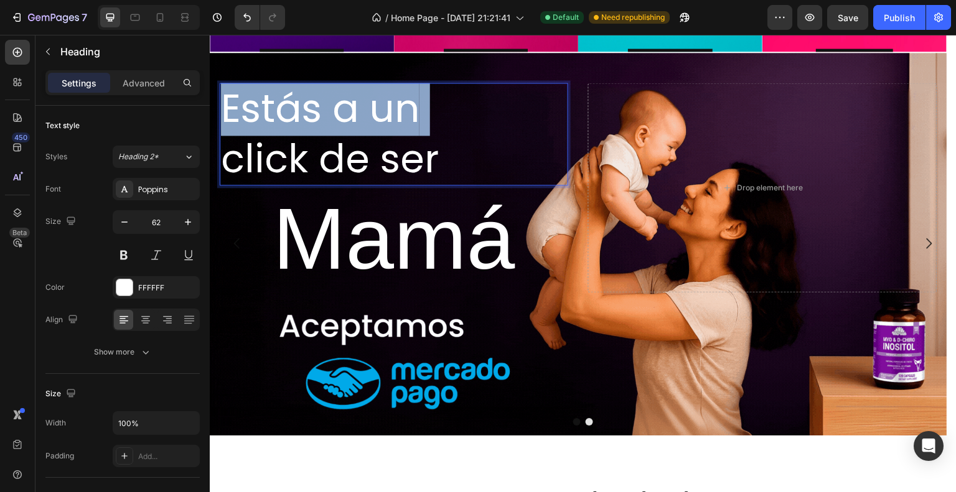
click at [344, 118] on span "Estás a un" at bounding box center [320, 109] width 199 height 54
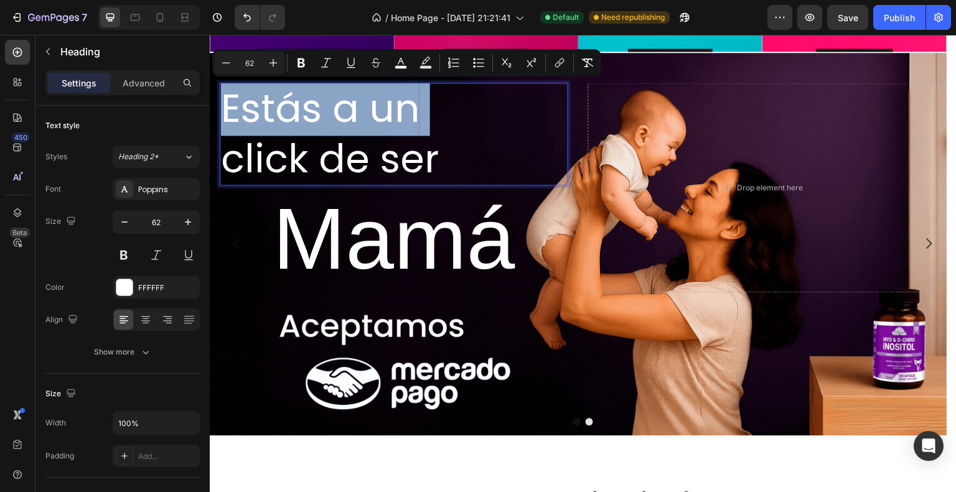
click at [344, 118] on span "Estás a un" at bounding box center [320, 109] width 199 height 54
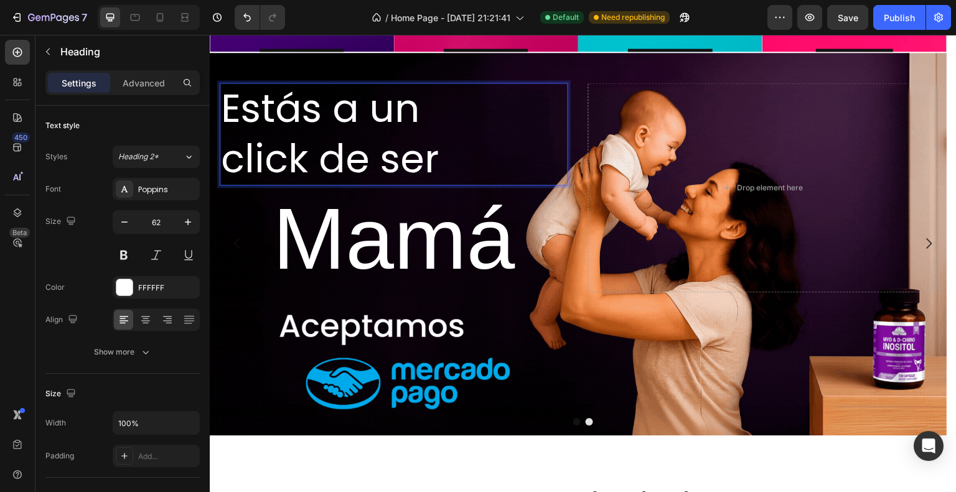
click at [423, 150] on span "click de ser" at bounding box center [330, 159] width 218 height 54
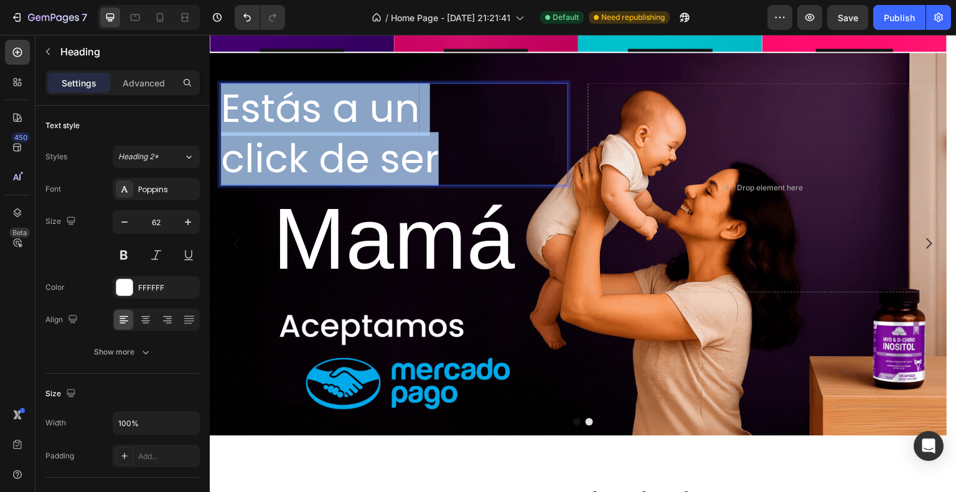
drag, startPoint x: 430, startPoint y: 161, endPoint x: 224, endPoint y: 114, distance: 211.4
click at [224, 114] on p "Estás a un click de ser" at bounding box center [394, 134] width 346 height 100
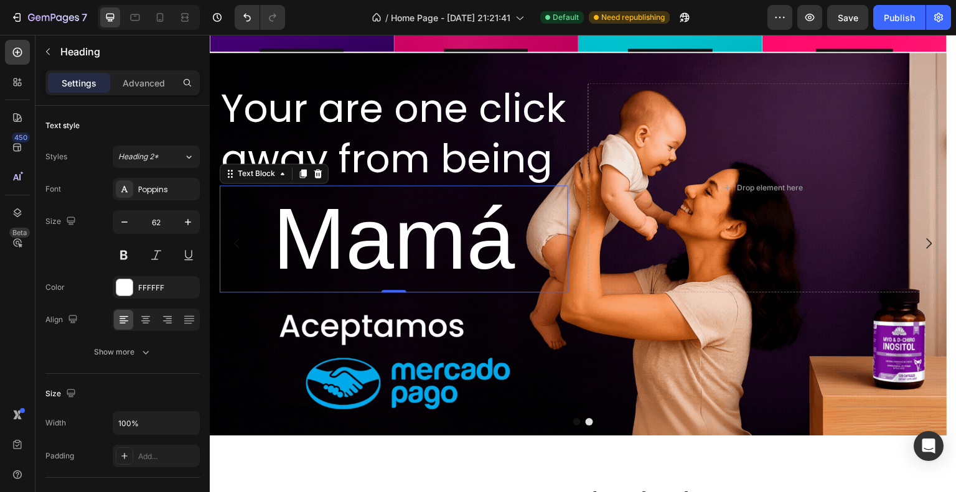
click at [407, 250] on span "Mamá" at bounding box center [394, 239] width 242 height 98
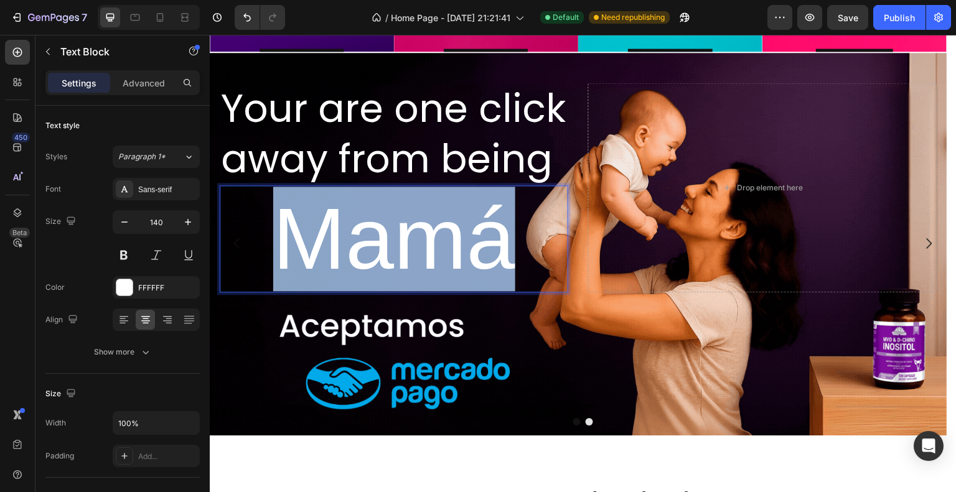
click at [407, 250] on span "Mamá" at bounding box center [394, 239] width 242 height 98
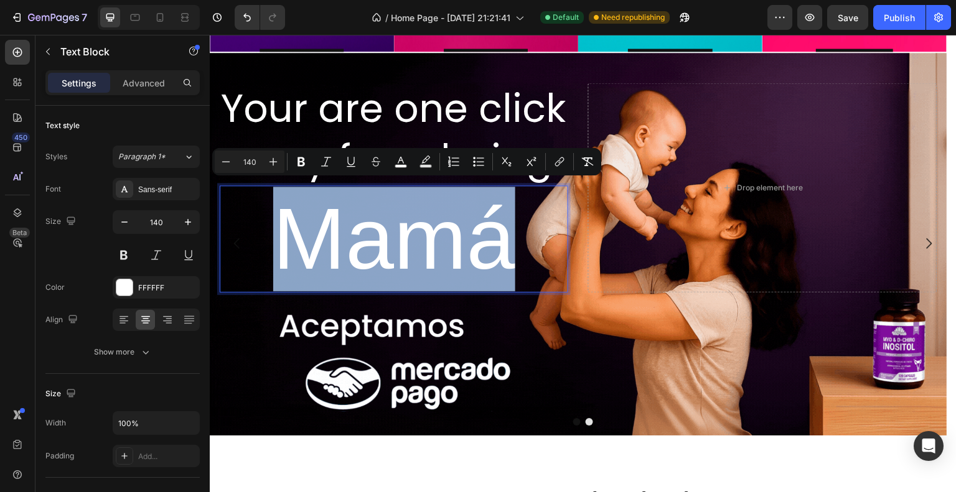
click at [407, 250] on span "Mamá" at bounding box center [394, 239] width 242 height 98
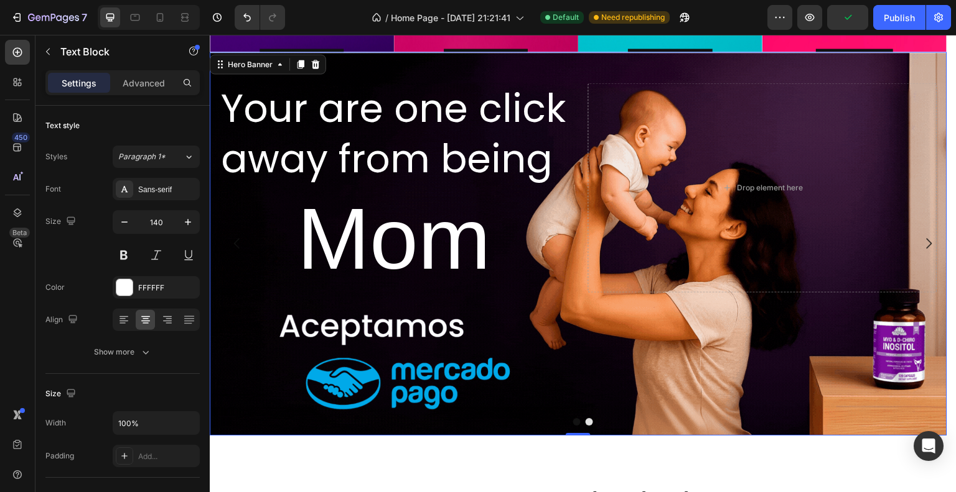
click at [415, 331] on div "Background Image" at bounding box center [579, 244] width 738 height 384
